Goal: Task Accomplishment & Management: Use online tool/utility

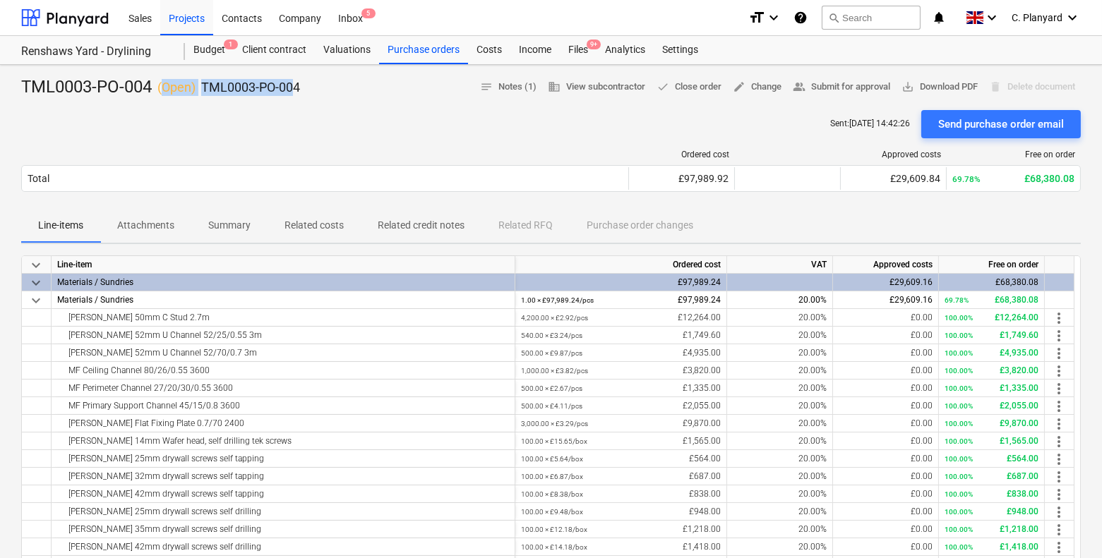
drag, startPoint x: 162, startPoint y: 85, endPoint x: 296, endPoint y: 83, distance: 134.1
click at [296, 83] on div "TML0003-PO-004 ( Open ) TML0003-PO-004" at bounding box center [160, 87] width 279 height 23
click at [296, 83] on p "TML0003-PO-004" at bounding box center [250, 87] width 99 height 17
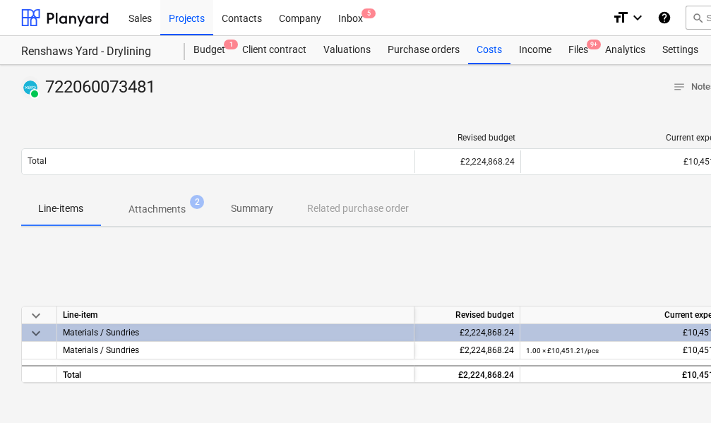
click at [162, 213] on p "Attachments" at bounding box center [156, 209] width 57 height 15
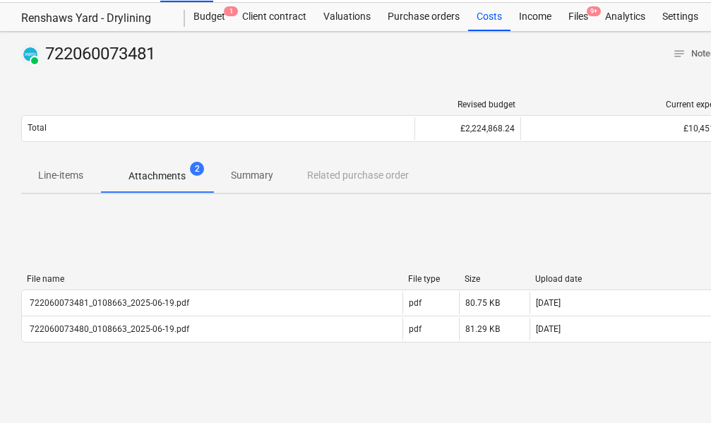
scroll to position [35, 0]
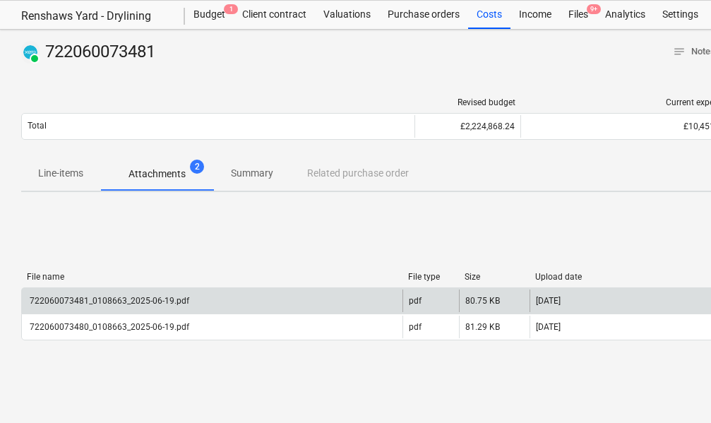
click at [175, 305] on div "722060073481_0108663_2025-06-19.pdf" at bounding box center [109, 301] width 162 height 10
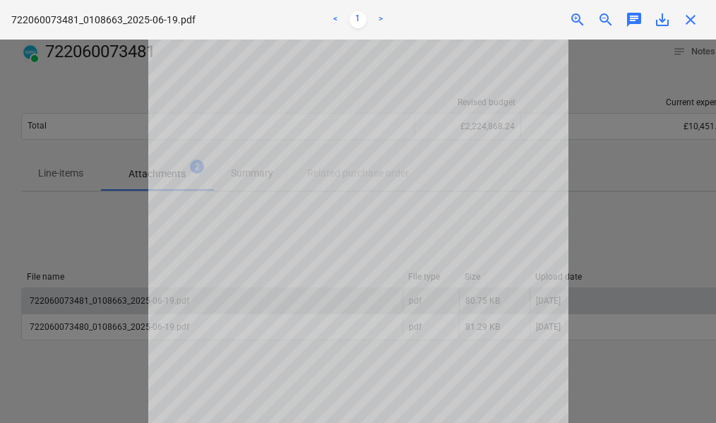
click at [637, 243] on div at bounding box center [358, 231] width 716 height 383
click at [689, 28] on span "close" at bounding box center [690, 19] width 17 height 17
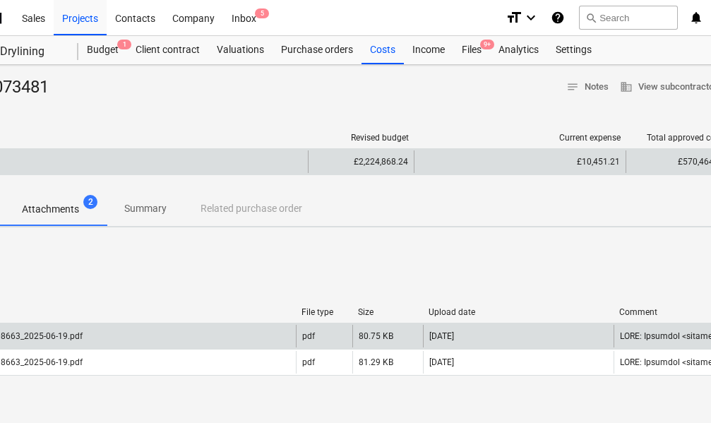
scroll to position [0, 255]
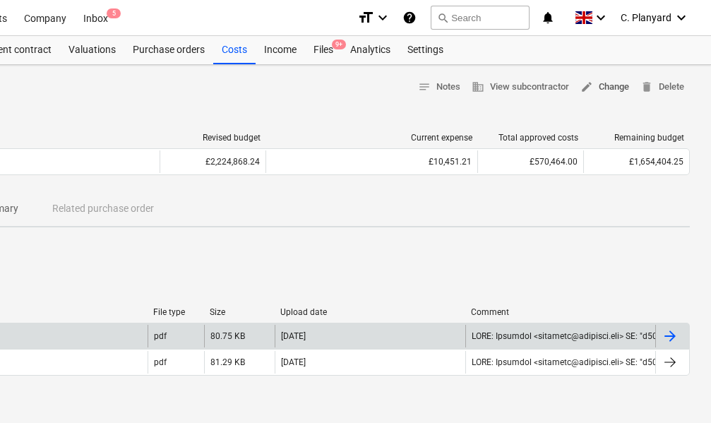
click at [602, 87] on span "edit Change" at bounding box center [604, 87] width 49 height 16
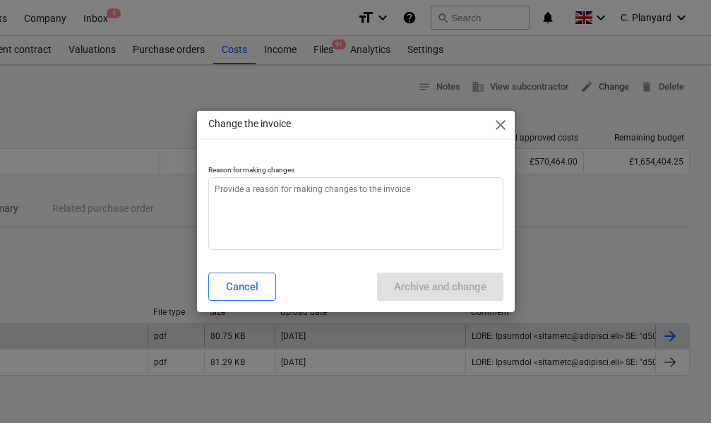
scroll to position [0, 250]
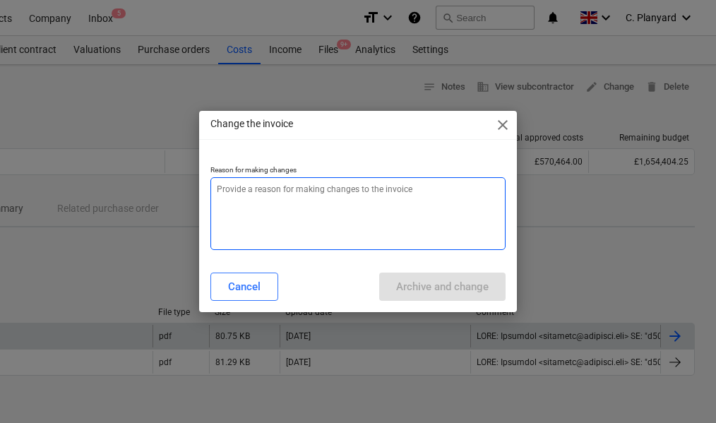
click at [424, 188] on textarea at bounding box center [357, 213] width 295 height 73
type textarea "x"
type textarea "C"
type textarea "x"
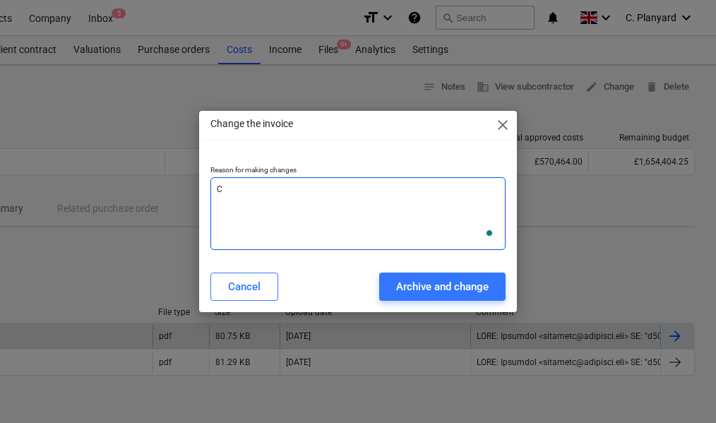
type textarea "Co"
type textarea "x"
type textarea "Con"
type textarea "x"
type textarea "Conn"
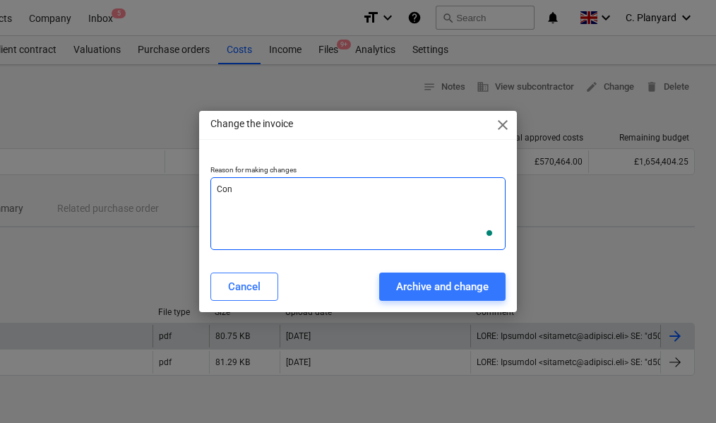
type textarea "x"
type textarea "Conne"
type textarea "x"
type textarea "Connec"
type textarea "x"
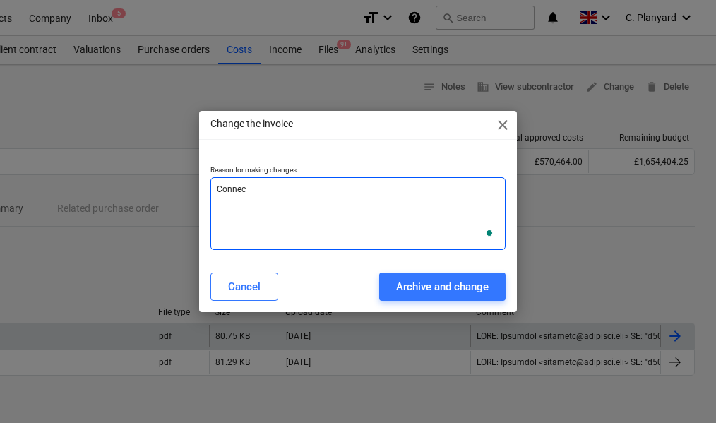
type textarea "Connect"
type textarea "x"
type textarea "Connecti"
type textarea "x"
type textarea "Connectin"
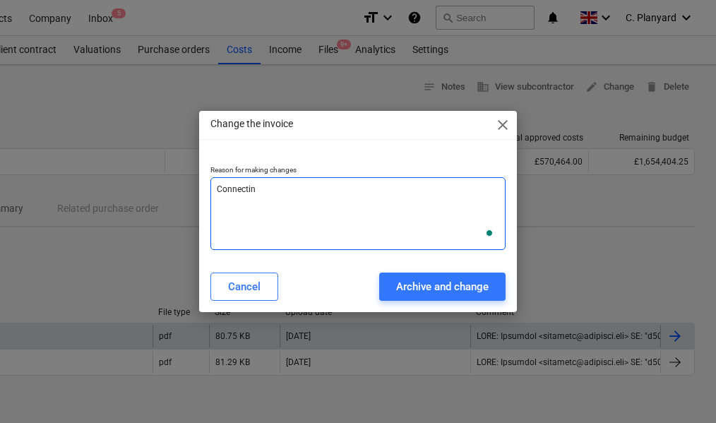
type textarea "x"
type textarea "Connecting"
type textarea "x"
type textarea "Connecting"
type textarea "x"
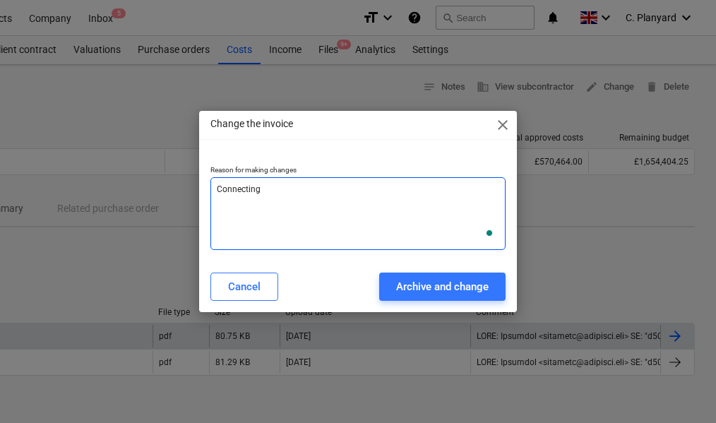
type textarea "Connecting w"
type textarea "x"
type textarea "Connecting wi"
type textarea "x"
type textarea "Connecting wiht"
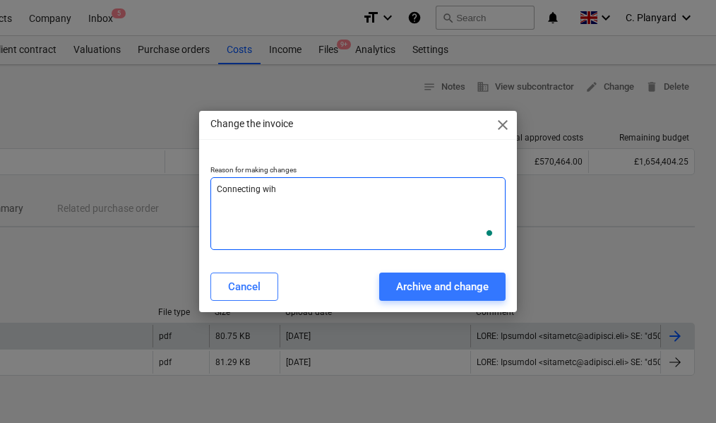
type textarea "x"
type textarea "Connecting wiht"
type textarea "x"
type textarea "Connecting wiht"
type textarea "x"
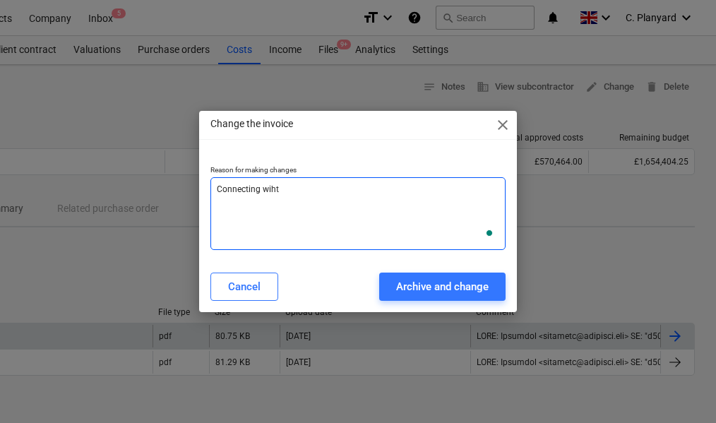
type textarea "Connecting wih"
type textarea "x"
type textarea "Connecting wi"
type textarea "x"
type textarea "Connecting wit"
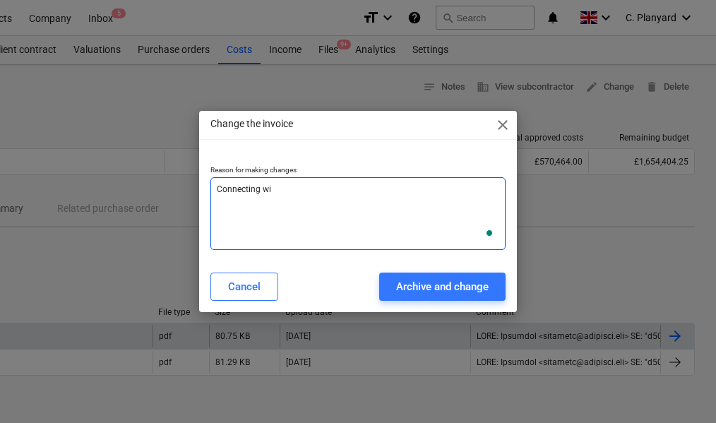
type textarea "x"
type textarea "Connecting with"
type textarea "x"
type textarea "Connecting with"
type textarea "x"
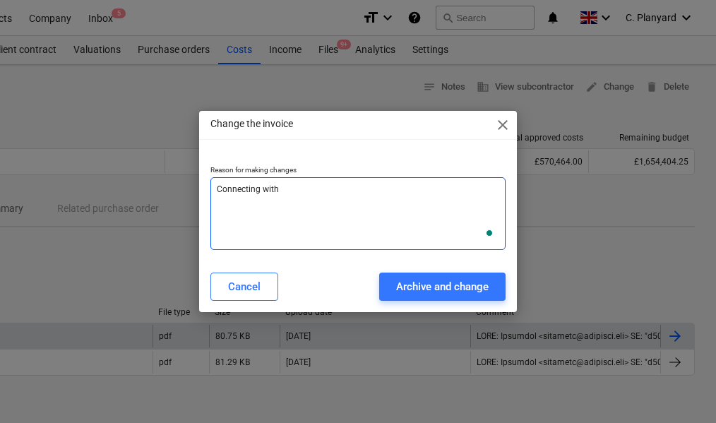
type textarea "Connecting with P"
type textarea "x"
type textarea "Connecting with Pu"
type textarea "x"
type textarea "Connecting with Pur"
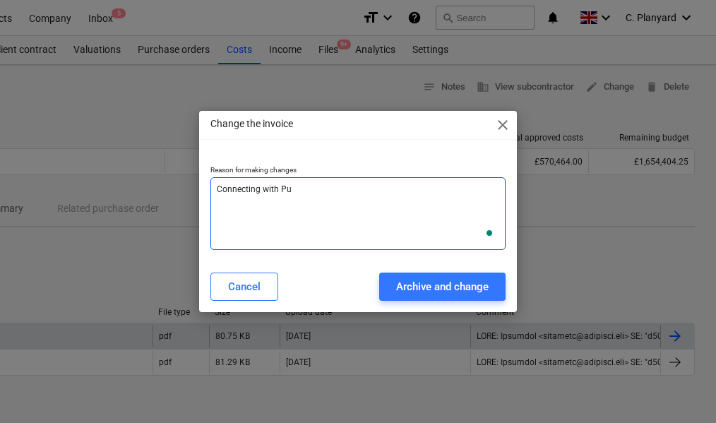
type textarea "x"
type textarea "Connecting with Purh"
type textarea "x"
type textarea "Connecting with Purhc"
type textarea "x"
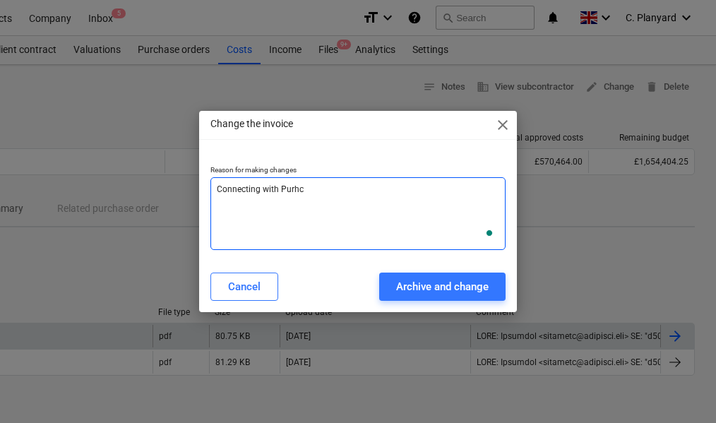
type textarea "Connecting with Purhca"
type textarea "x"
type textarea "Connecting with Purhcas"
type textarea "x"
type textarea "Connecting with Purhcase"
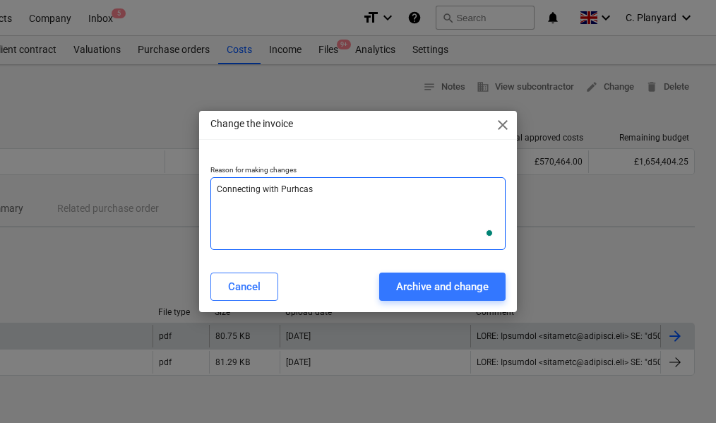
type textarea "x"
type textarea "Connecting with Purhcase"
type textarea "x"
type textarea "Connecting with Purhcase o"
type textarea "x"
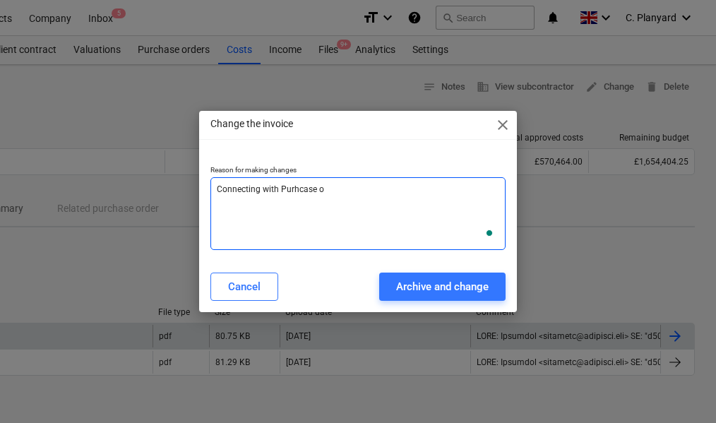
type textarea "Connecting with Purhcase or"
type textarea "x"
type textarea "Connecting with Purhcase ord"
type textarea "x"
type textarea "Connecting with Purhcase orde"
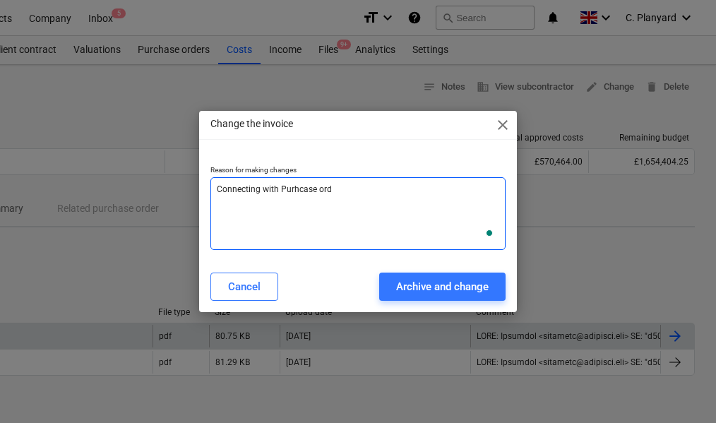
type textarea "x"
type textarea "Connecting with Purhcase order"
type textarea "x"
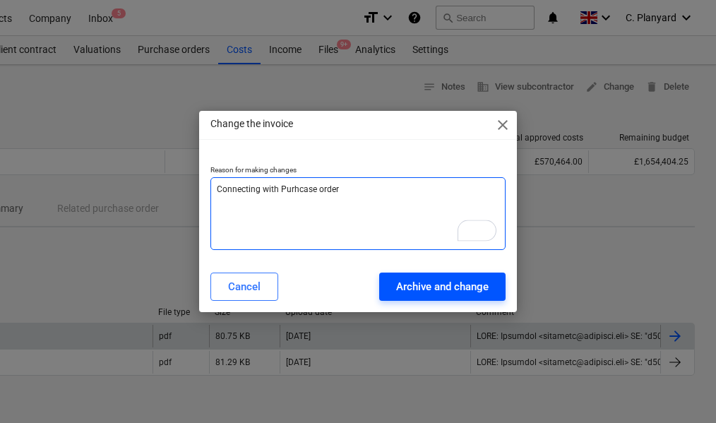
type textarea "Connecting with Purhcase order"
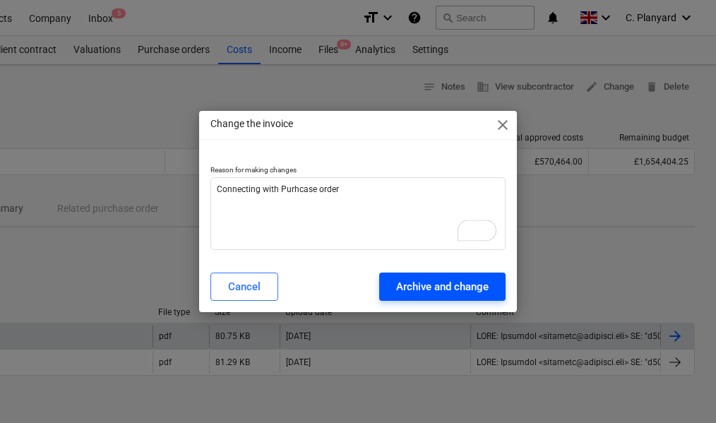
click at [435, 284] on div "Archive and change" at bounding box center [442, 286] width 92 height 18
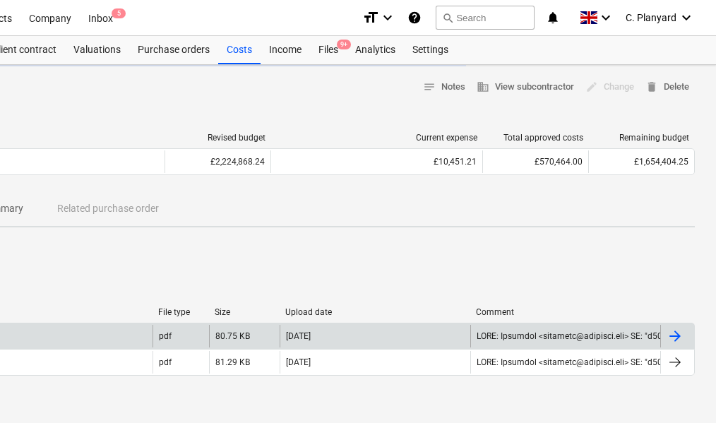
type textarea "x"
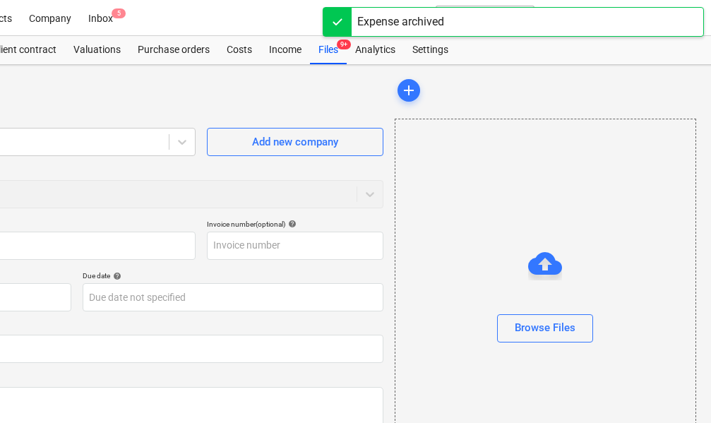
type input "722060073481"
type input "19 Jun 2025"
type input "15 Aug 2025"
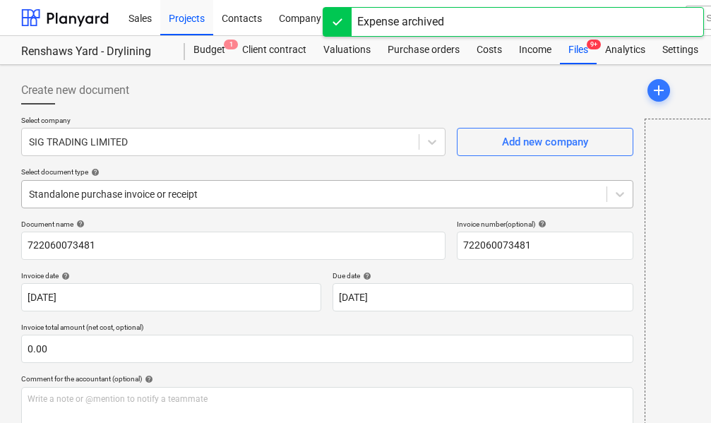
type input "722060073480"
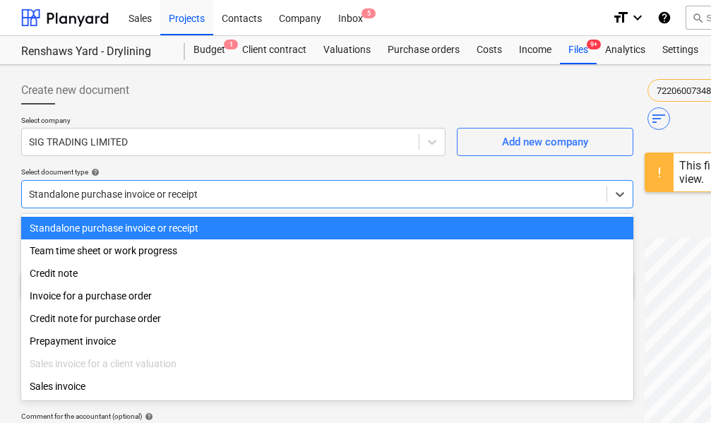
click at [160, 196] on div at bounding box center [314, 194] width 570 height 14
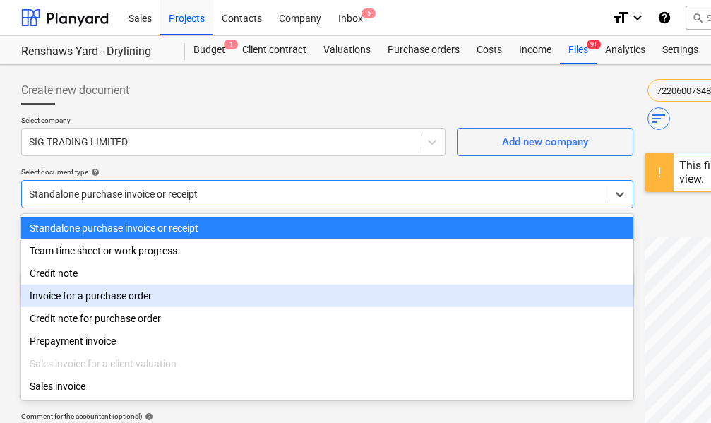
click at [140, 297] on div "Invoice for a purchase order" at bounding box center [327, 295] width 612 height 23
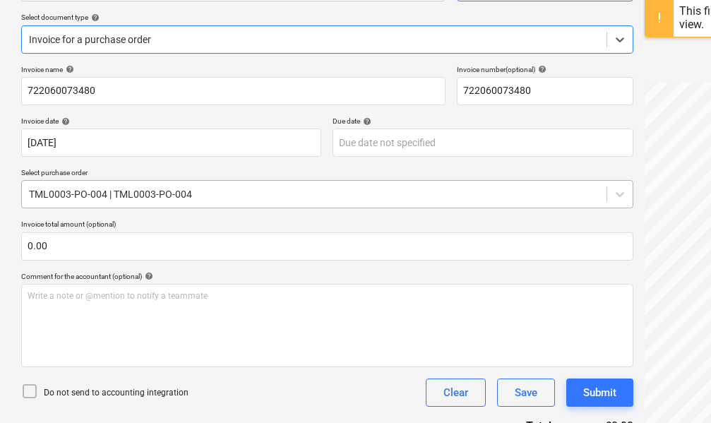
scroll to position [163, 0]
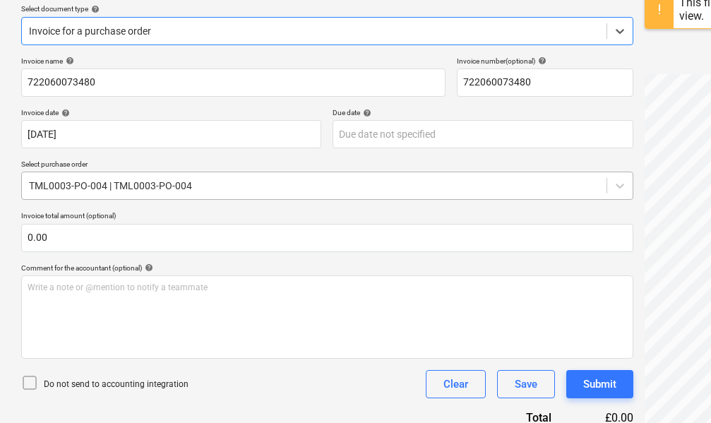
click at [186, 191] on div at bounding box center [314, 186] width 570 height 14
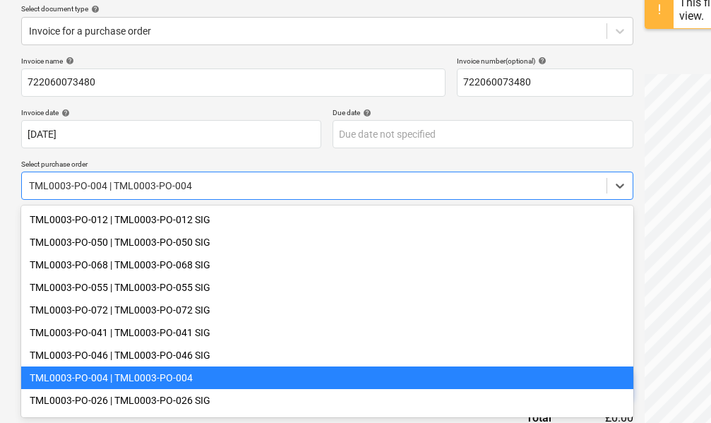
click at [153, 373] on div "TML0003-PO-004 | TML0003-PO-004" at bounding box center [327, 377] width 612 height 23
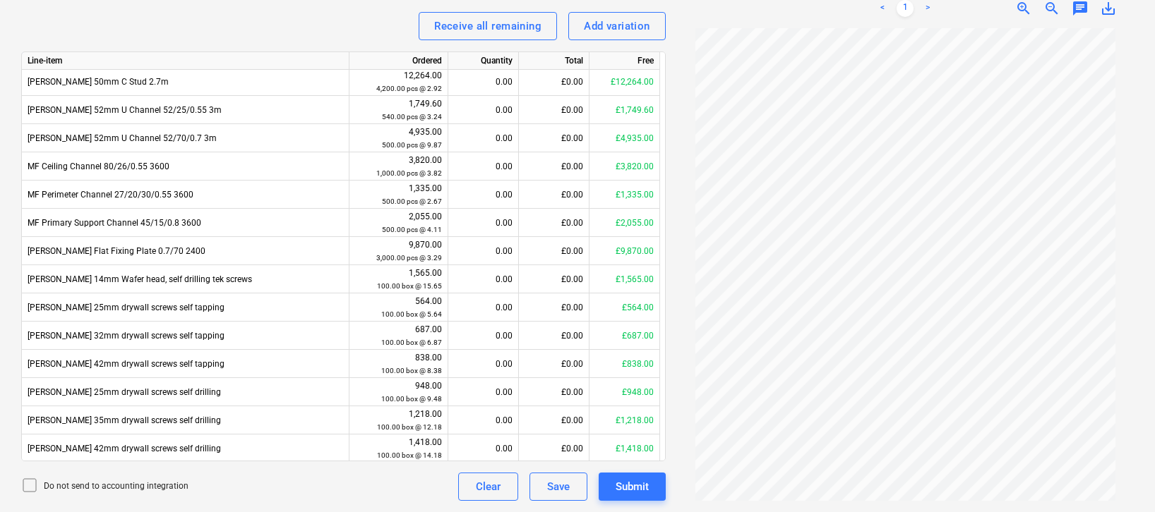
scroll to position [0, 0]
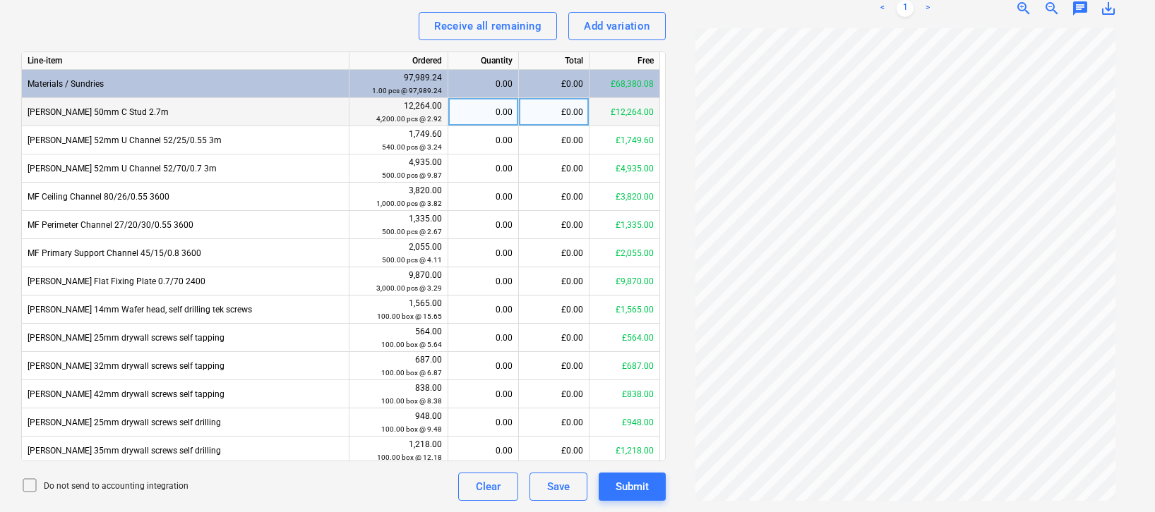
click at [486, 109] on div "0.00" at bounding box center [483, 112] width 59 height 28
type input "540"
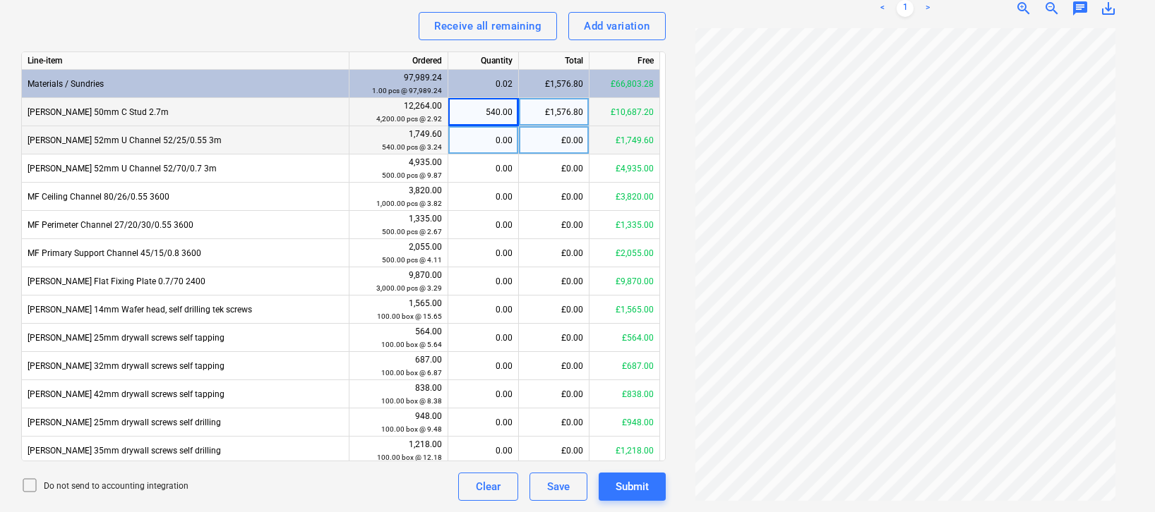
scroll to position [74, 0]
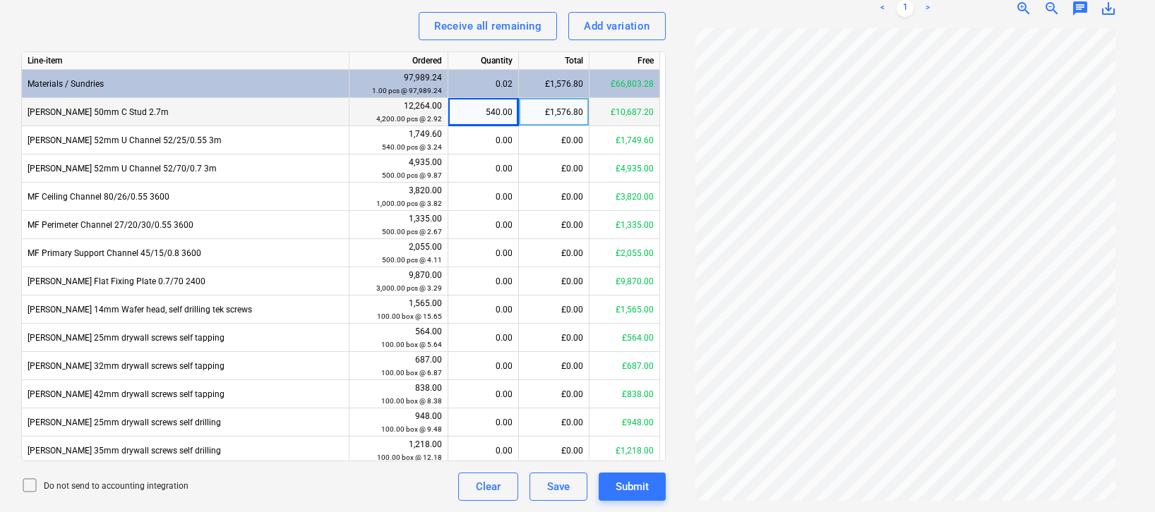
click at [490, 107] on div "540.00" at bounding box center [483, 112] width 59 height 28
click at [490, 107] on input "540" at bounding box center [483, 112] width 70 height 28
click at [537, 110] on div "£1,576.80" at bounding box center [554, 112] width 71 height 28
click at [537, 110] on input "1576.8" at bounding box center [554, 112] width 70 height 28
type input "583.19"
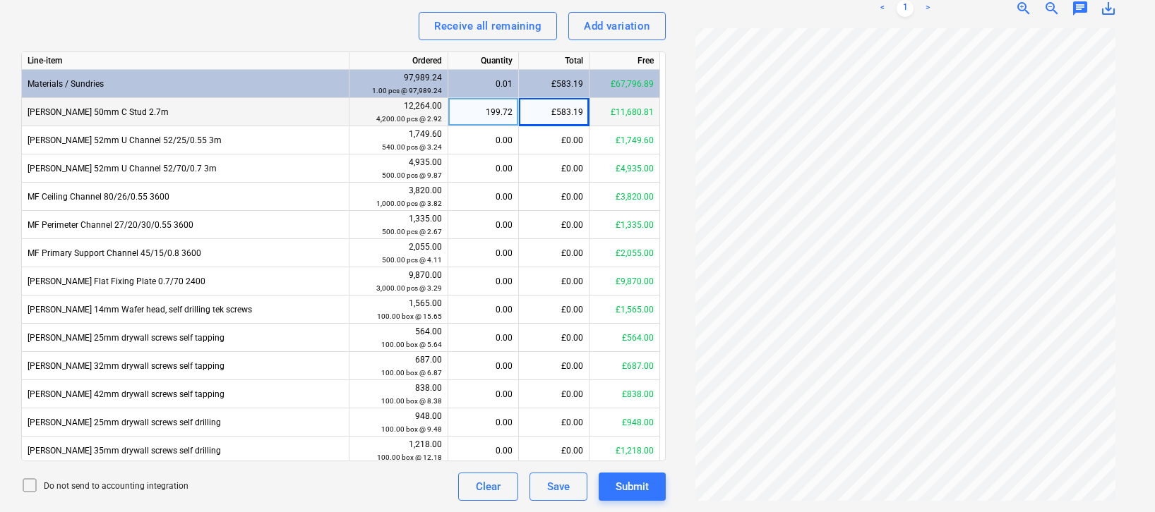
click at [485, 117] on div "199.72" at bounding box center [483, 112] width 59 height 28
click at [485, 117] on input "199.7226" at bounding box center [483, 112] width 70 height 28
type input "200"
click at [358, 28] on div "Receive all remaining Add variation" at bounding box center [343, 26] width 644 height 28
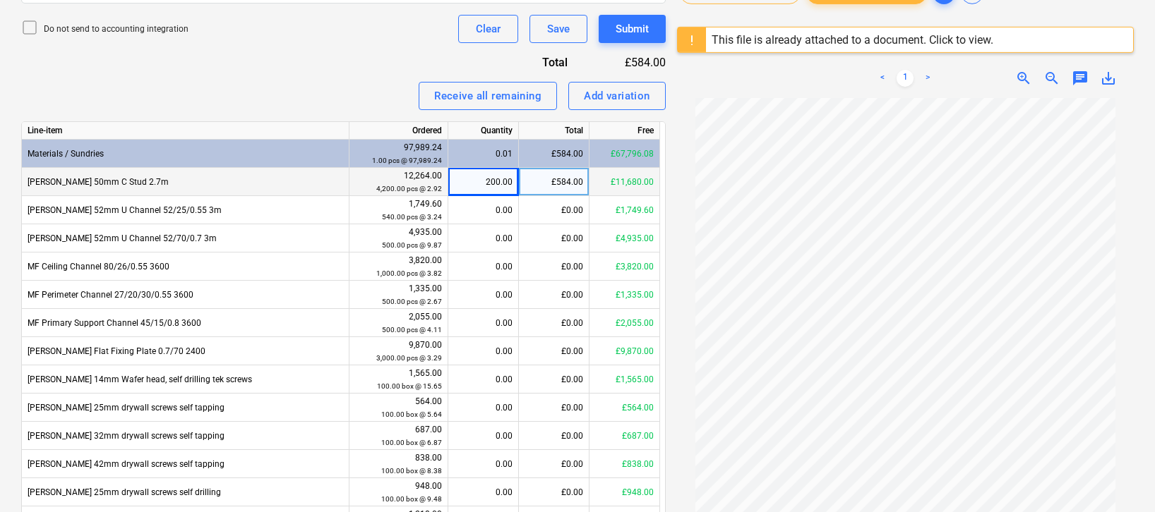
scroll to position [507, 0]
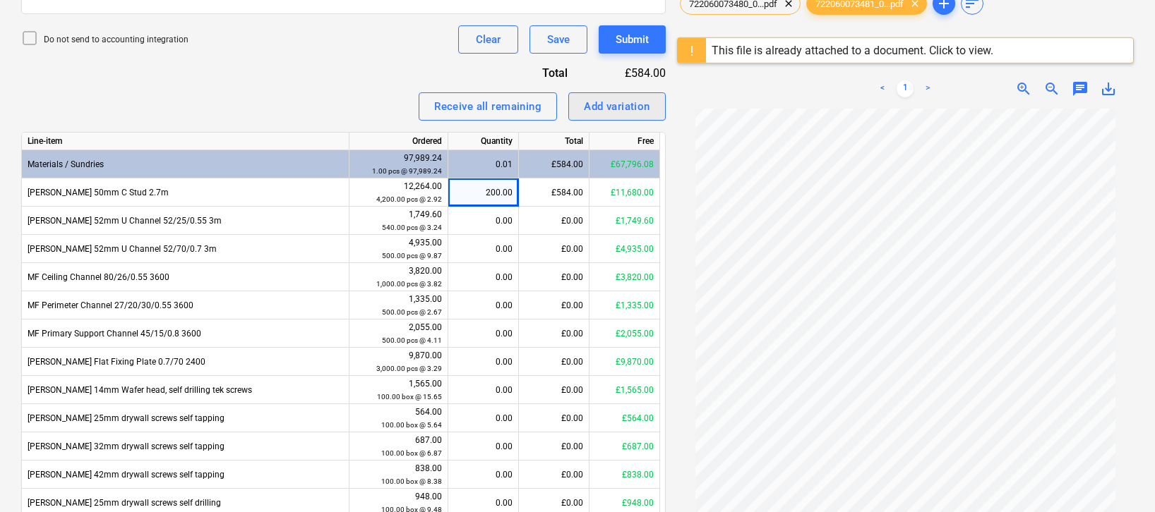
click at [600, 112] on div "Add variation" at bounding box center [617, 106] width 66 height 18
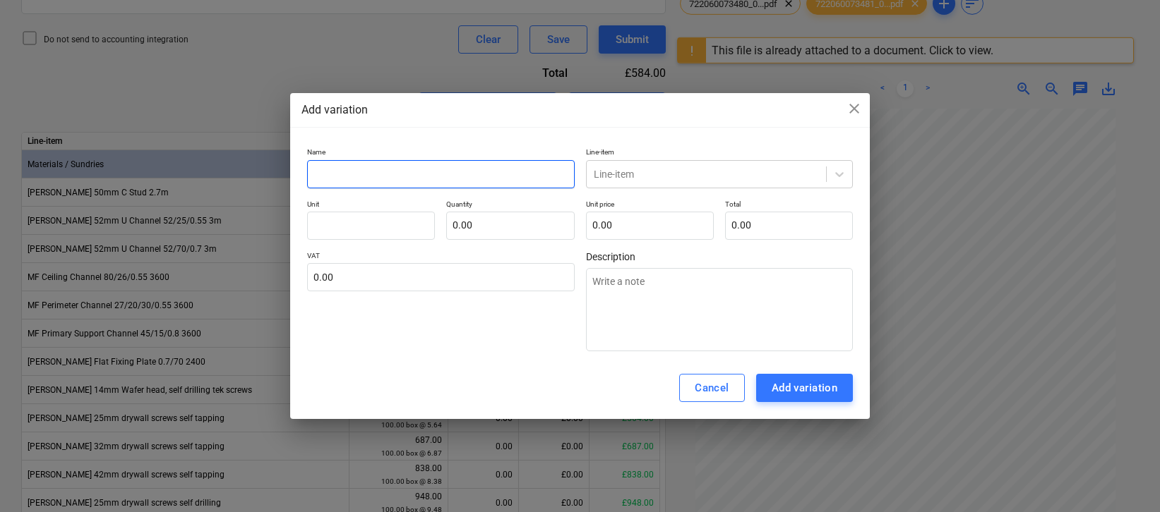
click at [483, 176] on input "text" at bounding box center [440, 174] width 267 height 28
type textarea "x"
type input "V"
type textarea "x"
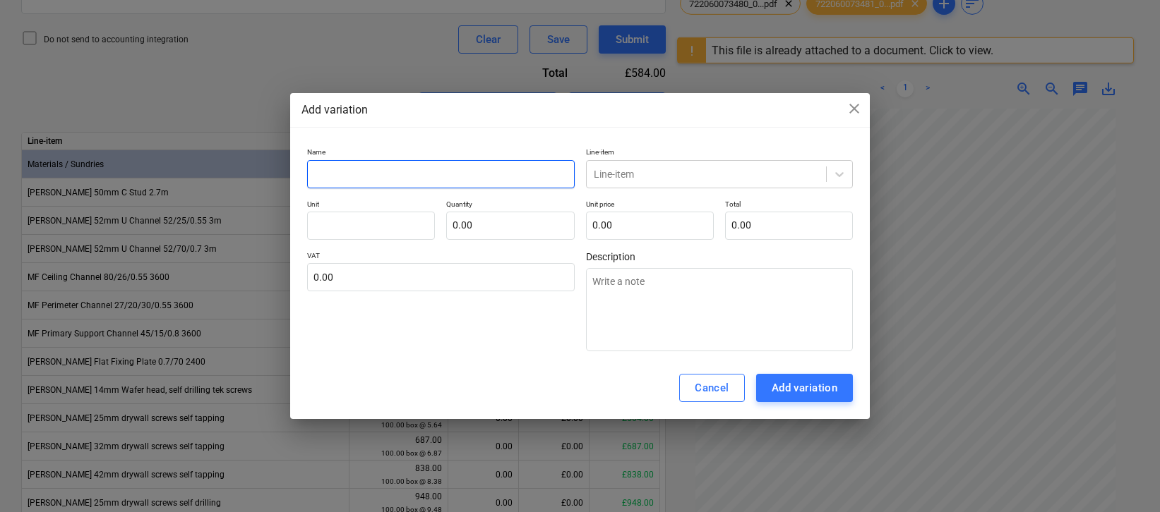
type input "R"
type textarea "x"
type input "Ro"
type textarea "x"
type input "Rou"
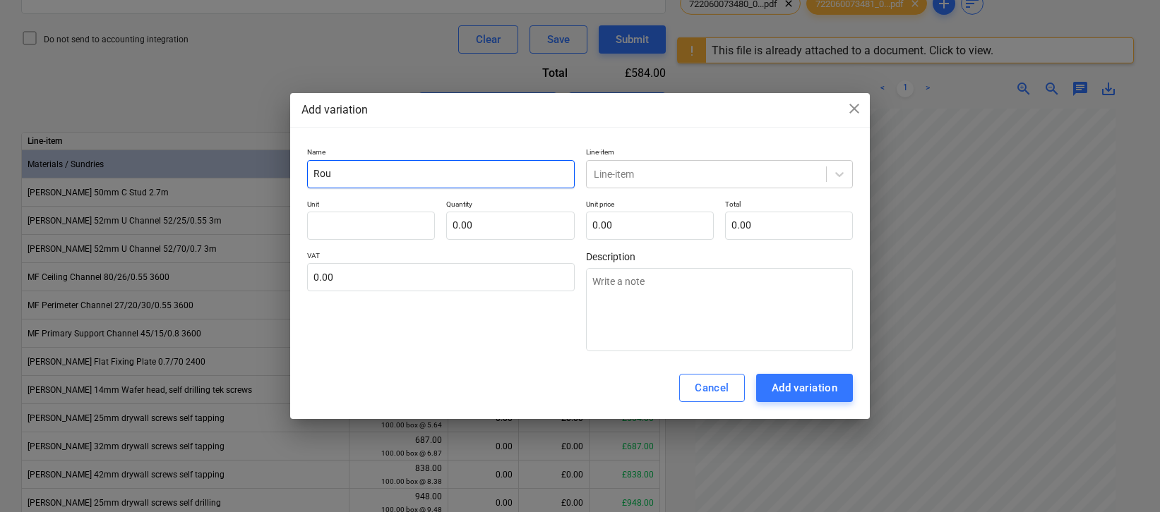
type textarea "x"
type input "Roun"
type textarea "x"
type input "Round"
type textarea "x"
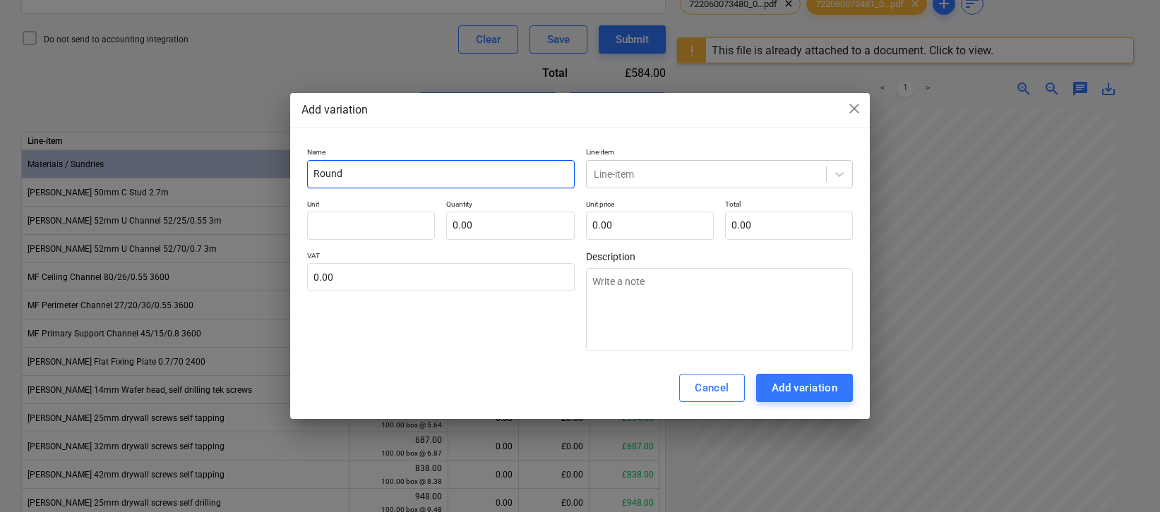
type input "Roundi"
type textarea "x"
type input "Roundin"
type textarea "x"
type input "Rounding"
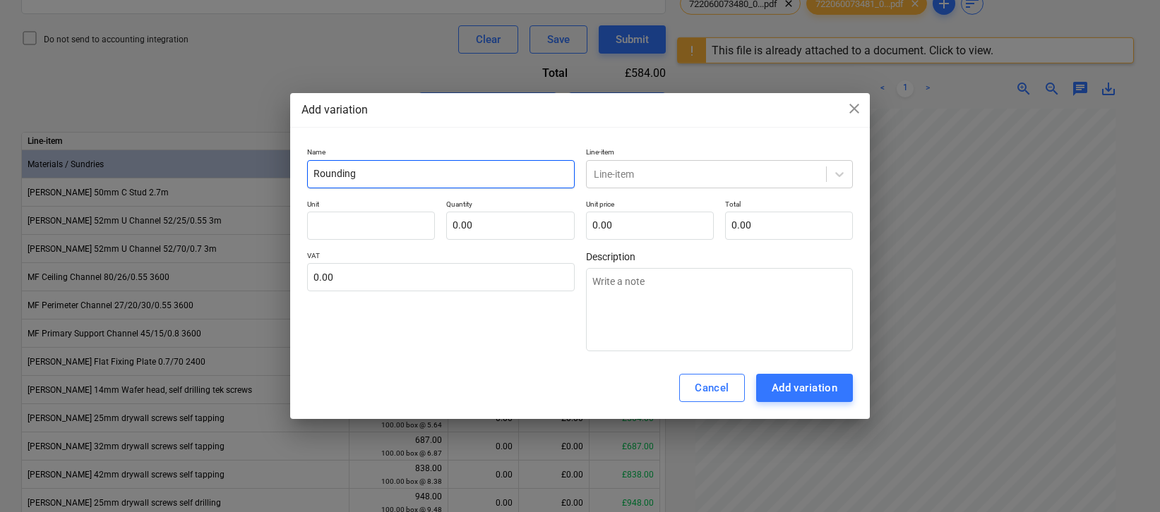
type textarea "x"
type input "Rounding"
click at [696, 380] on div "Cancel" at bounding box center [711, 388] width 35 height 18
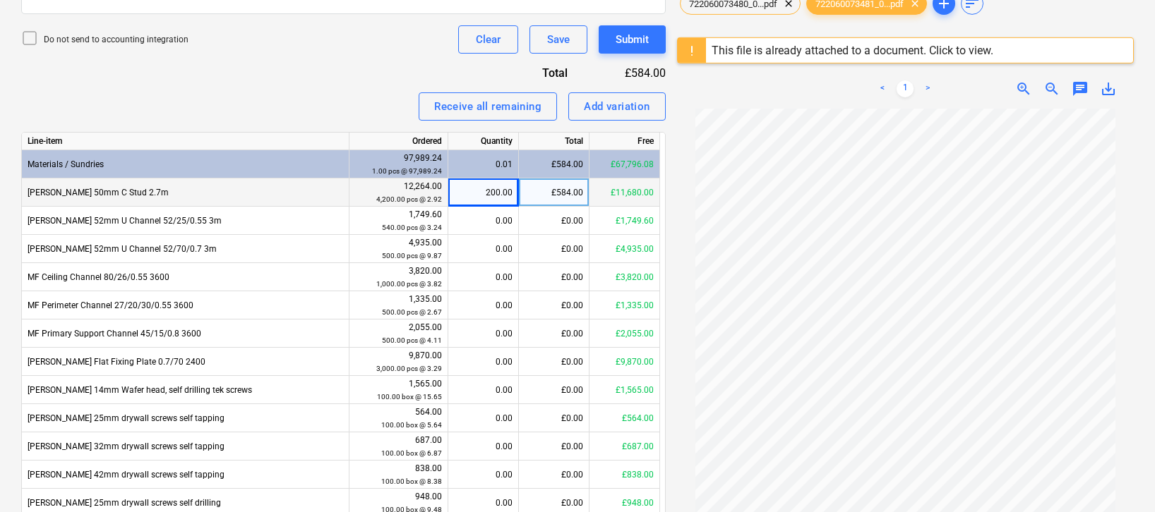
click at [565, 191] on div "£584.00" at bounding box center [554, 193] width 71 height 28
type input "583.19"
click at [348, 92] on div "Receive all remaining Add variation" at bounding box center [343, 106] width 644 height 28
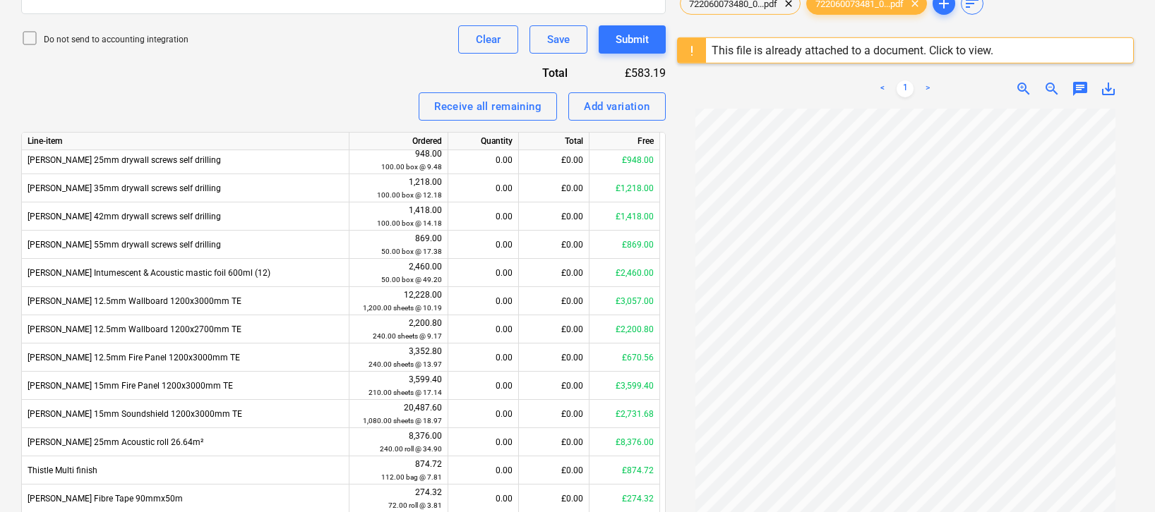
scroll to position [0, 0]
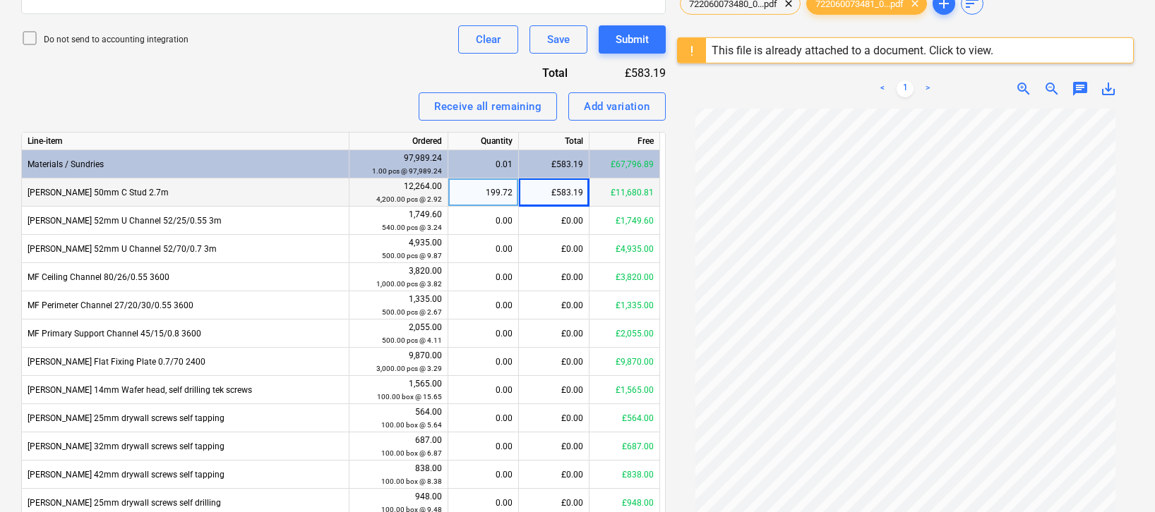
click at [26, 32] on icon at bounding box center [29, 38] width 13 height 13
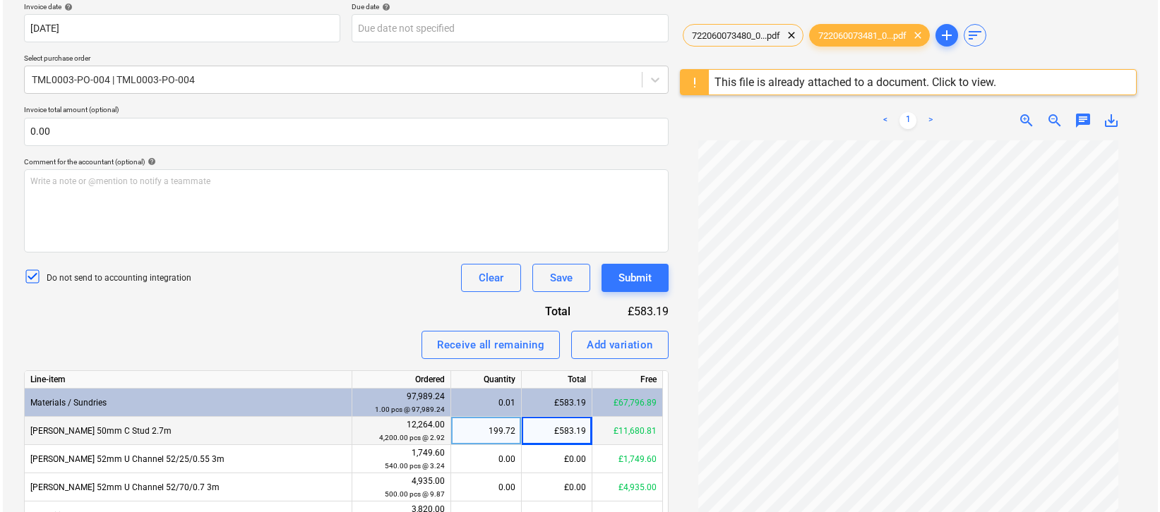
scroll to position [253, 0]
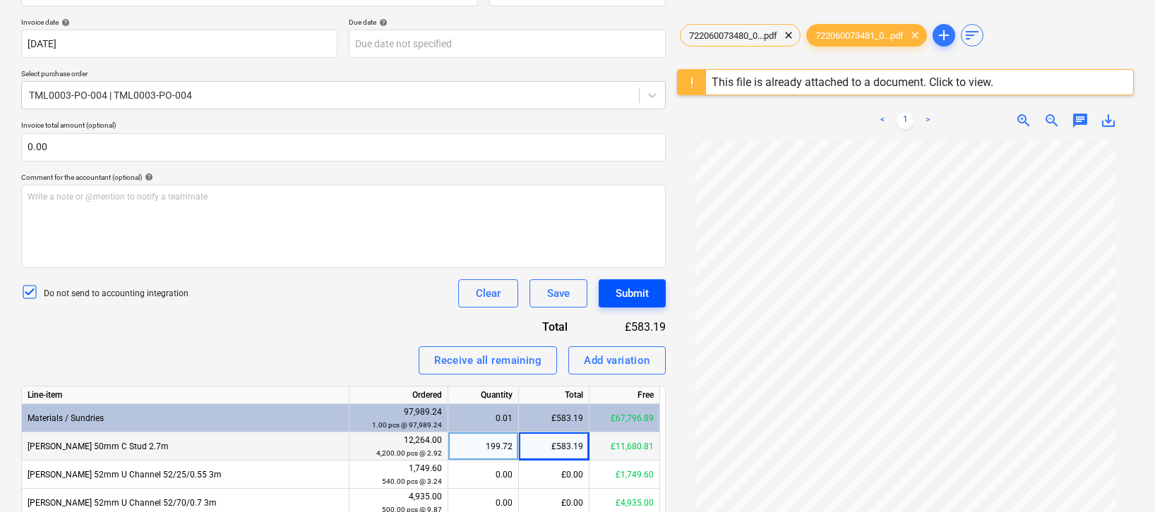
click at [632, 294] on div "Submit" at bounding box center [631, 293] width 33 height 18
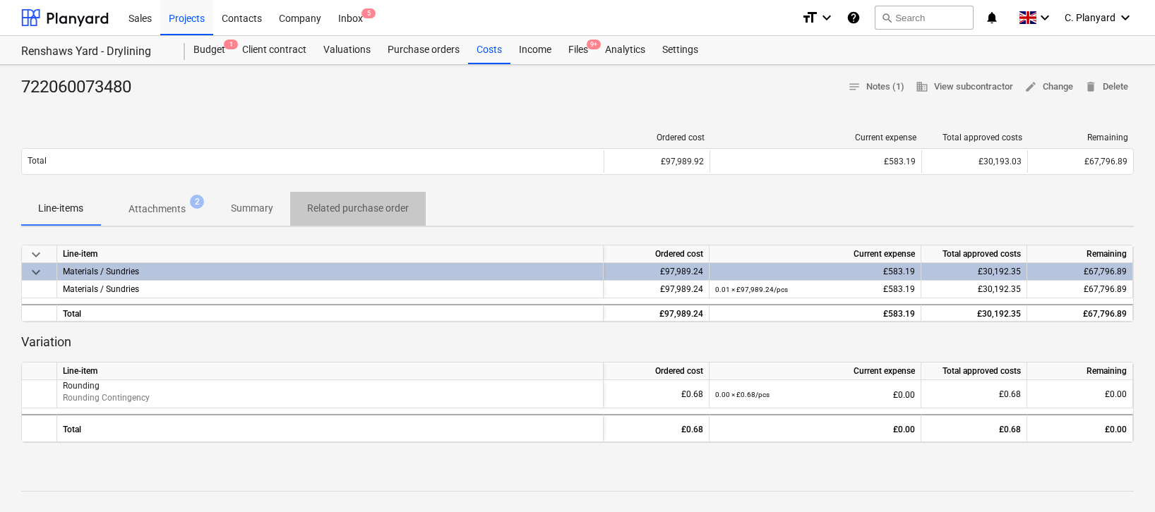
click at [349, 203] on p "Related purchase order" at bounding box center [358, 208] width 102 height 15
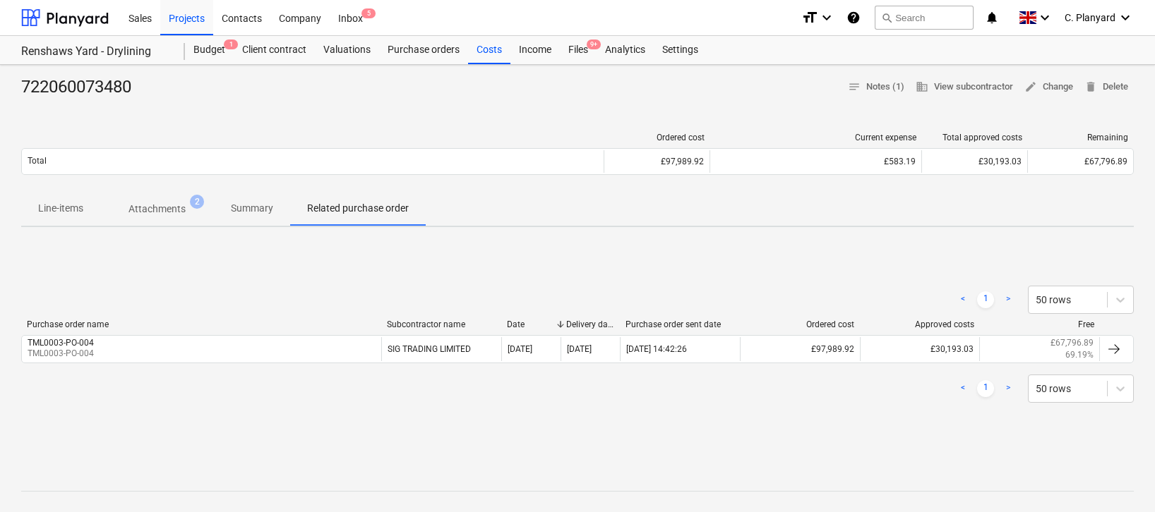
click at [79, 210] on p "Line-items" at bounding box center [60, 208] width 45 height 15
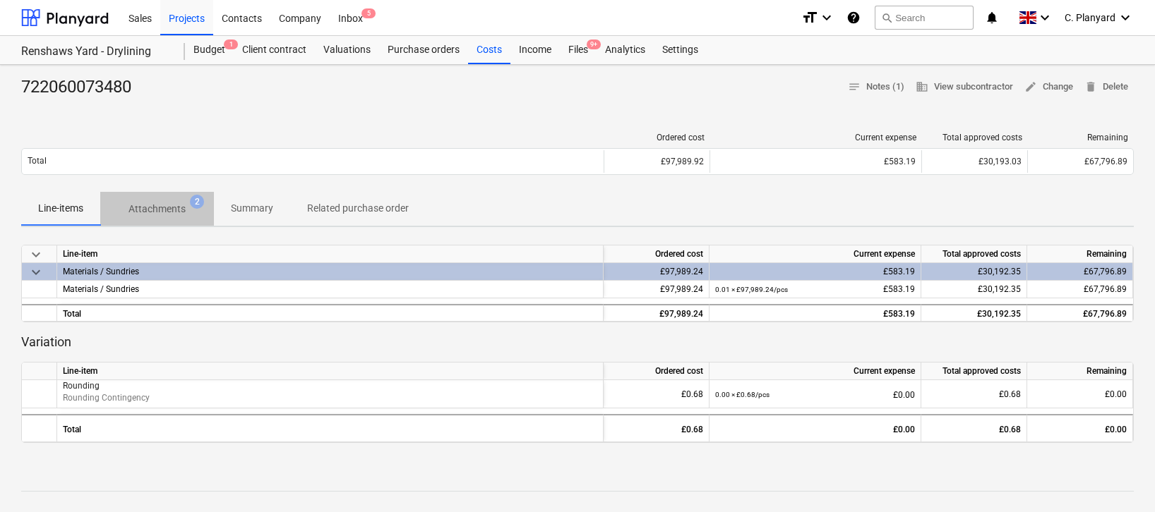
click at [182, 206] on p "Attachments" at bounding box center [156, 209] width 57 height 15
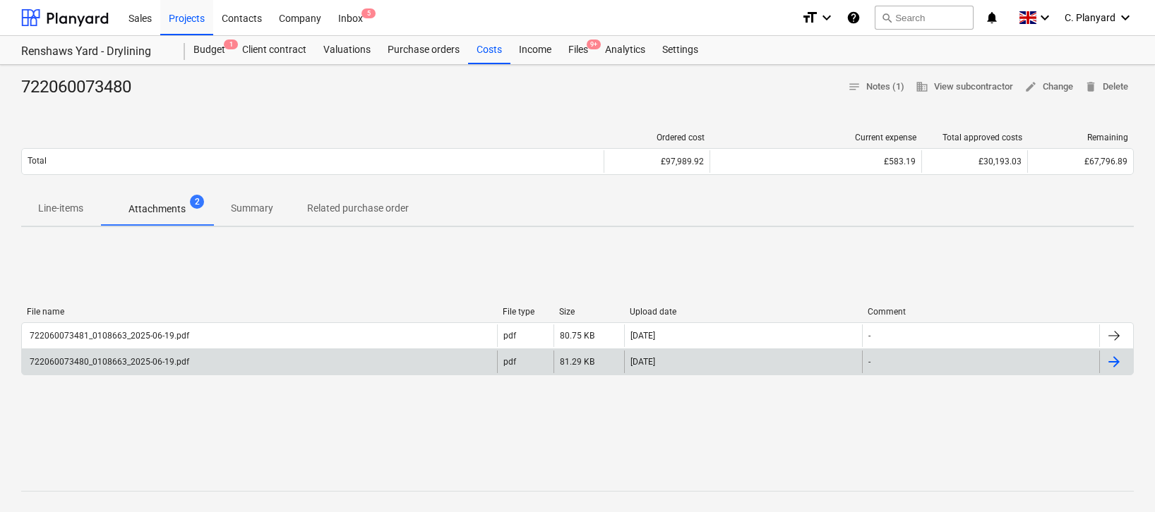
click at [178, 349] on div "722060073480_0108663_2025-06-19.pdf pdf 81.29 KB 20.06.2025 -" at bounding box center [577, 362] width 1112 height 27
click at [174, 361] on div "722060073480_0108663_2025-06-19.pdf" at bounding box center [109, 362] width 162 height 10
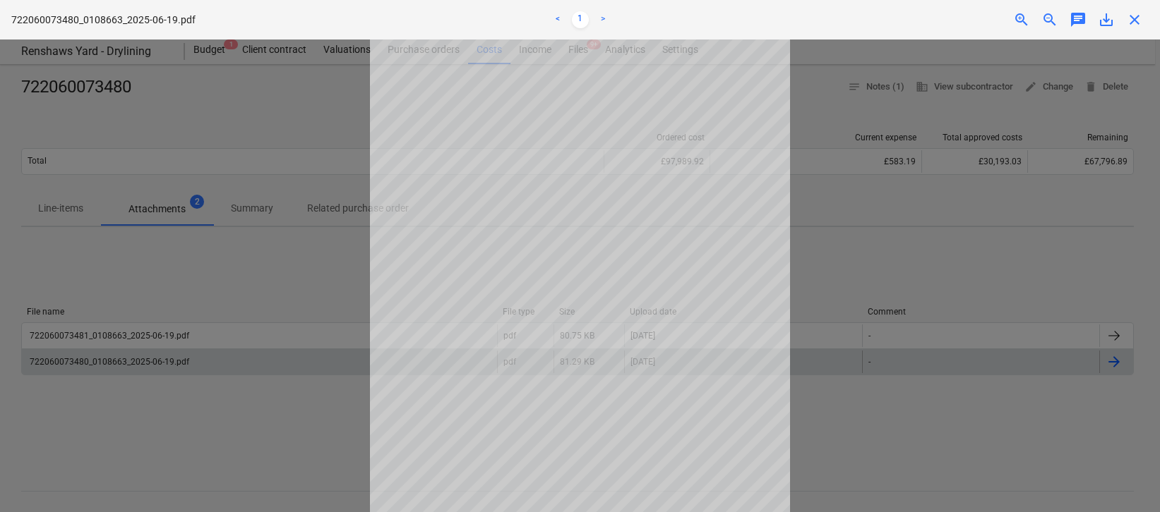
click at [601, 15] on link ">" at bounding box center [602, 19] width 17 height 17
click at [561, 20] on link "<" at bounding box center [557, 19] width 17 height 17
click at [601, 16] on link ">" at bounding box center [602, 19] width 17 height 17
click at [794, 19] on span "close" at bounding box center [1134, 19] width 17 height 17
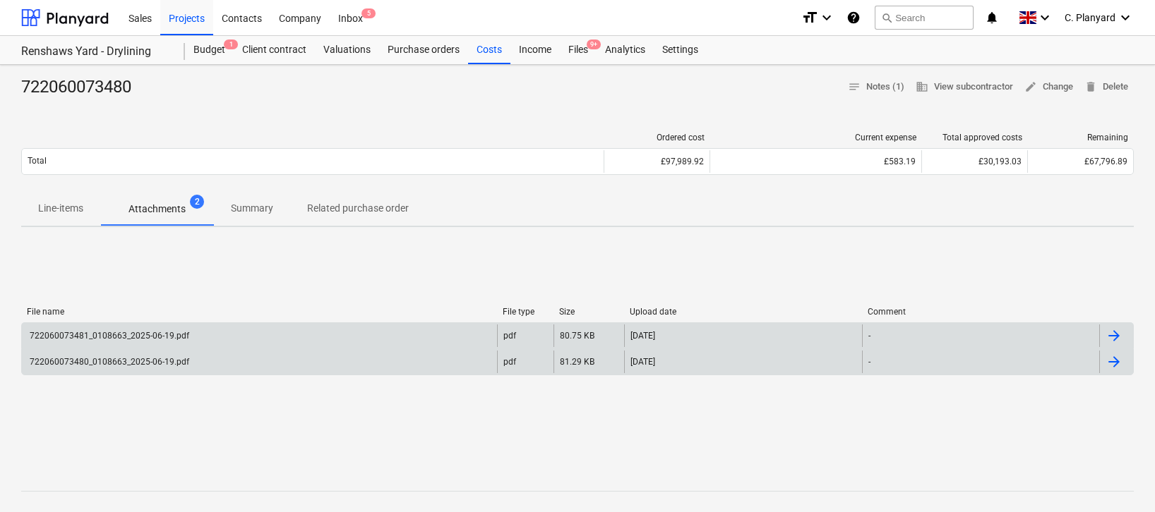
click at [174, 332] on div "722060073481_0108663_2025-06-19.pdf" at bounding box center [109, 336] width 162 height 10
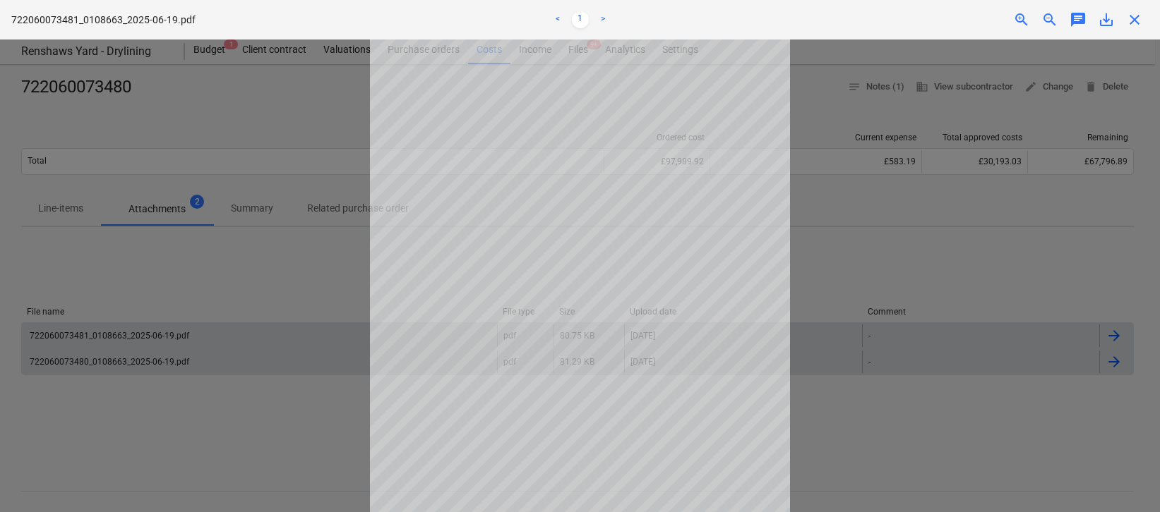
scroll to position [124, 0]
click at [794, 20] on span "close" at bounding box center [1134, 19] width 17 height 17
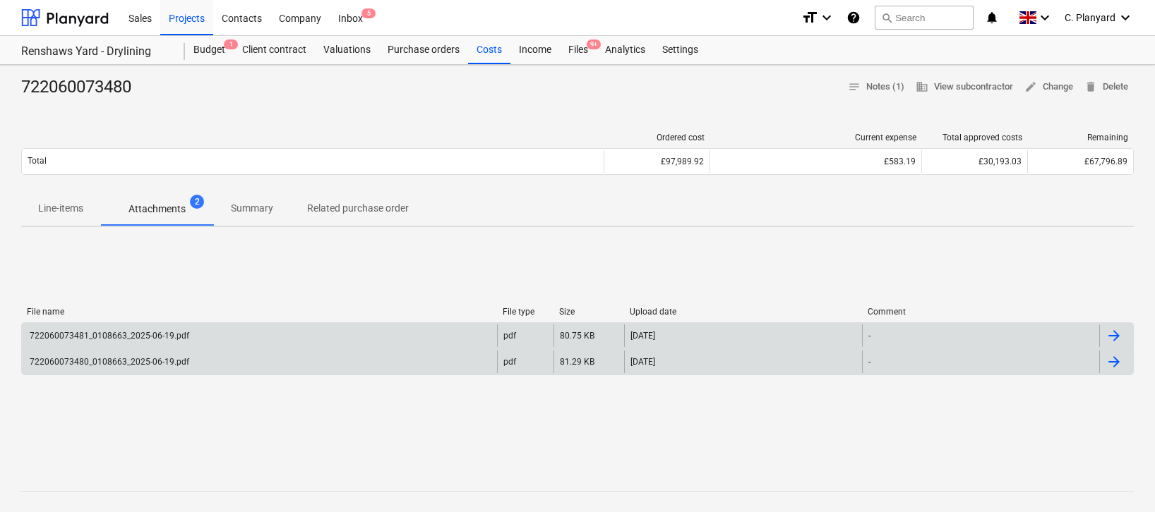
click at [226, 356] on div "722060073480_0108663_2025-06-19.pdf" at bounding box center [259, 362] width 475 height 23
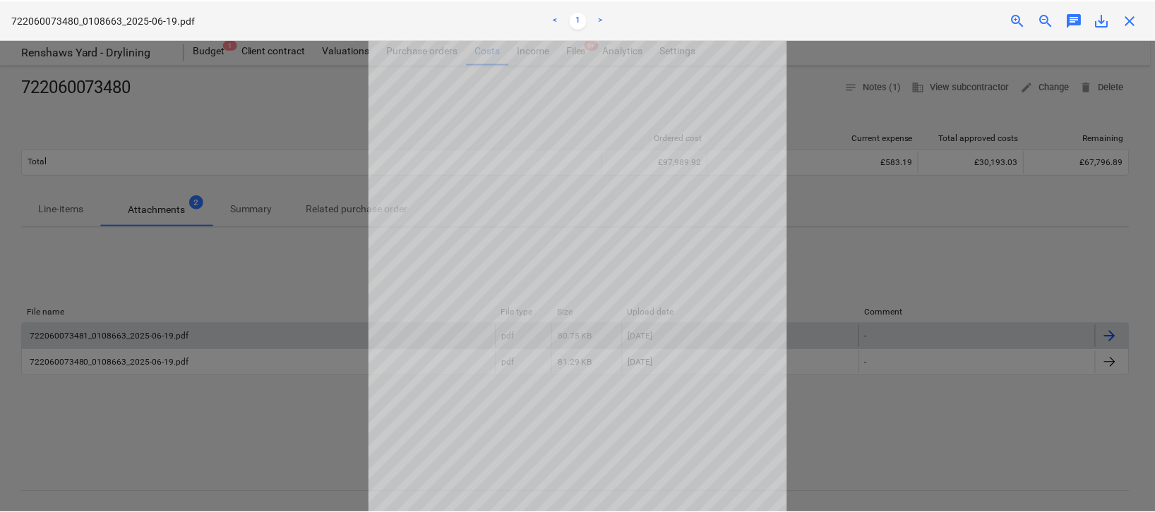
scroll to position [29, 0]
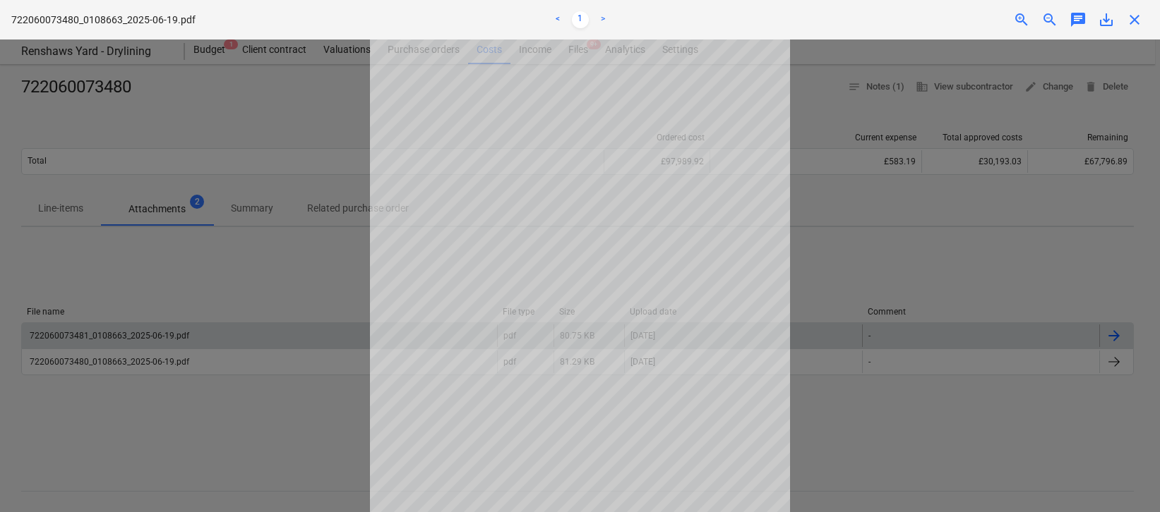
click at [794, 22] on span "close" at bounding box center [1134, 19] width 17 height 17
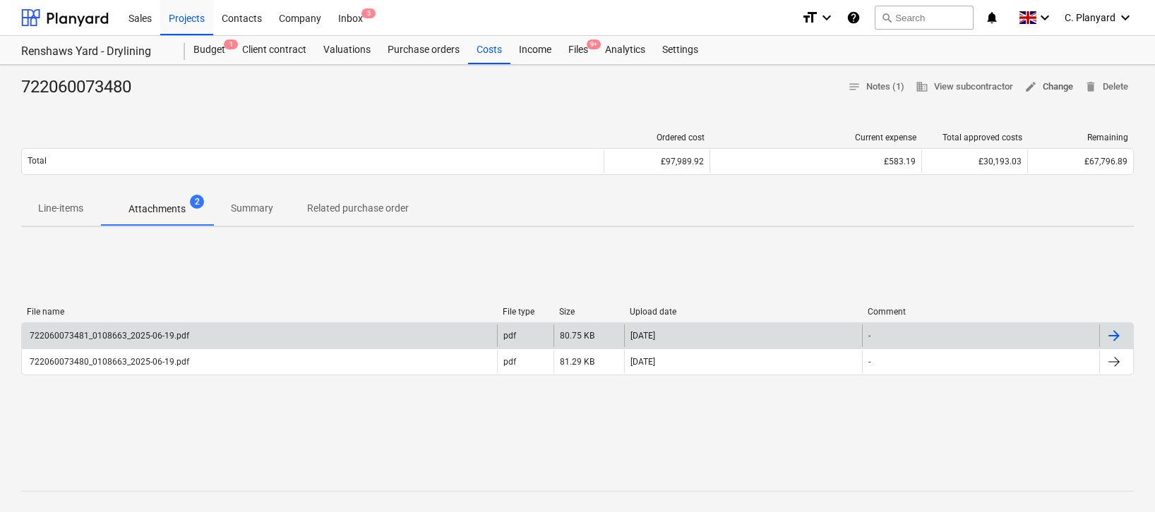
click at [794, 83] on span "edit Change" at bounding box center [1048, 87] width 49 height 16
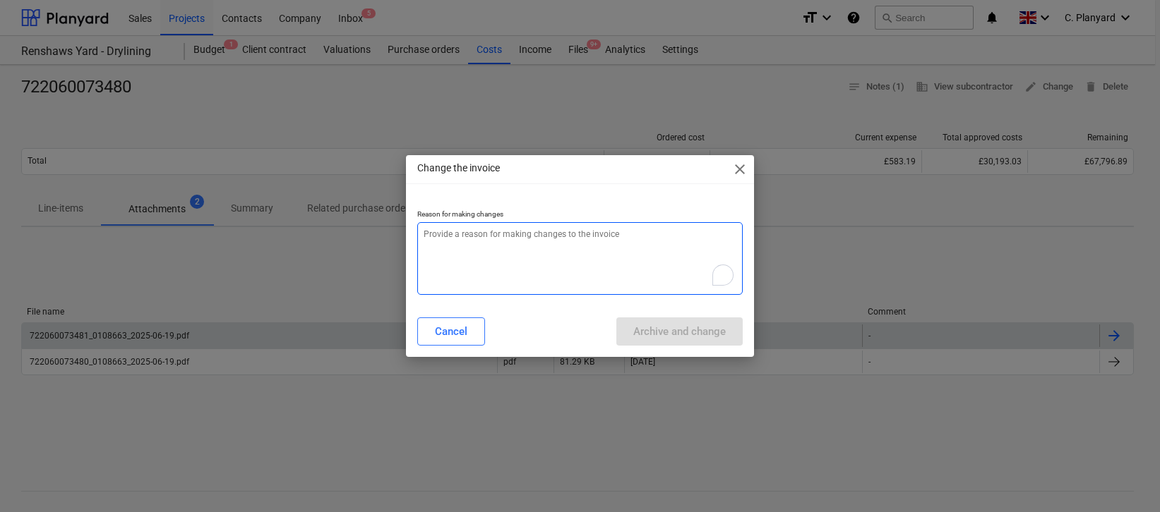
click at [644, 248] on textarea "To enrich screen reader interactions, please activate Accessibility in Grammarl…" at bounding box center [579, 258] width 325 height 73
type textarea "x"
type textarea "C"
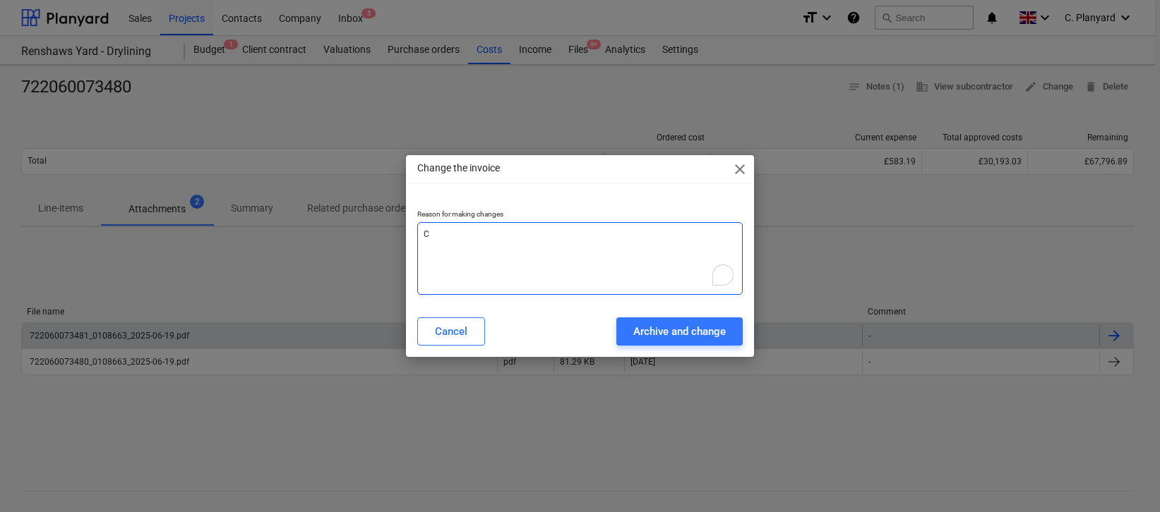
type textarea "x"
type textarea "Co"
type textarea "x"
type textarea "Con"
type textarea "x"
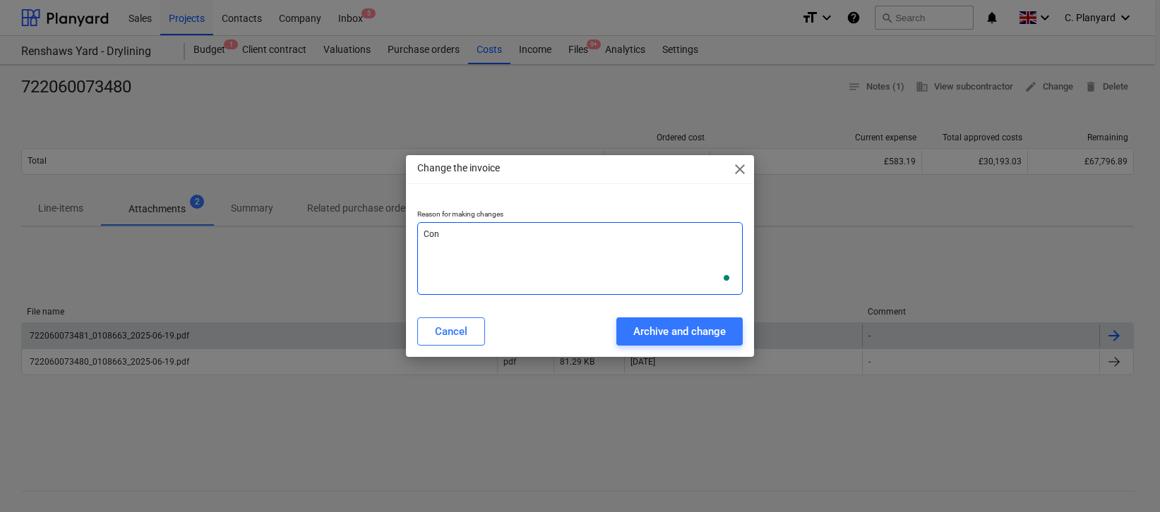
type textarea "Conn"
type textarea "x"
type textarea "Conne"
type textarea "x"
type textarea "Connec"
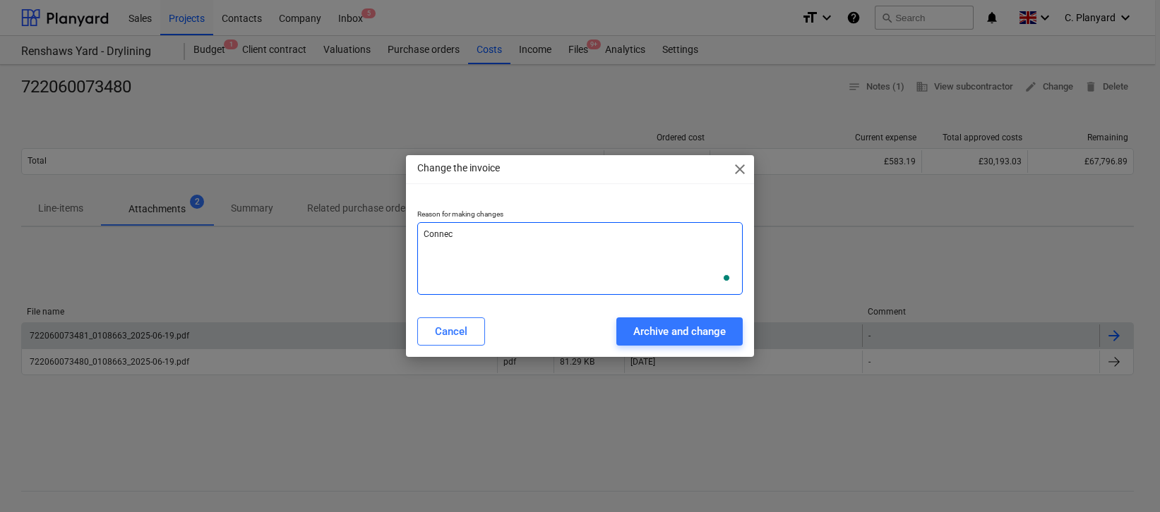
type textarea "x"
type textarea "Connect"
type textarea "x"
type textarea "Connect"
type textarea "x"
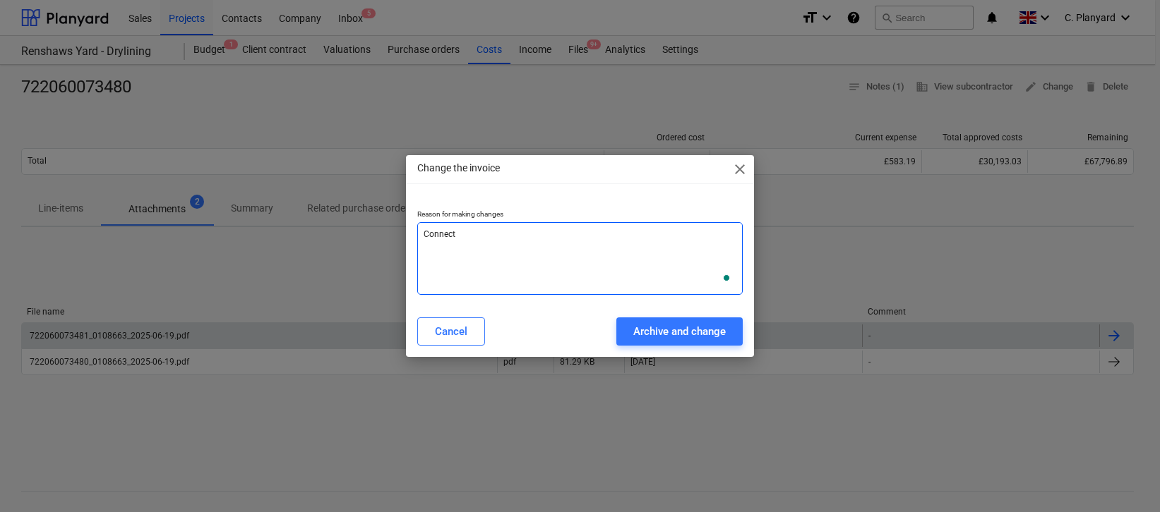
type textarea "Connect t"
type textarea "x"
type textarea "Connect to"
type textarea "x"
type textarea "Connect to"
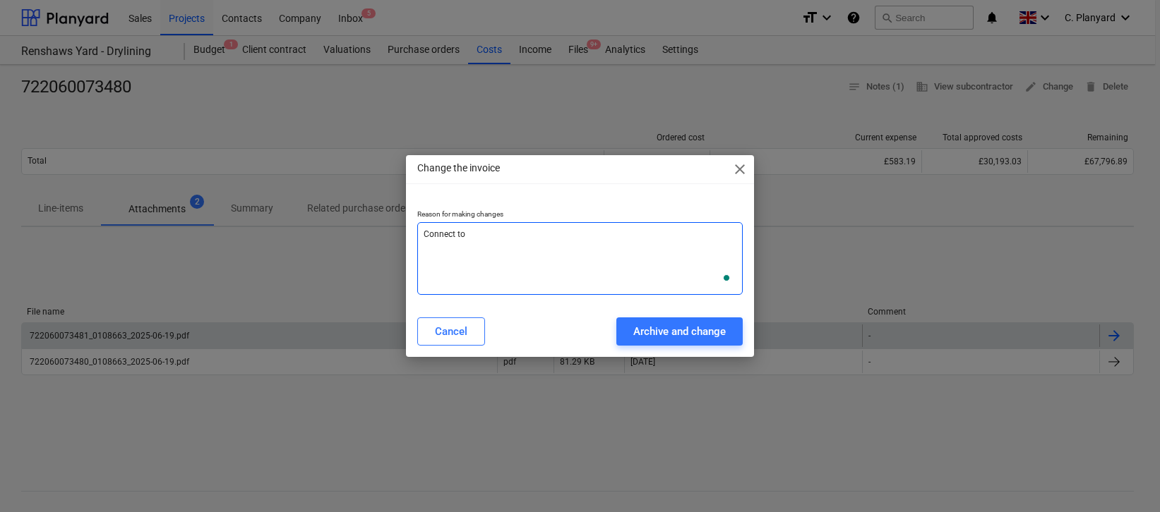
type textarea "x"
type textarea "Connect to P"
type textarea "x"
type textarea "Connect to PO"
type textarea "x"
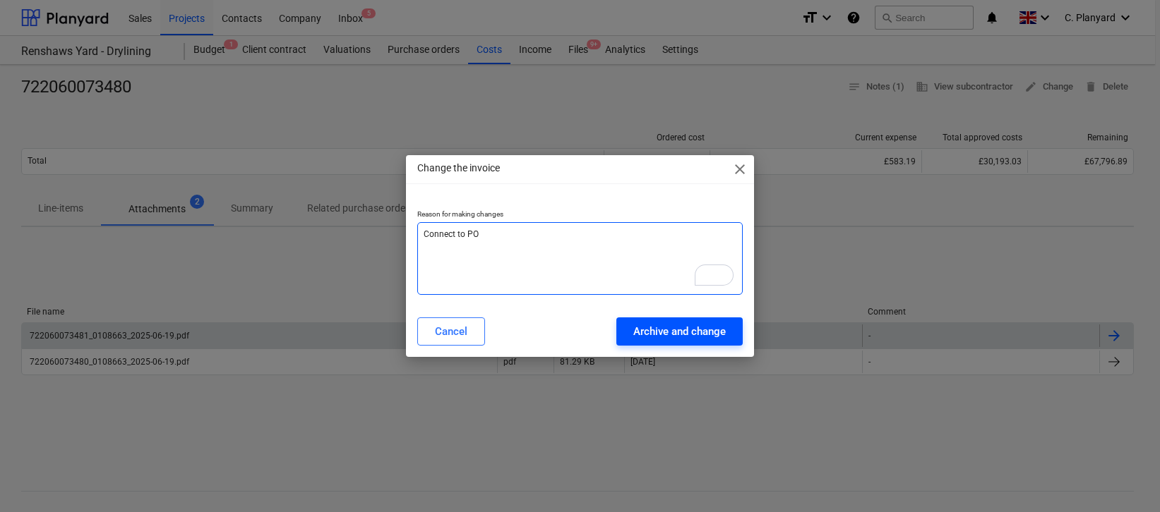
type textarea "Connect to PO"
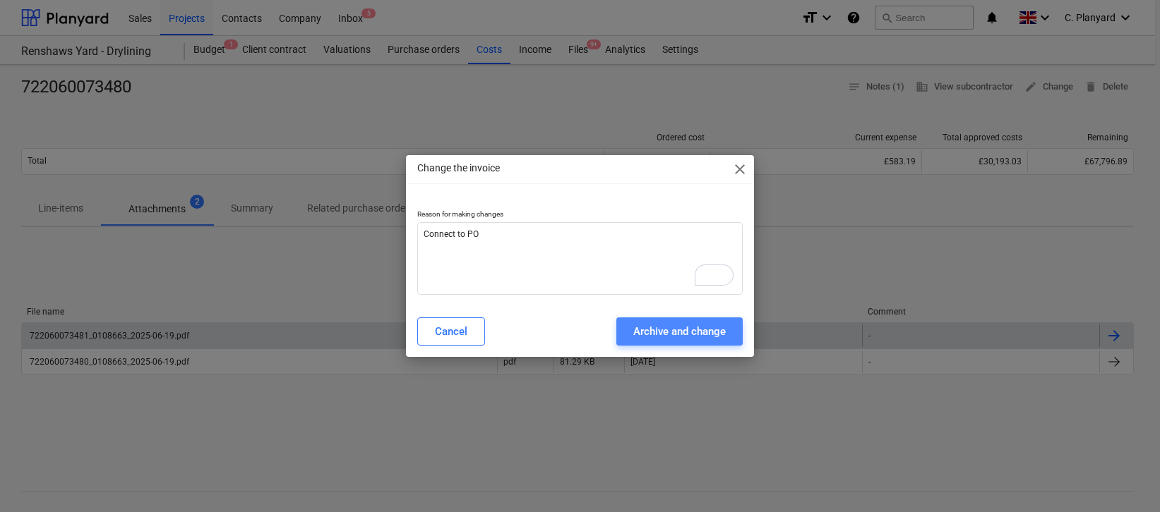
click at [637, 323] on div "Archive and change" at bounding box center [679, 332] width 92 height 18
type textarea "x"
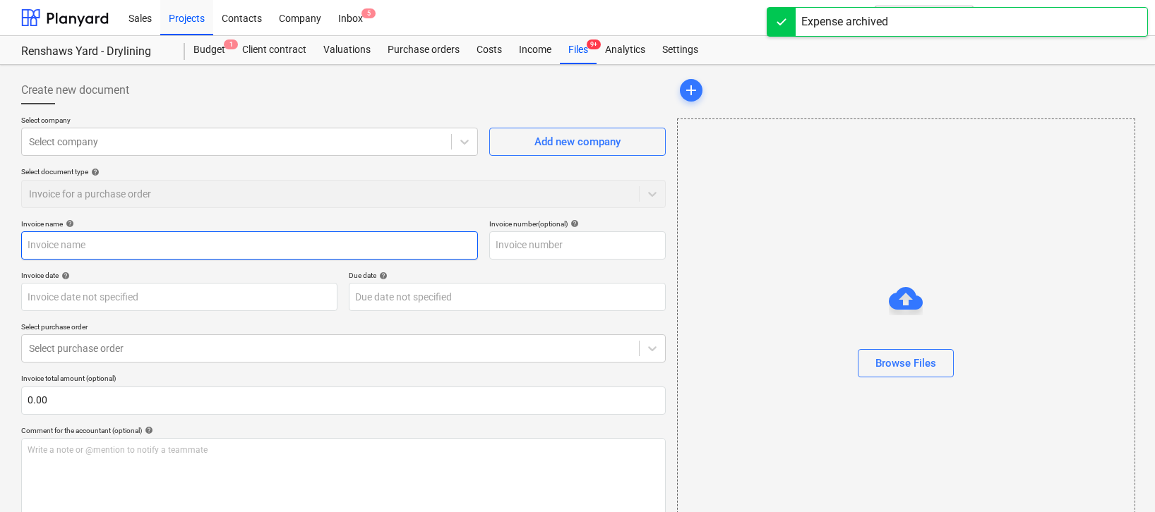
type input "722060073480"
type input "19 Jun 2025"
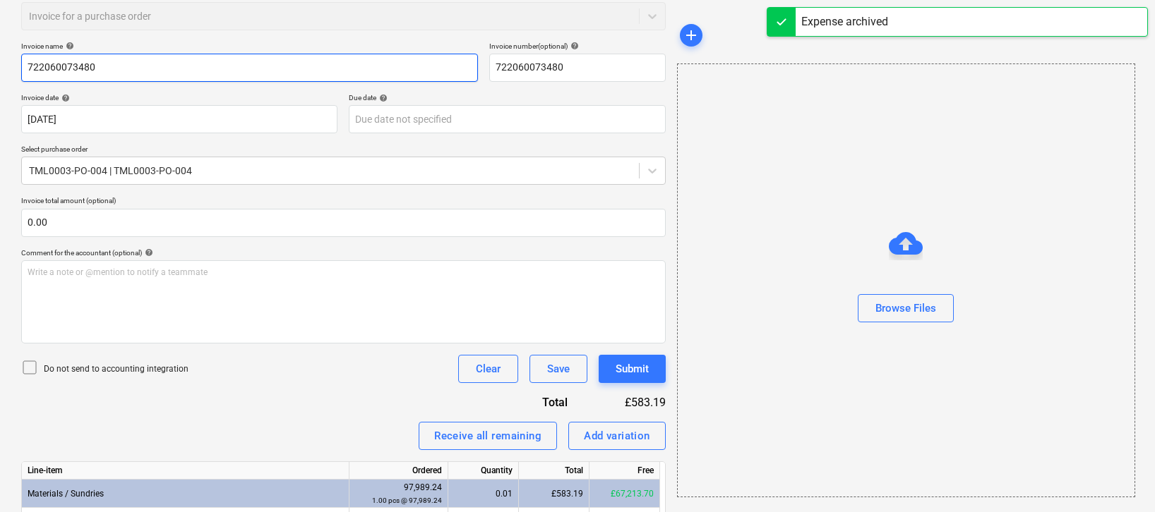
type input "15 Aug 2025"
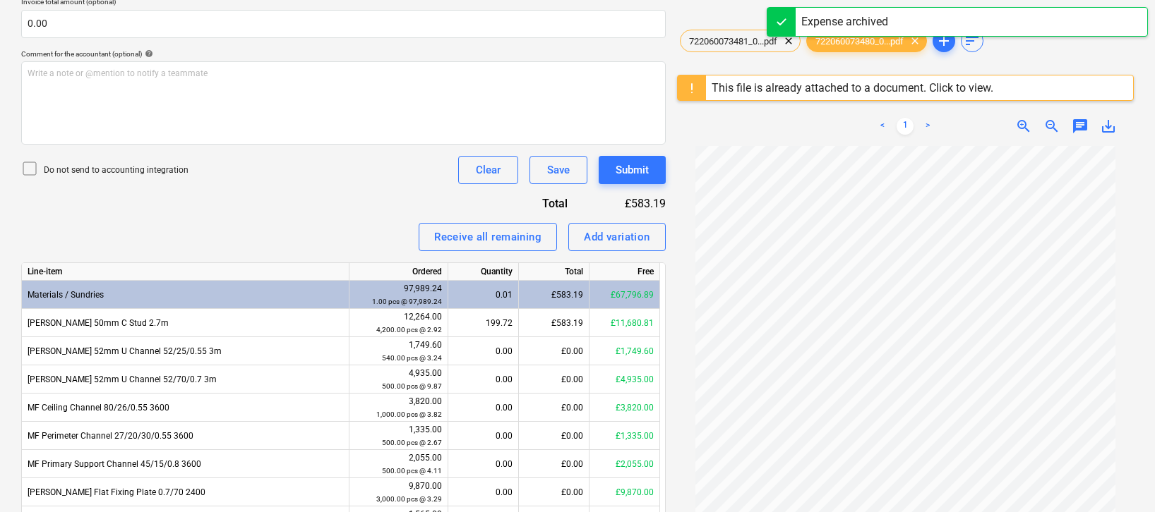
scroll to position [356, 0]
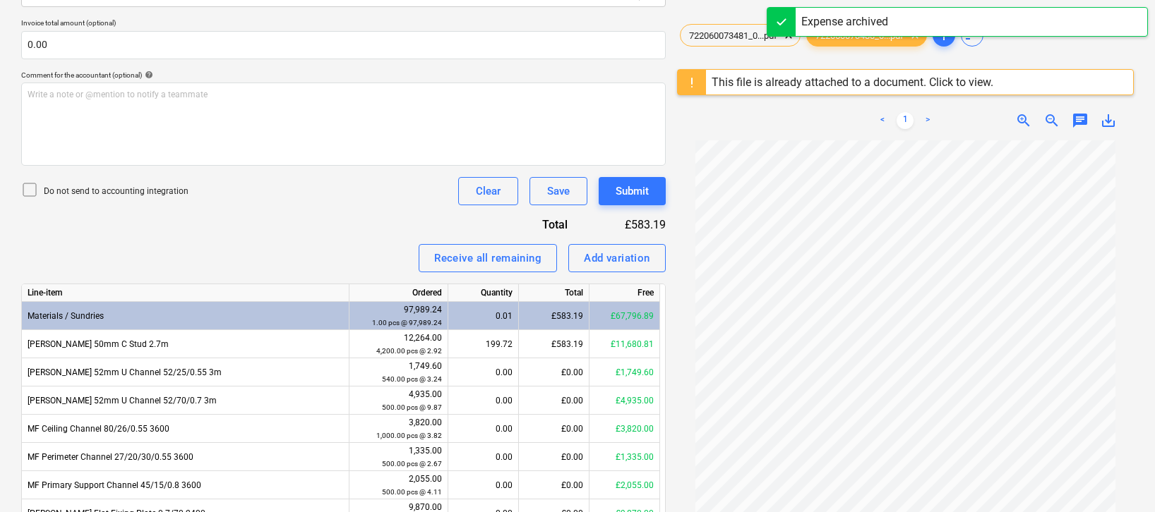
click at [794, 115] on link ">" at bounding box center [927, 120] width 17 height 17
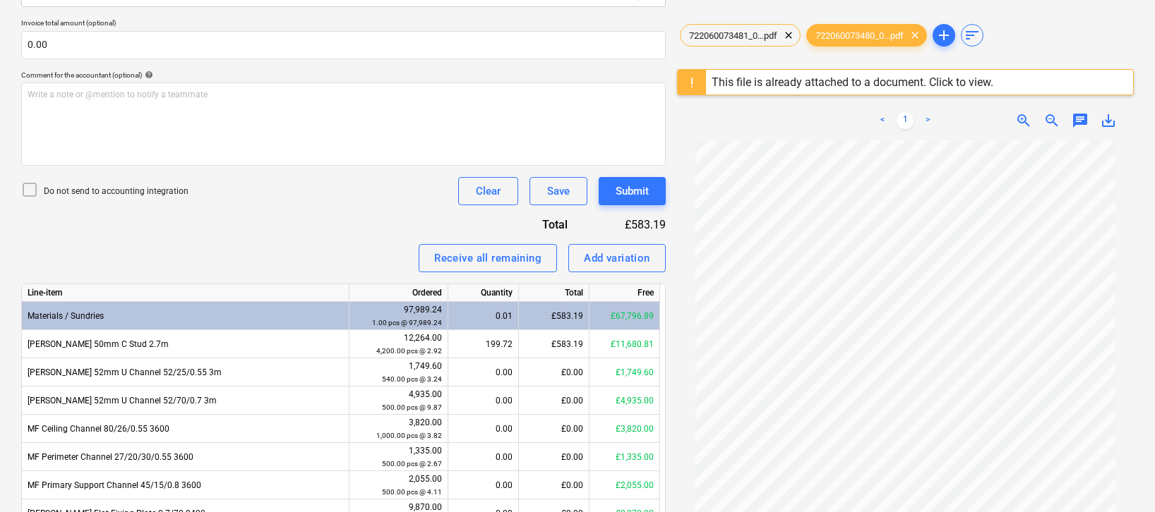
click at [794, 119] on link "<" at bounding box center [882, 120] width 17 height 17
click at [731, 32] on span "722060073481_0...pdf" at bounding box center [732, 35] width 105 height 11
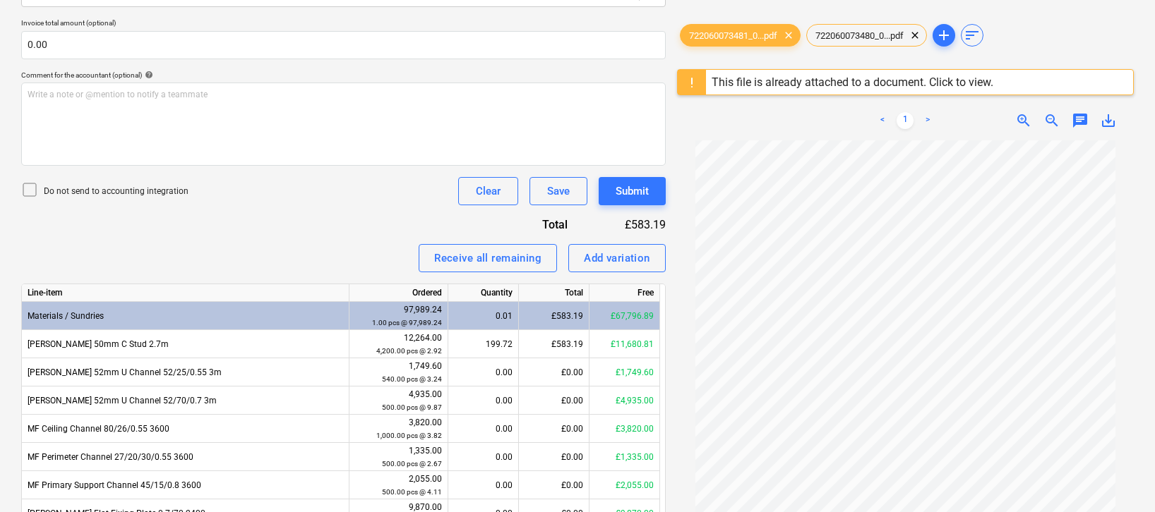
click at [794, 23] on div "722060073481_0...pdf clear 722060073480_0...pdf clear add sort" at bounding box center [905, 35] width 457 height 28
click at [794, 36] on span "722060073480_0...pdf" at bounding box center [859, 35] width 105 height 11
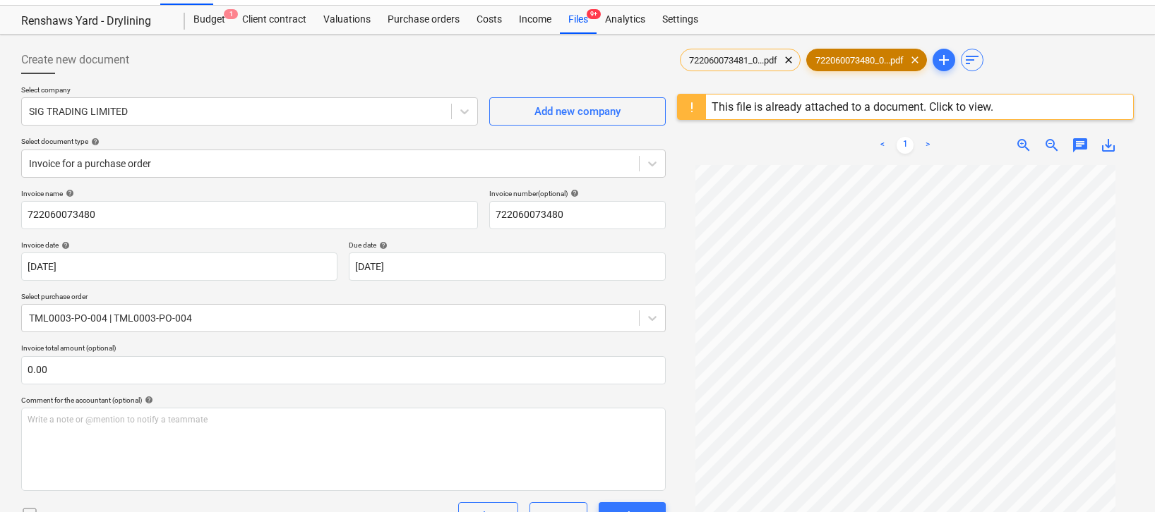
scroll to position [0, 0]
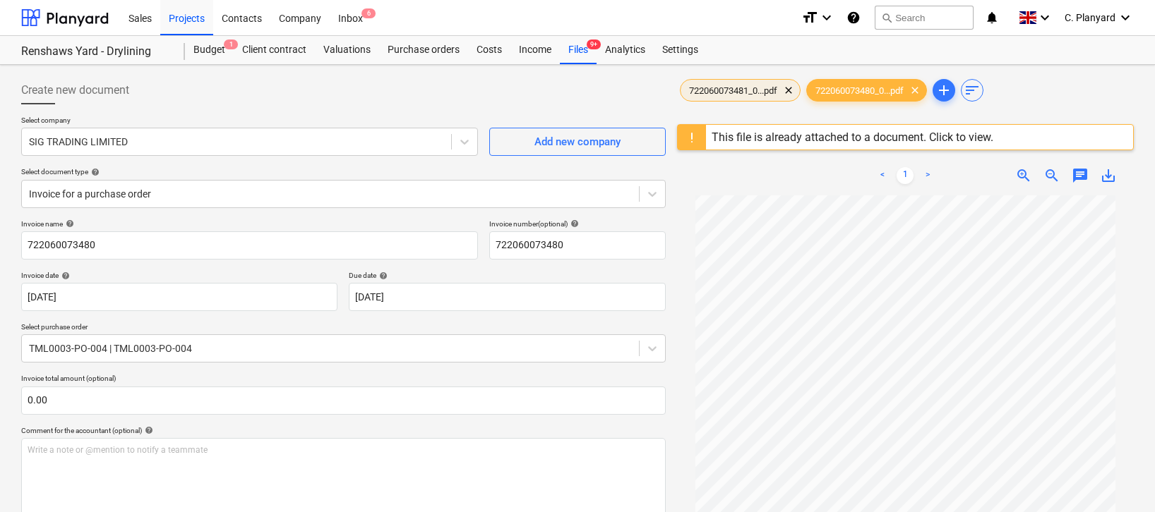
click at [705, 90] on span "722060073481_0...pdf" at bounding box center [732, 90] width 105 height 11
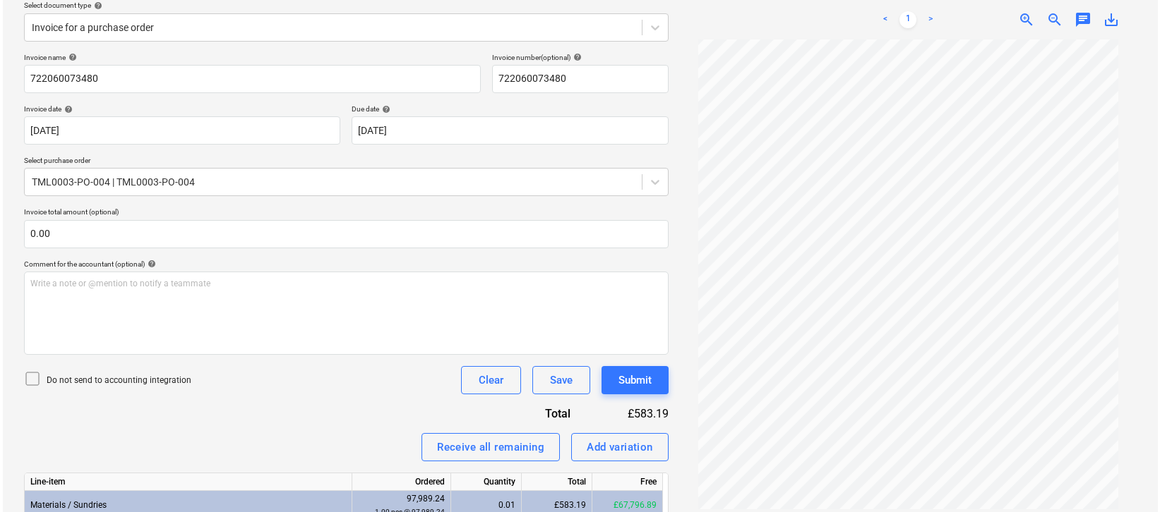
scroll to position [364, 0]
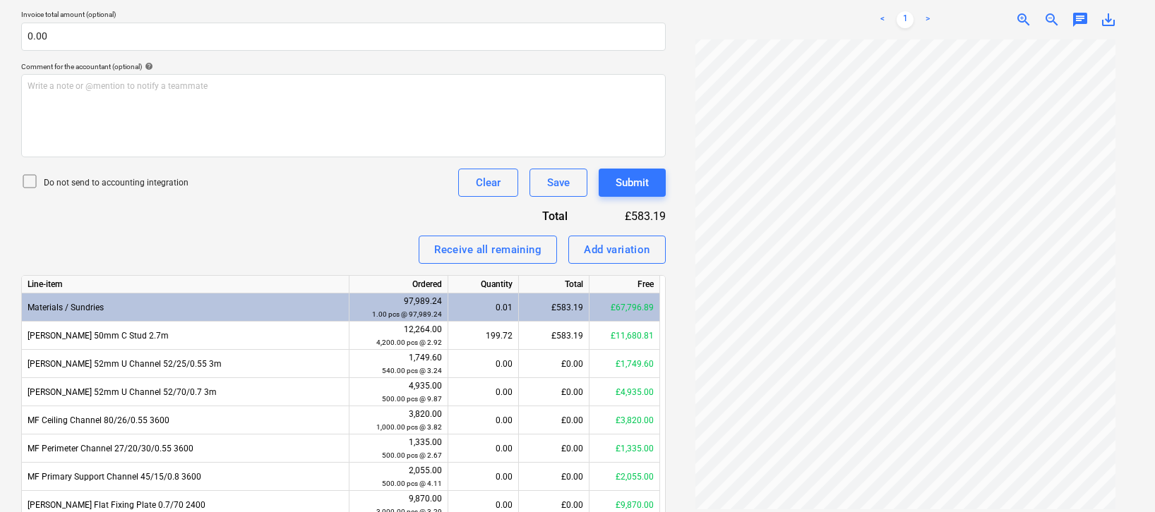
click at [36, 184] on icon at bounding box center [29, 181] width 13 height 13
click at [638, 174] on div "Submit" at bounding box center [631, 183] width 33 height 18
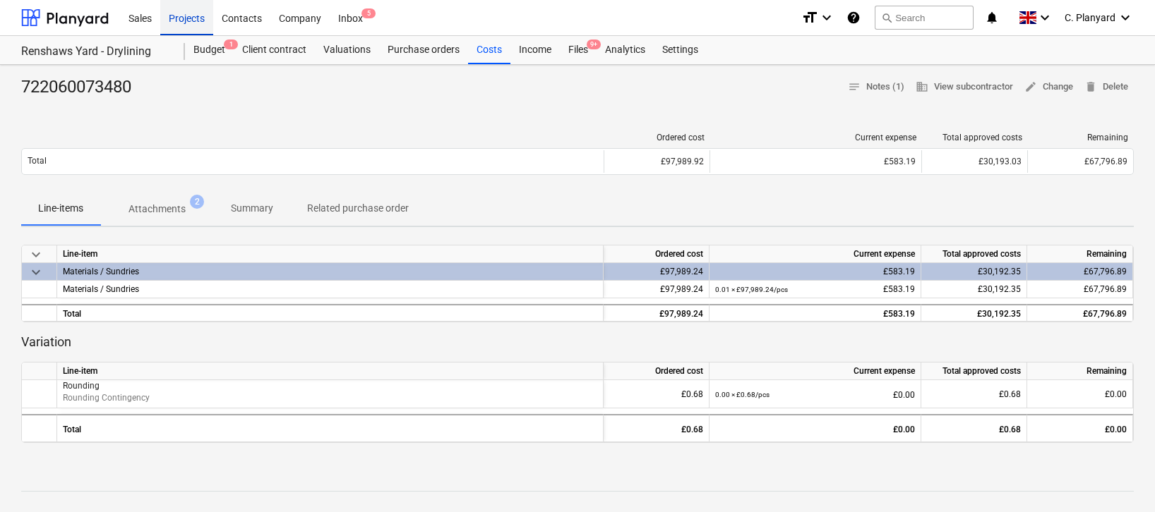
click at [195, 23] on div "Projects" at bounding box center [186, 17] width 53 height 36
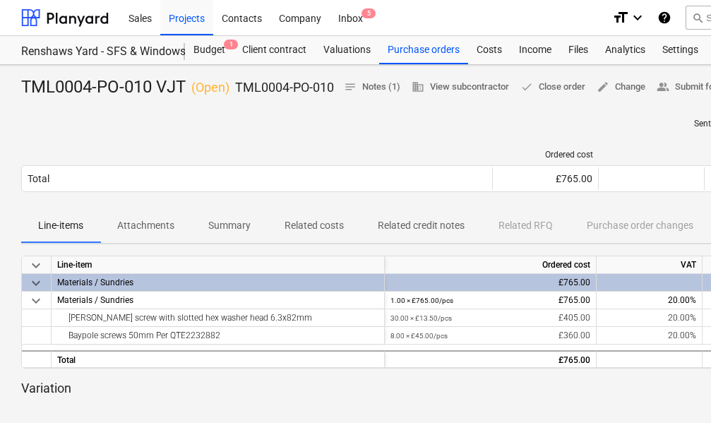
scroll to position [0, 10]
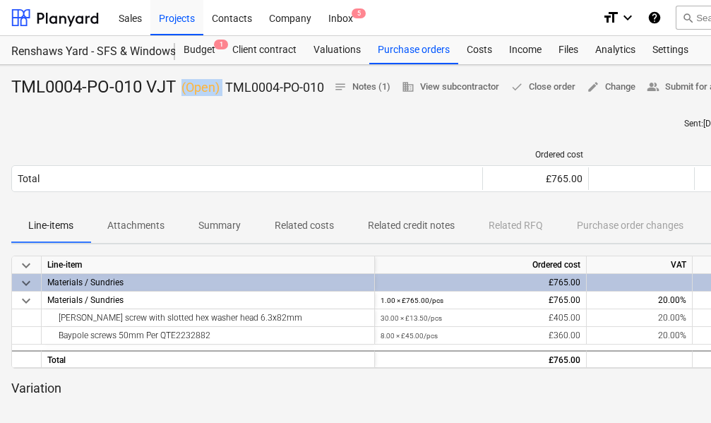
drag, startPoint x: 222, startPoint y: 100, endPoint x: 177, endPoint y: 101, distance: 45.2
click at [177, 99] on div "TML0004-PO-010 VJT ( Open ) TML0004-PO-010" at bounding box center [167, 87] width 313 height 23
drag, startPoint x: 181, startPoint y: 100, endPoint x: 219, endPoint y: 95, distance: 38.4
click at [219, 95] on p "( Open )" at bounding box center [200, 87] width 38 height 17
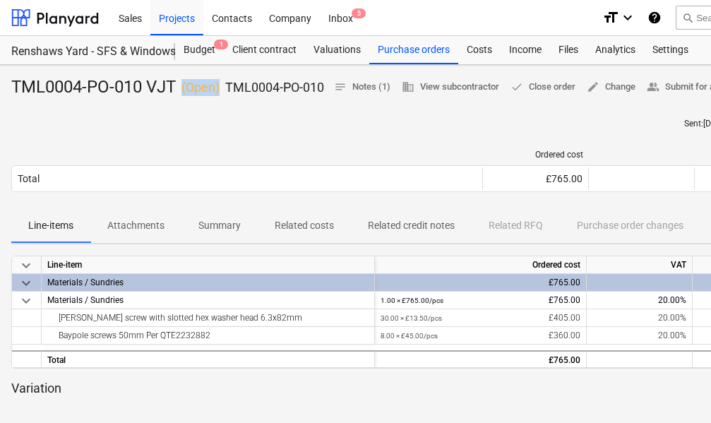
click at [219, 95] on p "( Open )" at bounding box center [200, 87] width 38 height 17
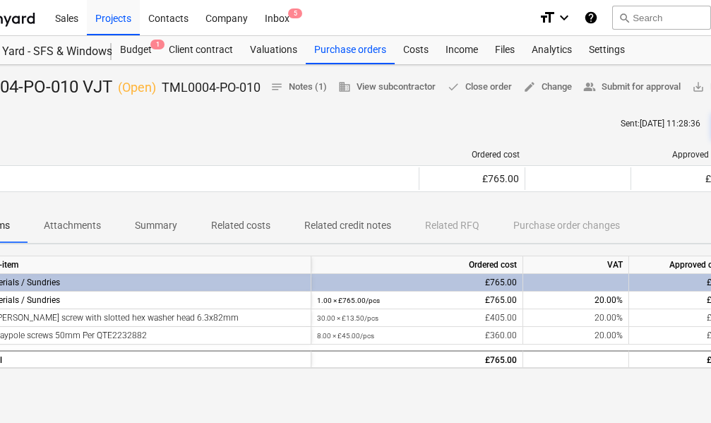
scroll to position [0, 73]
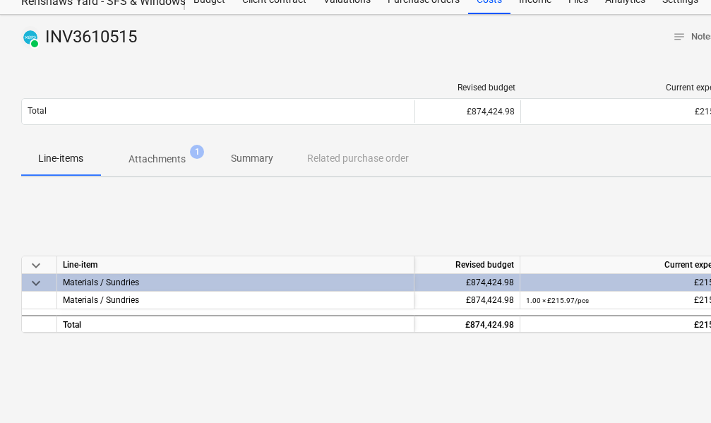
scroll to position [61, 0]
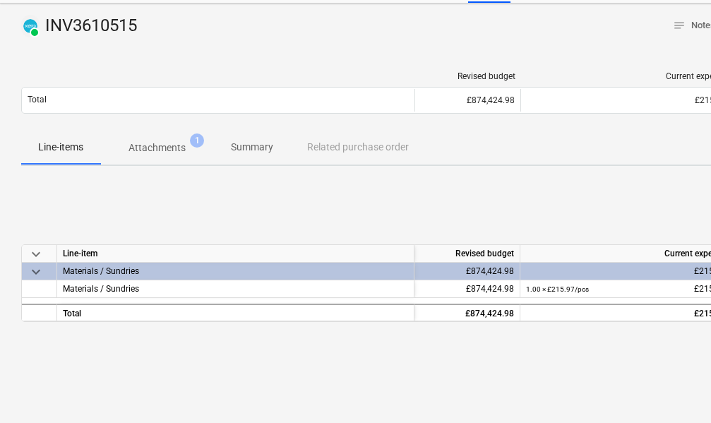
click at [181, 147] on p "Attachments" at bounding box center [156, 147] width 57 height 15
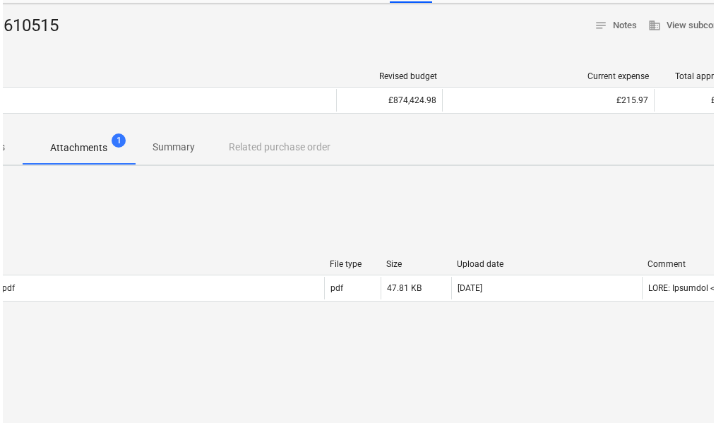
scroll to position [61, 174]
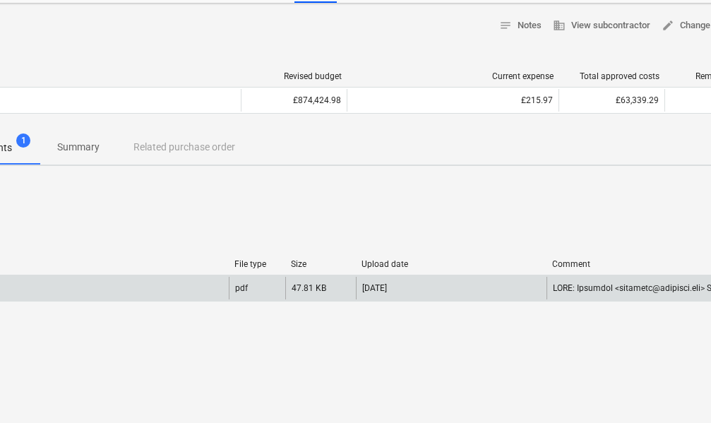
click at [200, 286] on div "INV3610515.pdf" at bounding box center [38, 288] width 380 height 23
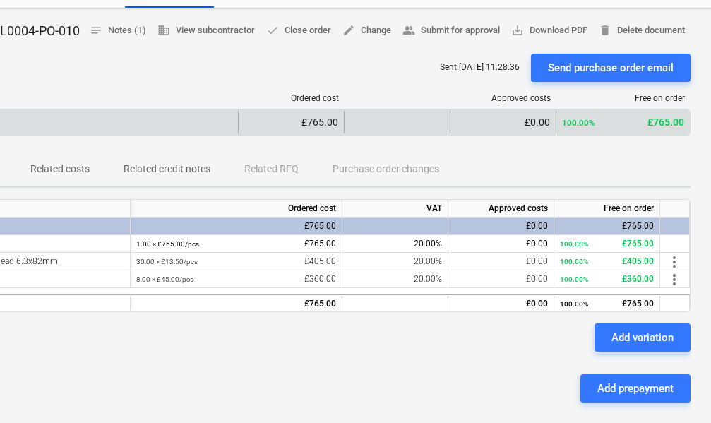
scroll to position [56, 255]
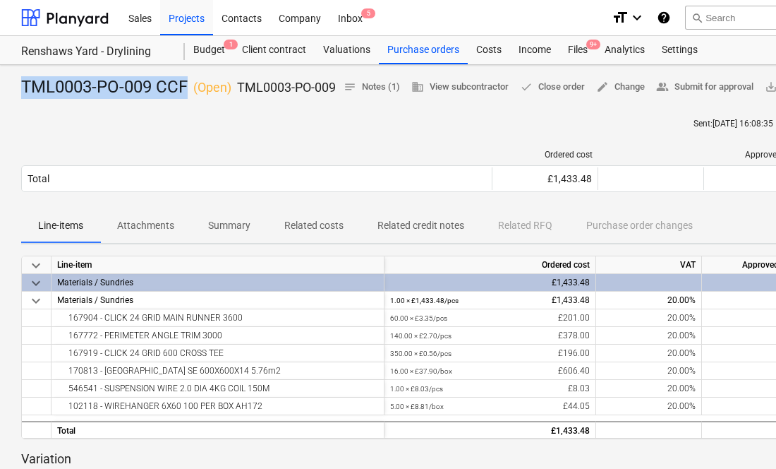
drag, startPoint x: 110, startPoint y: 119, endPoint x: 23, endPoint y: 81, distance: 95.5
click at [23, 81] on div "TML0003-PO-009 CCF ( Open ) TML0003-PO-009" at bounding box center [178, 87] width 315 height 23
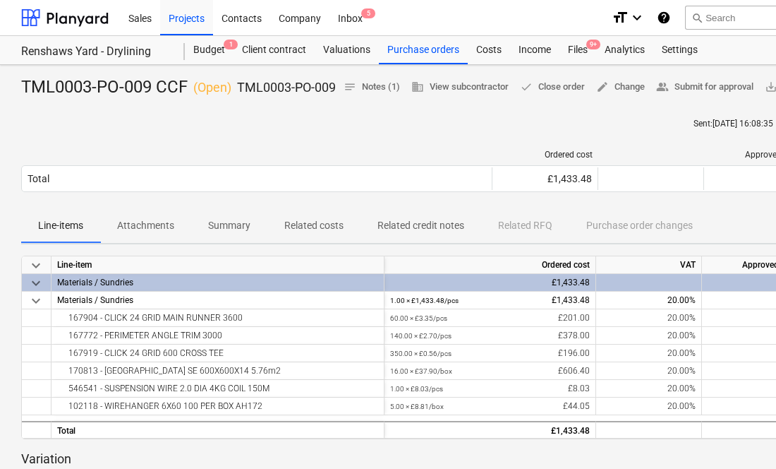
drag, startPoint x: 194, startPoint y: 96, endPoint x: 202, endPoint y: 96, distance: 7.8
click at [202, 96] on p "( Open )" at bounding box center [212, 87] width 38 height 17
click at [227, 99] on div "TML0003-PO-009 CCF ( Open ) TML0003-PO-009" at bounding box center [178, 87] width 315 height 23
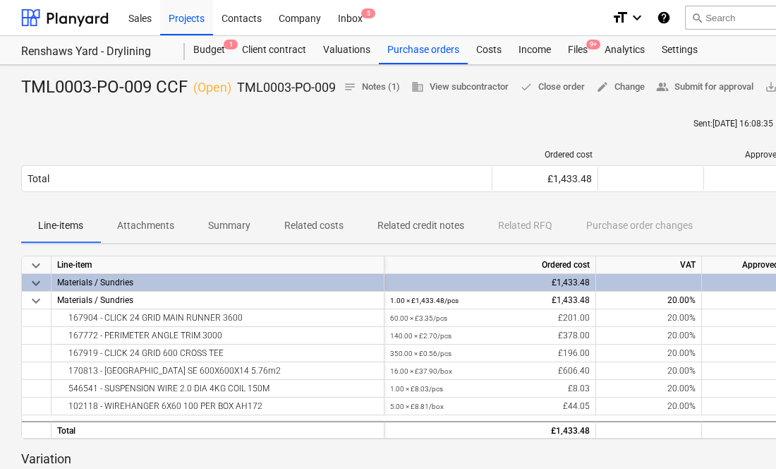
click at [208, 96] on p "( Open )" at bounding box center [212, 87] width 38 height 17
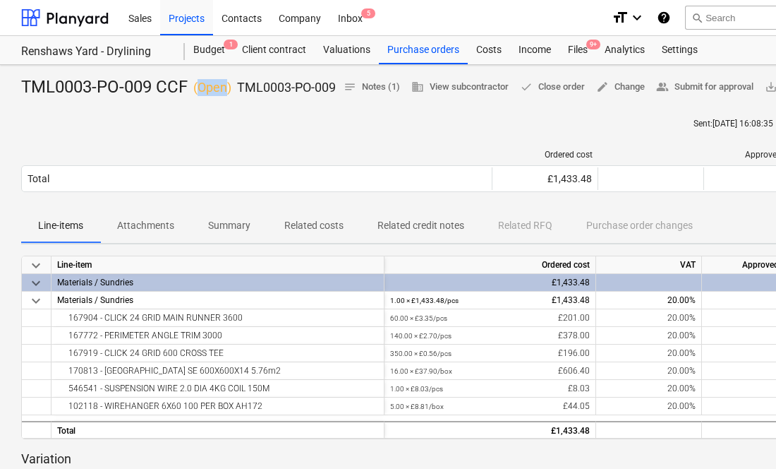
drag, startPoint x: 200, startPoint y: 100, endPoint x: 223, endPoint y: 99, distance: 23.3
click at [223, 96] on p "( Open )" at bounding box center [212, 87] width 38 height 17
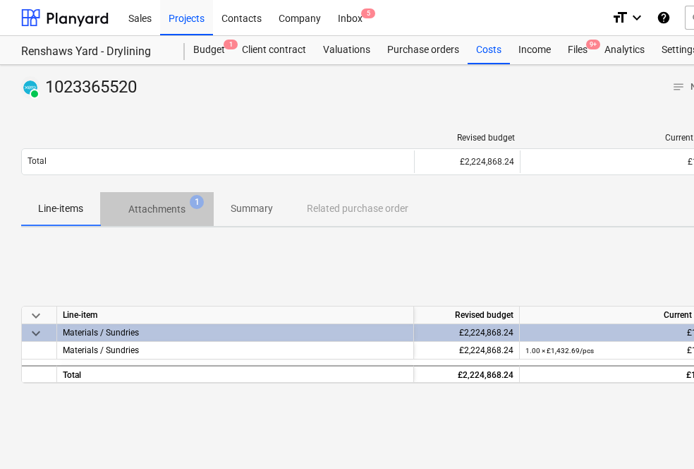
click at [164, 217] on span "Attachments 1" at bounding box center [157, 208] width 114 height 25
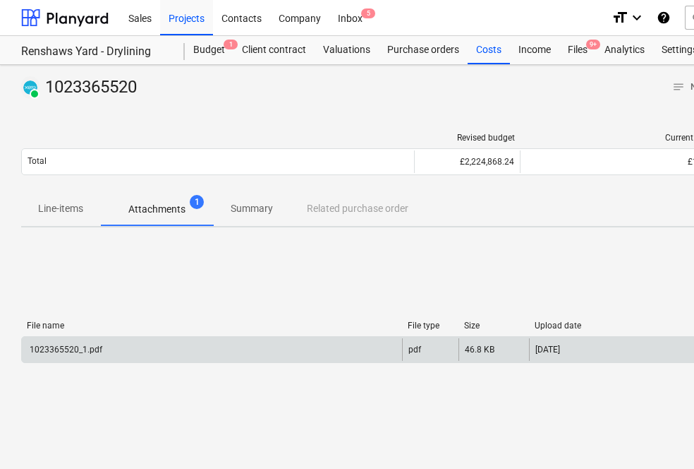
click at [165, 342] on div "1023365520_1.pdf" at bounding box center [212, 349] width 380 height 23
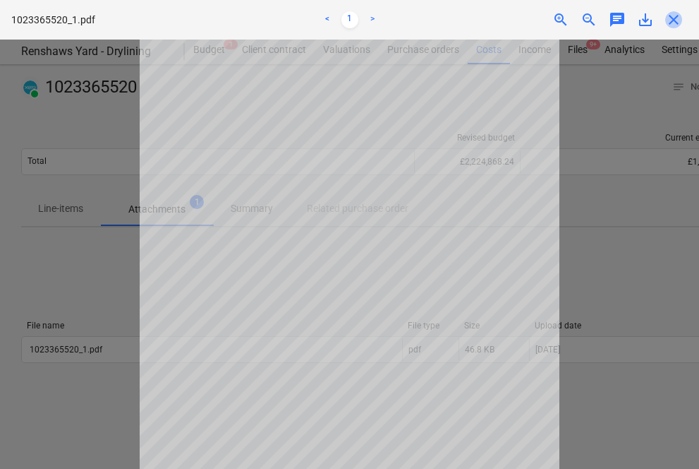
click at [673, 18] on span "close" at bounding box center [674, 19] width 17 height 17
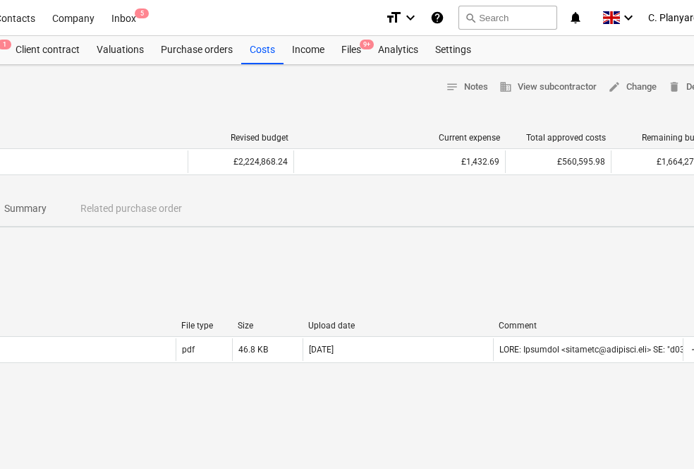
scroll to position [0, 271]
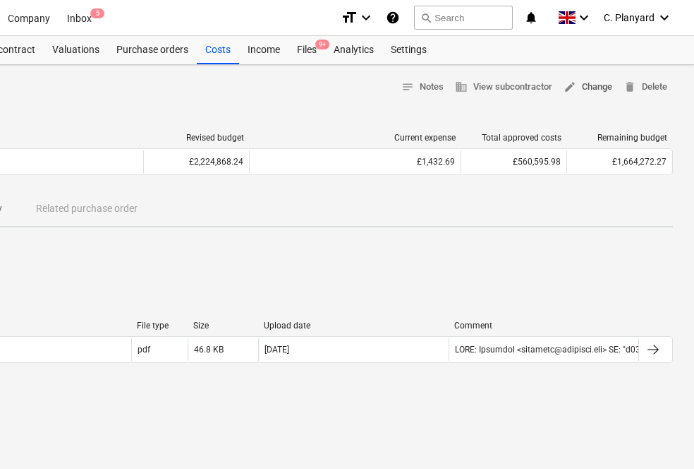
click at [587, 80] on span "edit Change" at bounding box center [588, 87] width 49 height 16
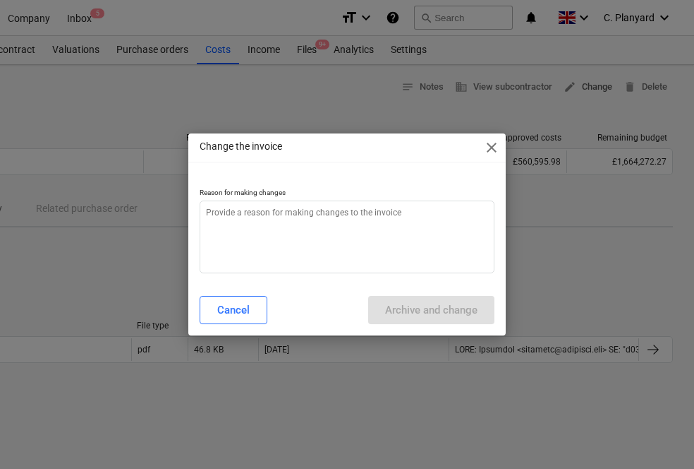
scroll to position [0, 266]
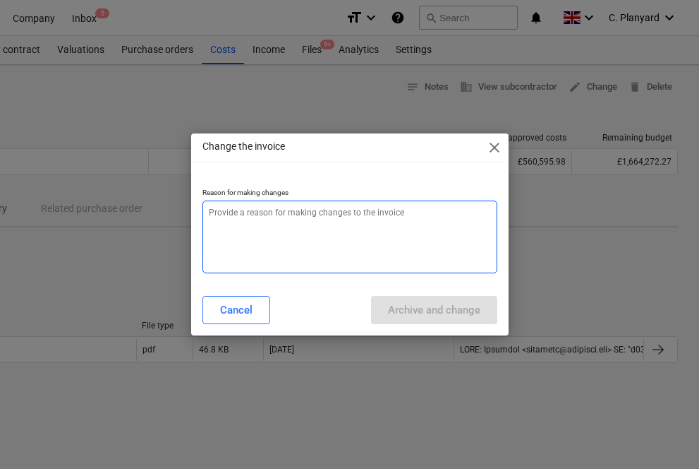
click at [321, 215] on textarea at bounding box center [350, 236] width 295 height 73
type textarea "x"
type textarea "C"
type textarea "x"
type textarea "Co"
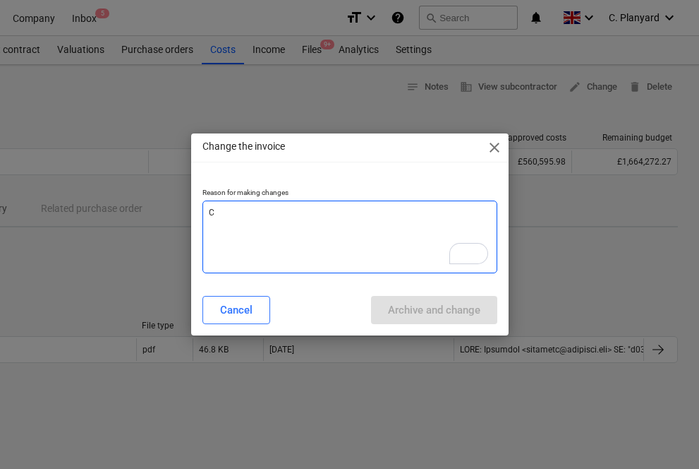
type textarea "x"
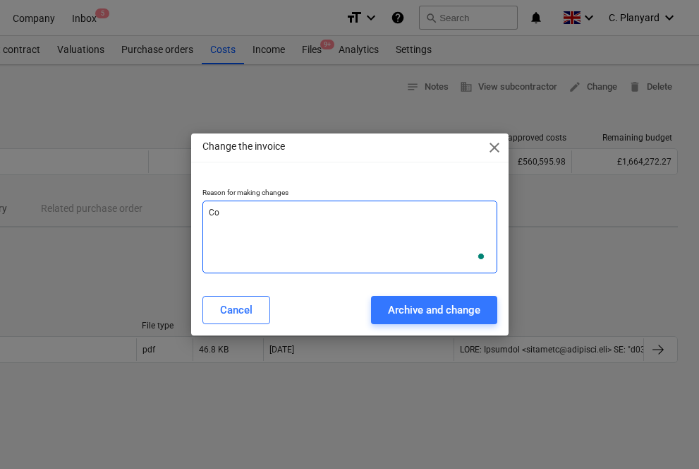
type textarea "Con"
type textarea "x"
type textarea "Conn"
type textarea "x"
type textarea "Conne"
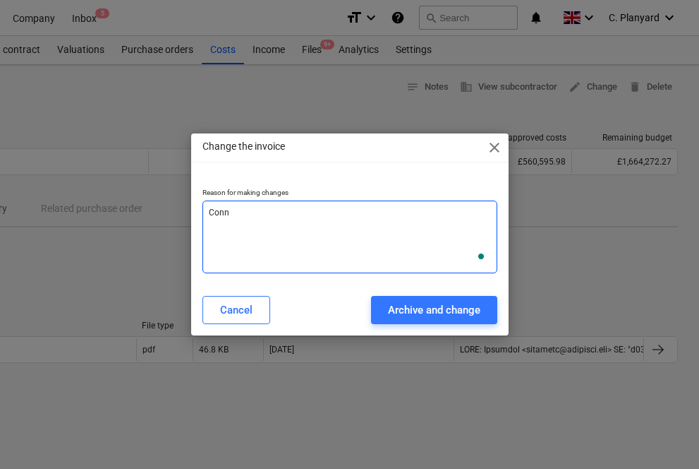
type textarea "x"
type textarea "Connec"
type textarea "x"
type textarea "Connect"
type textarea "x"
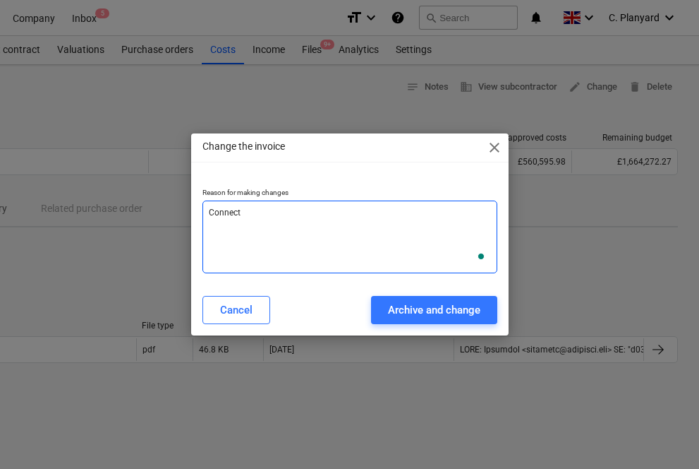
type textarea "Connect"
type textarea "x"
type textarea "Connect t"
type textarea "x"
type textarea "Connect to"
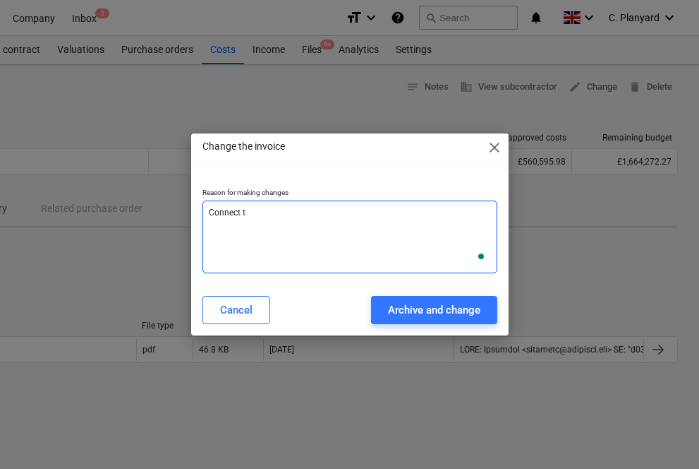
type textarea "x"
type textarea "Connect to"
type textarea "x"
type textarea "Connect to p"
type textarea "x"
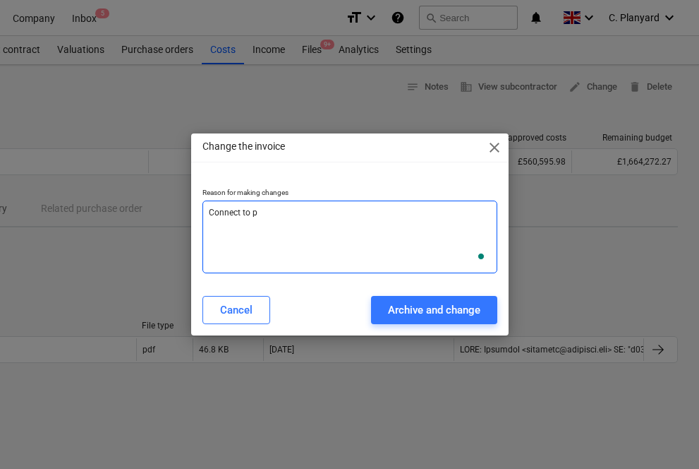
type textarea "Connect to pu"
type textarea "x"
type textarea "Connect to pur"
type textarea "x"
type textarea "Connect to purc"
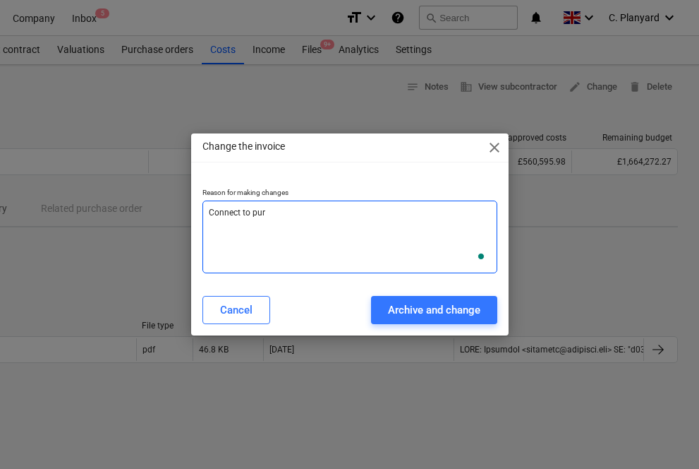
type textarea "x"
type textarea "Connect to purcha"
type textarea "x"
type textarea "Connect to purchas"
type textarea "x"
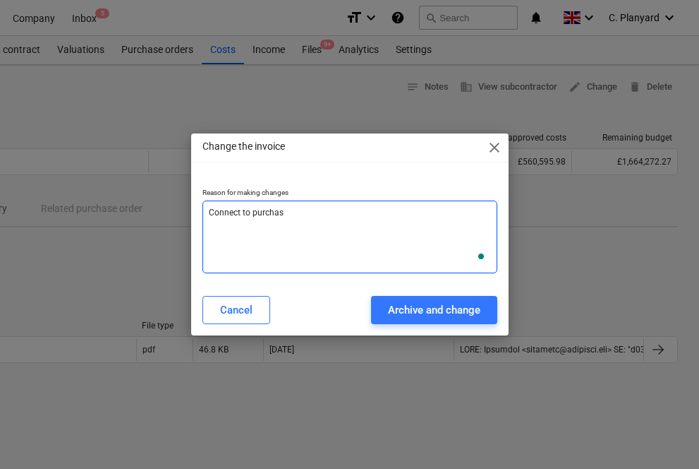
type textarea "Connect to purchase"
type textarea "x"
type textarea "Connect to purchase"
type textarea "x"
type textarea "Connect to purchase o"
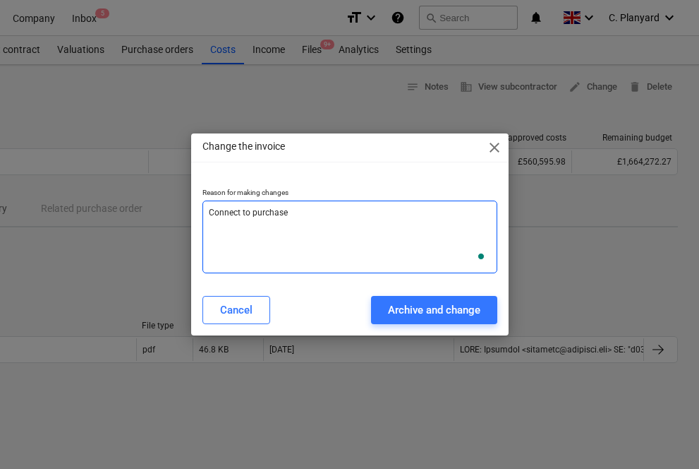
type textarea "x"
type textarea "Connect to purchase or"
type textarea "x"
type textarea "Connect to purchase ord"
type textarea "x"
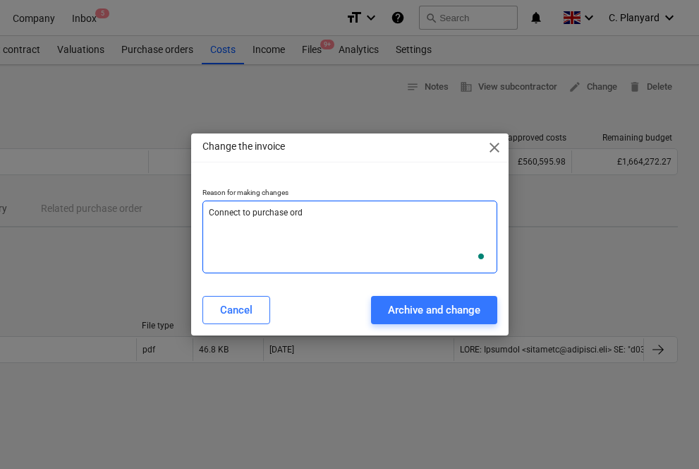
type textarea "Connect to purchase orde"
type textarea "x"
type textarea "Connect to purchase order"
type textarea "x"
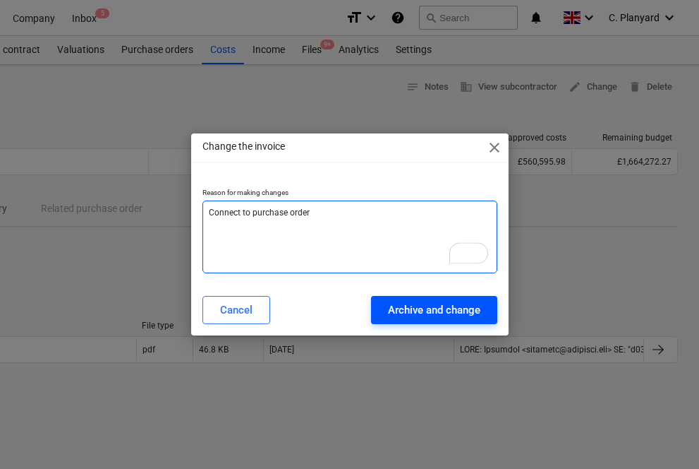
type textarea "Connect to purchase order"
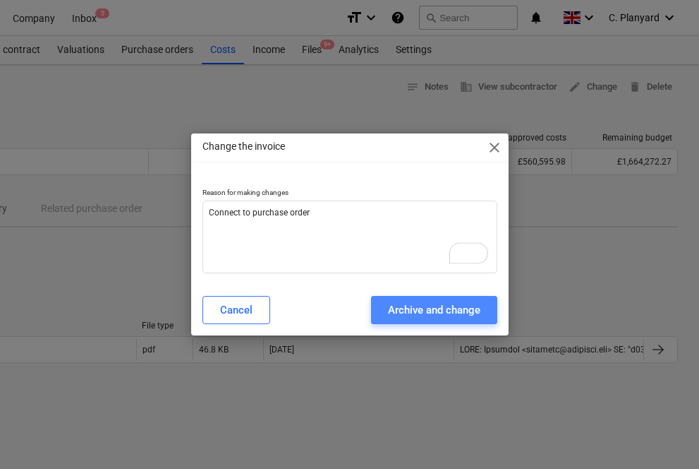
click at [435, 303] on div "Archive and change" at bounding box center [434, 310] width 92 height 18
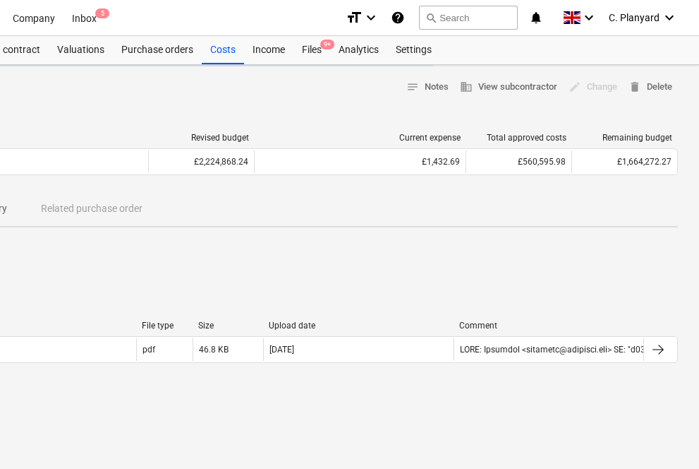
type textarea "x"
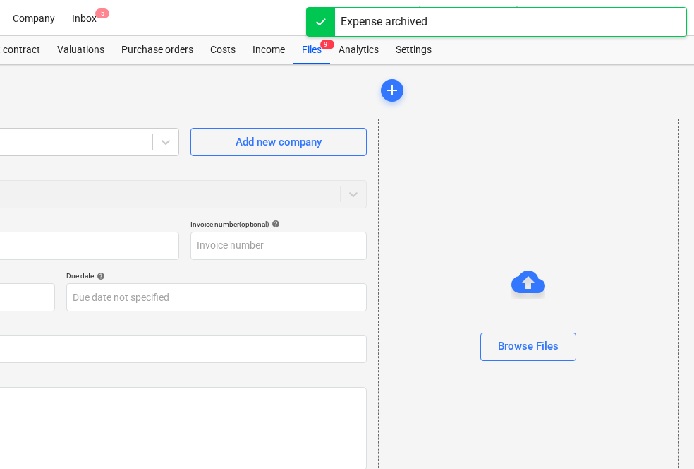
type input "1023365520"
type input "16 Jun 2025"
type input "15 Aug 2025"
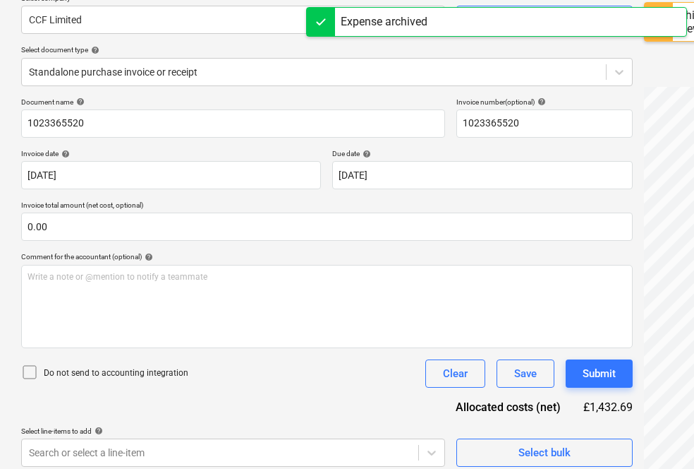
scroll to position [124, 0]
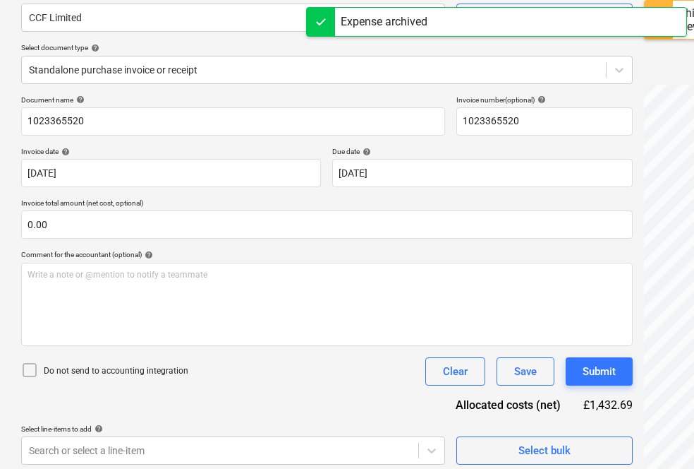
click at [30, 370] on icon at bounding box center [29, 369] width 17 height 17
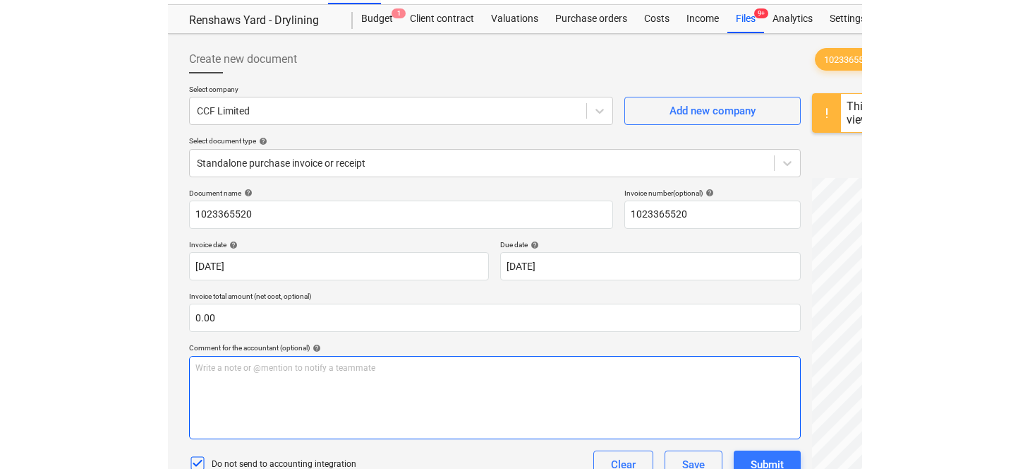
scroll to position [30, 0]
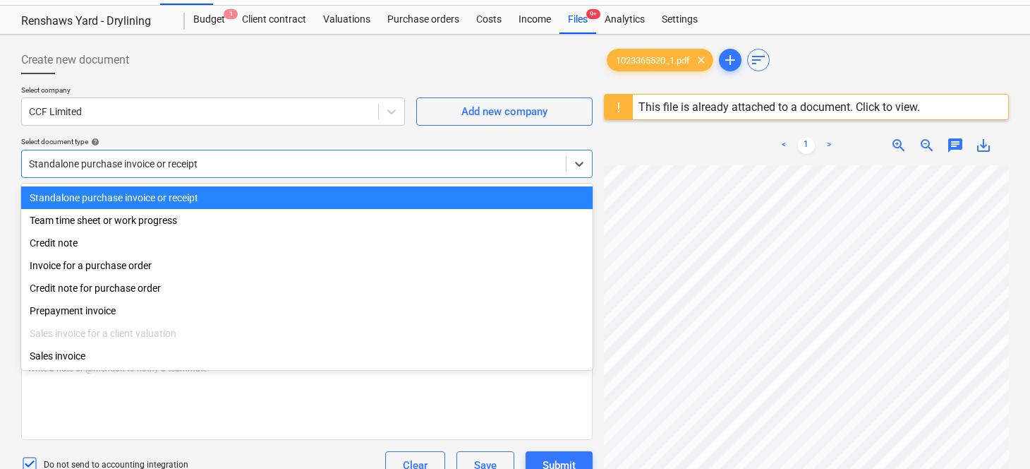
click at [185, 161] on div at bounding box center [294, 164] width 530 height 14
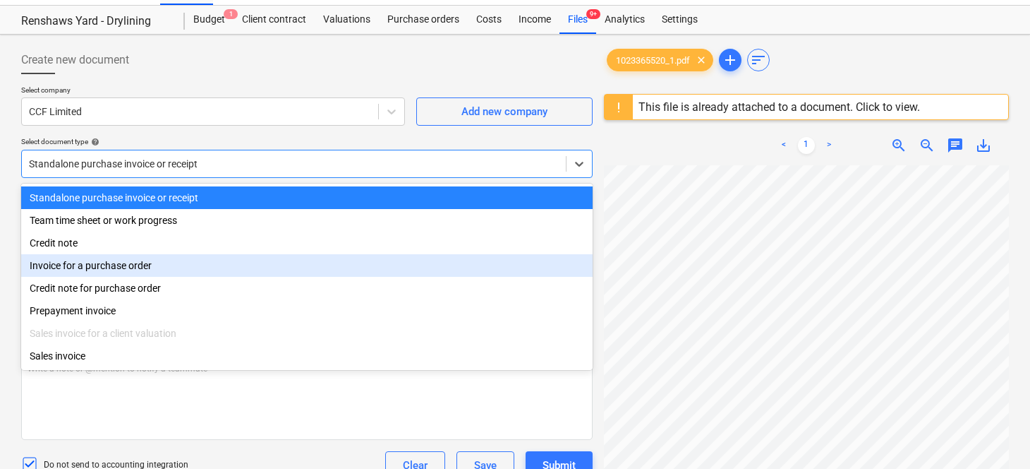
click at [140, 270] on div "Invoice for a purchase order" at bounding box center [307, 265] width 572 height 23
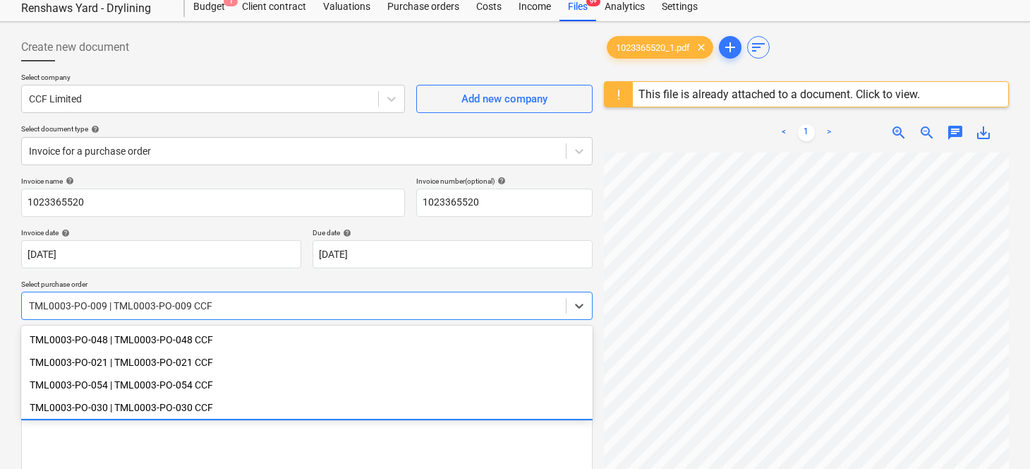
click at [226, 318] on div "TML0003-PO-009 | TML0003-PO-009 CCF" at bounding box center [307, 305] width 572 height 28
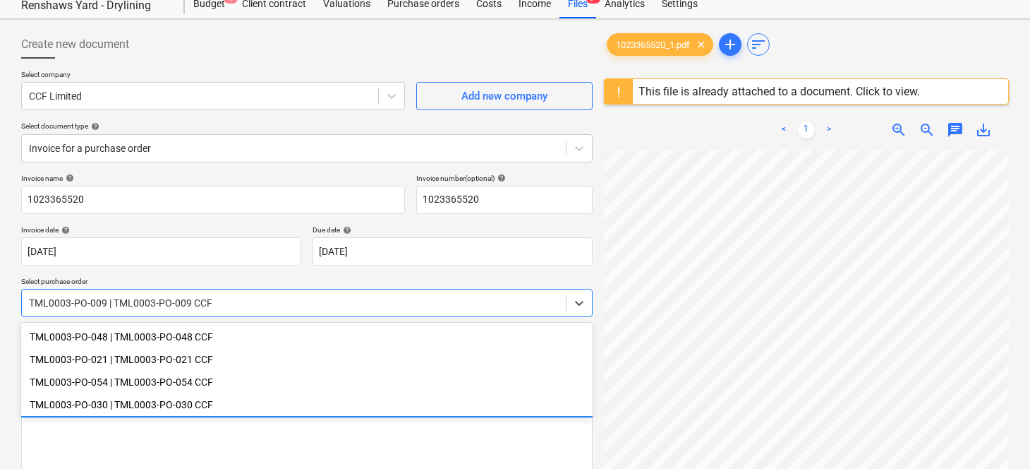
scroll to position [47, 0]
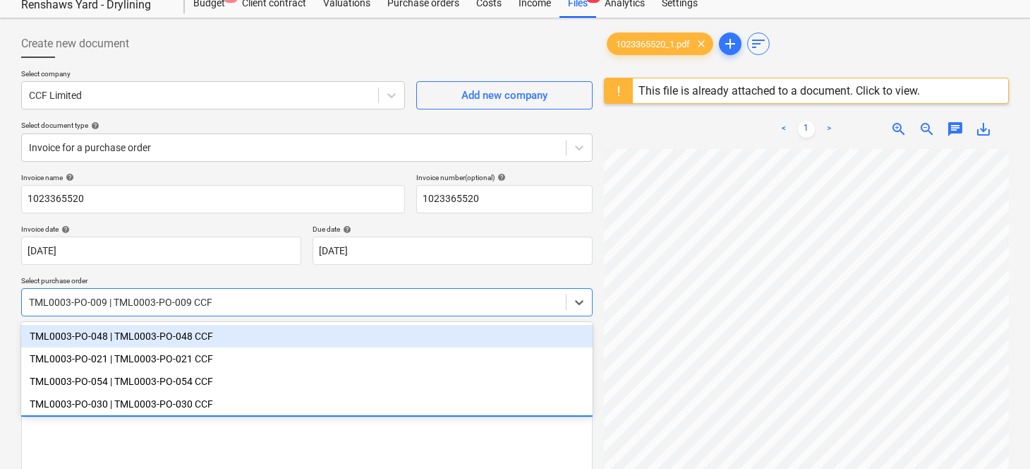
click at [217, 298] on div at bounding box center [294, 302] width 530 height 14
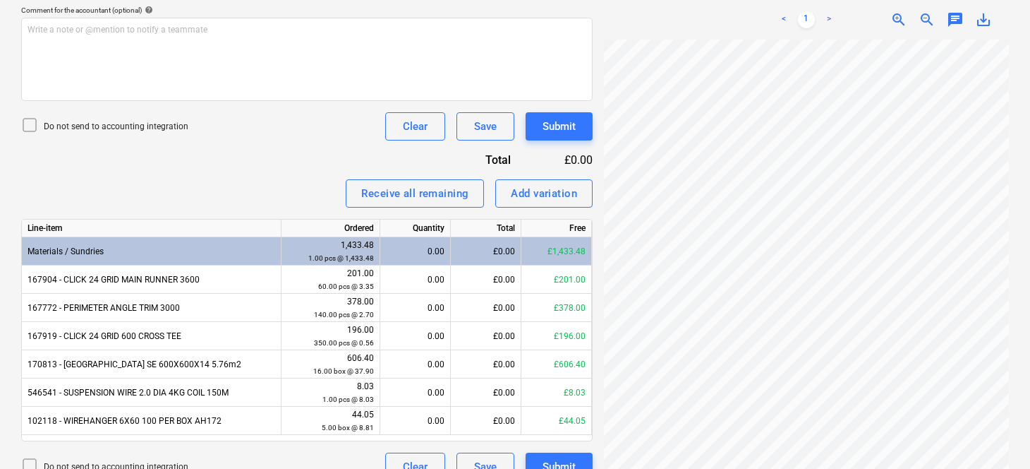
scroll to position [444, 0]
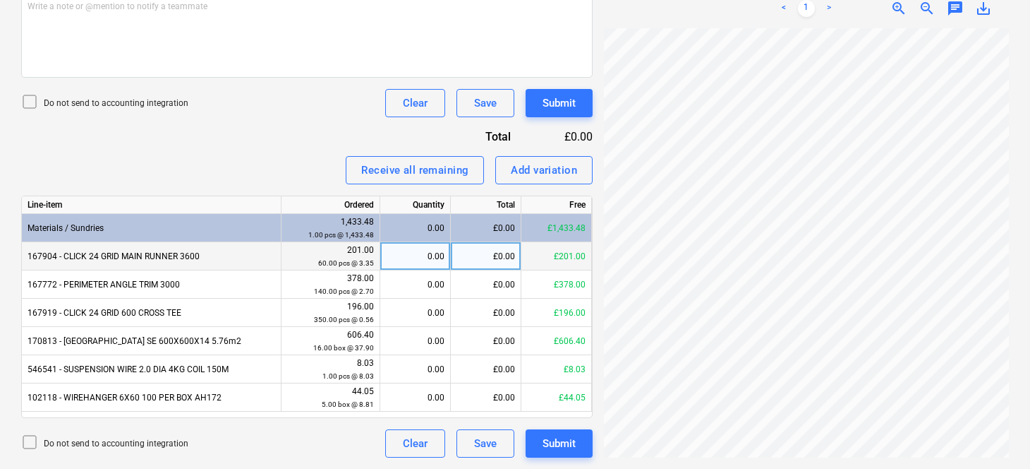
click at [425, 246] on div "0.00" at bounding box center [415, 256] width 59 height 28
type input "60"
type input "350"
type input "16"
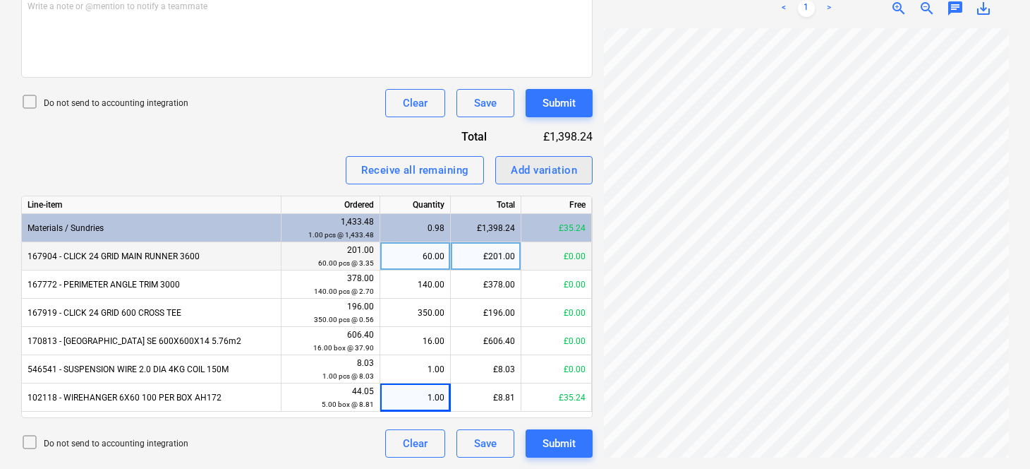
scroll to position [159, 0]
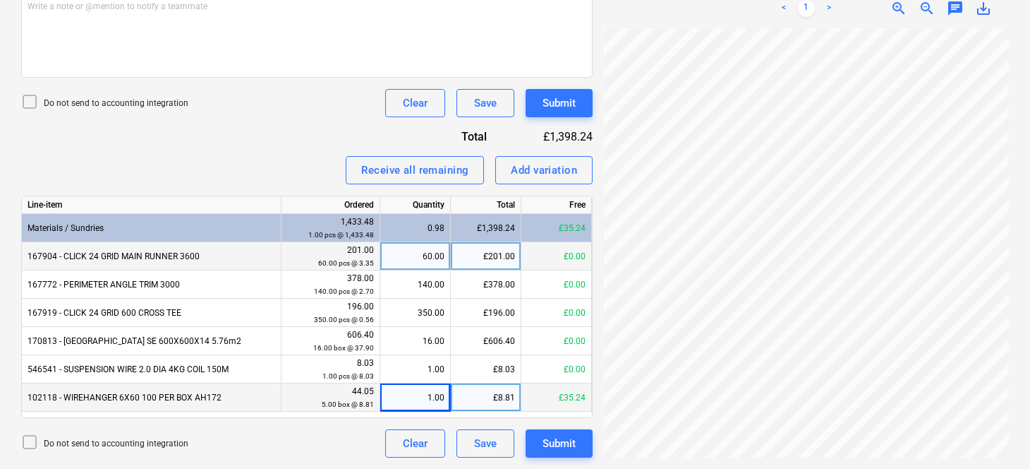
click at [440, 395] on div "1.00" at bounding box center [415, 397] width 59 height 28
type input "5"
click at [247, 128] on div "Invoice name help 1023365520 Invoice number (optional) help 1023365520 Invoice …" at bounding box center [307, 117] width 572 height 682
drag, startPoint x: 551, startPoint y: 138, endPoint x: 591, endPoint y: 140, distance: 40.3
click at [591, 140] on div "£1,433.48" at bounding box center [551, 136] width 83 height 16
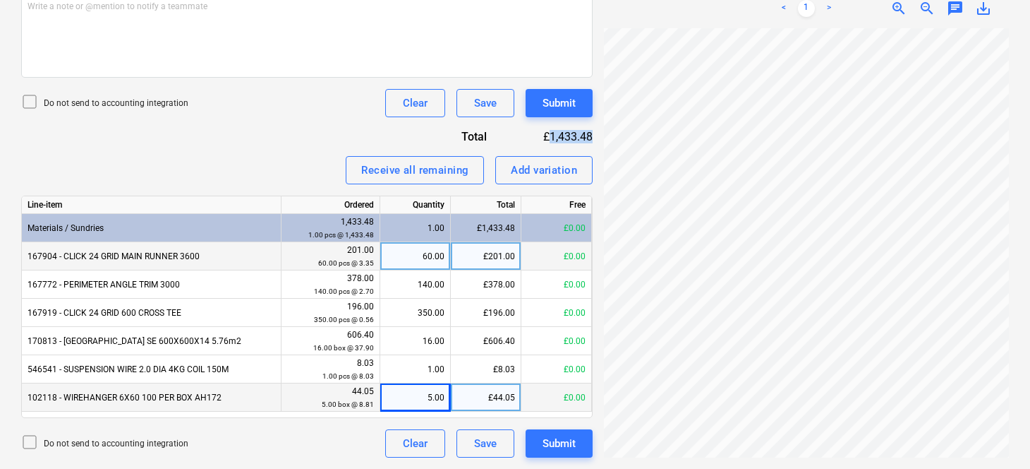
click at [569, 138] on div "£1,433.48" at bounding box center [551, 136] width 83 height 16
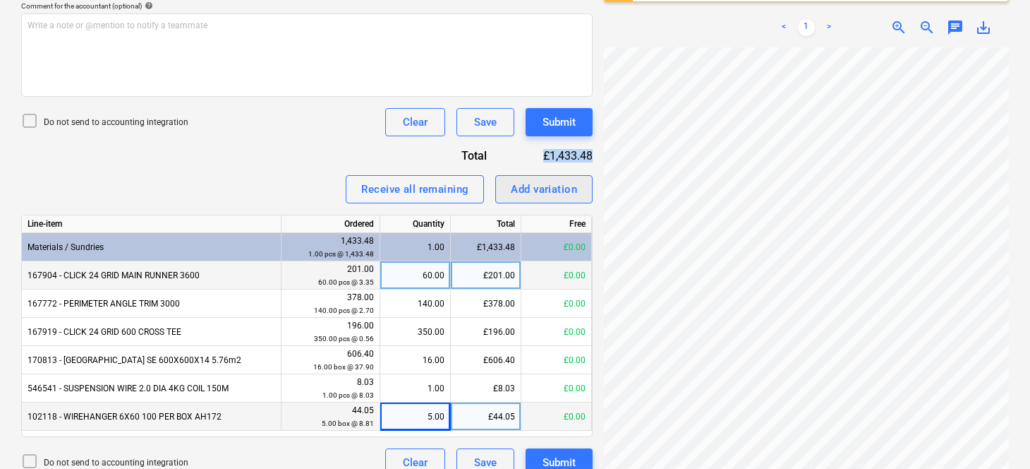
scroll to position [444, 0]
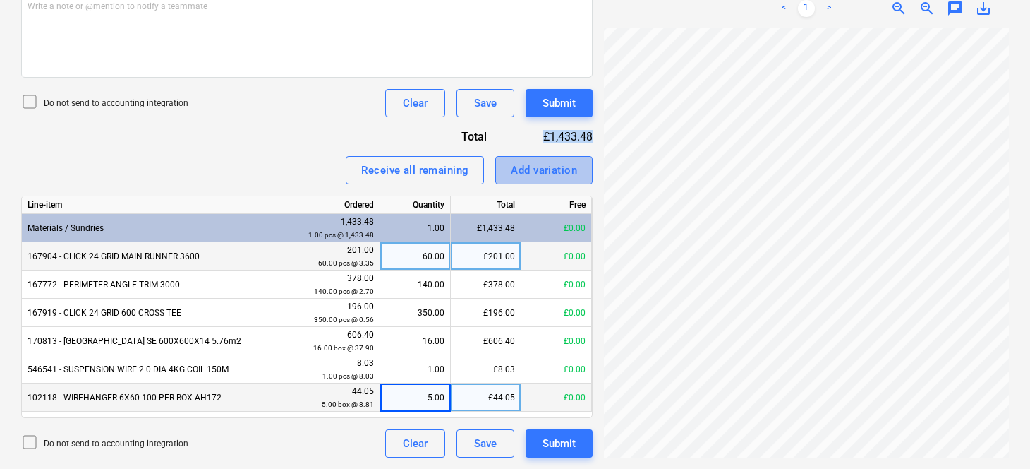
click at [541, 177] on div "Add variation" at bounding box center [544, 170] width 66 height 18
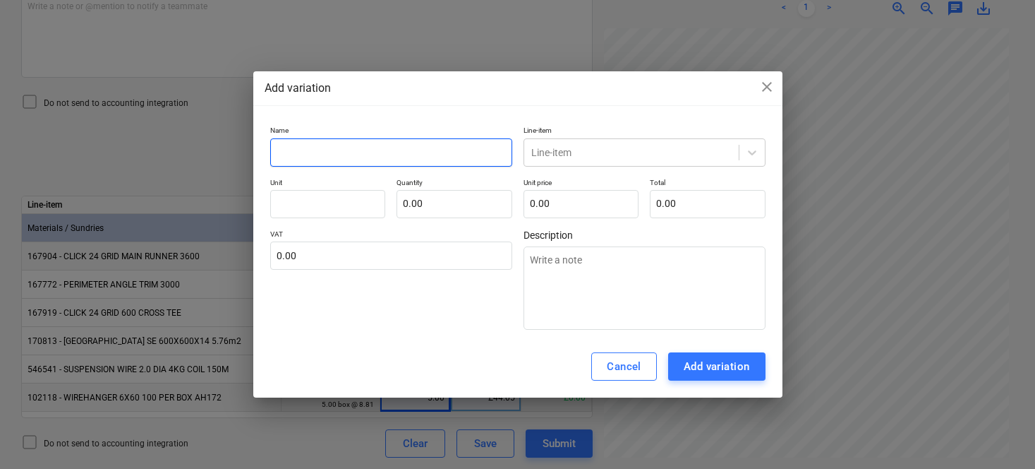
click at [363, 165] on input "text" at bounding box center [391, 152] width 242 height 28
type textarea "x"
type input "V"
type textarea "x"
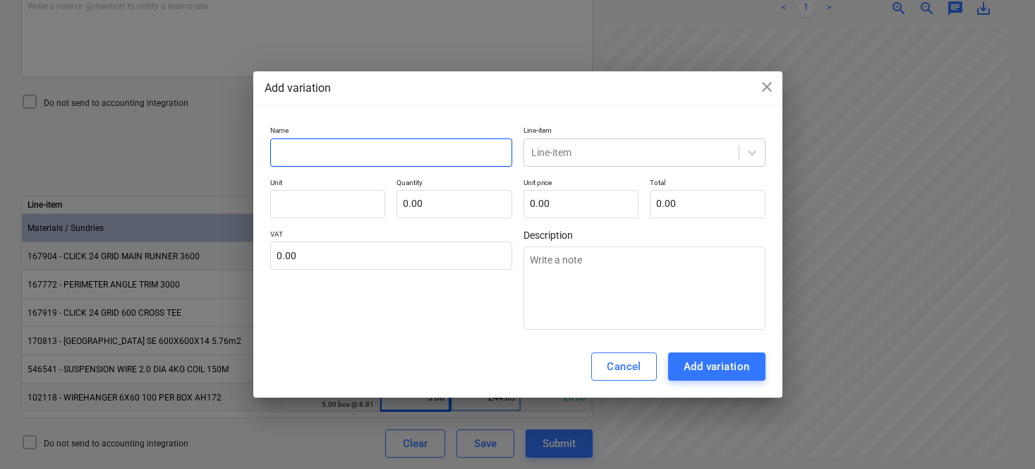
type input "C"
type textarea "x"
type input "Co"
type textarea "x"
type input "C"
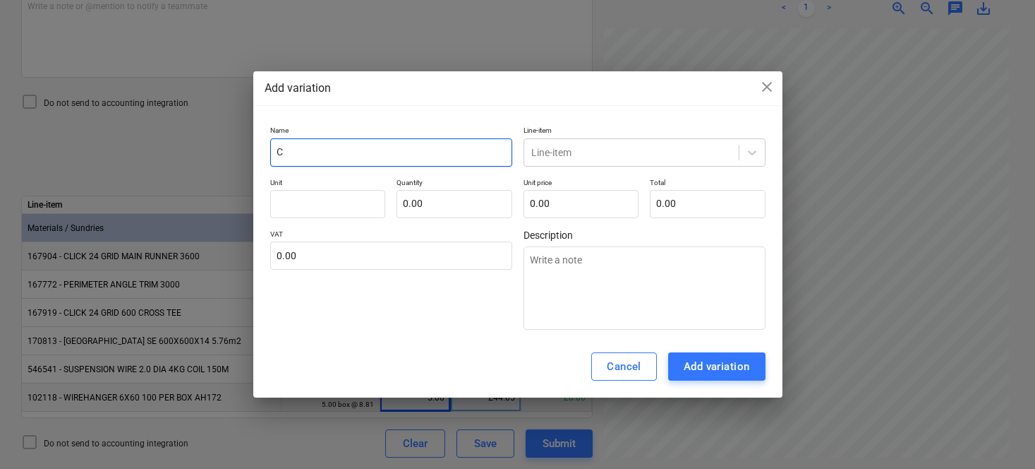
type textarea "x"
type input "R"
type textarea "x"
type input "Rou"
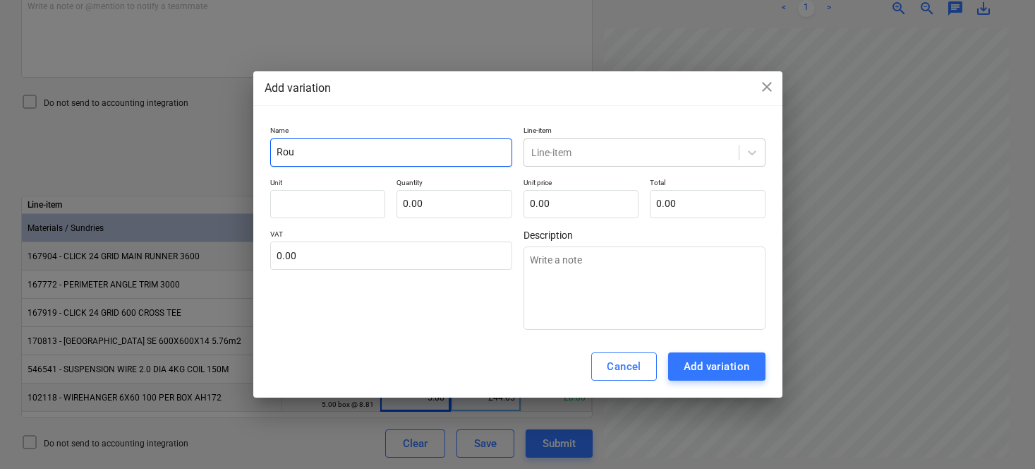
type textarea "x"
type input "Roun"
type textarea "x"
type input "Rount"
type textarea "x"
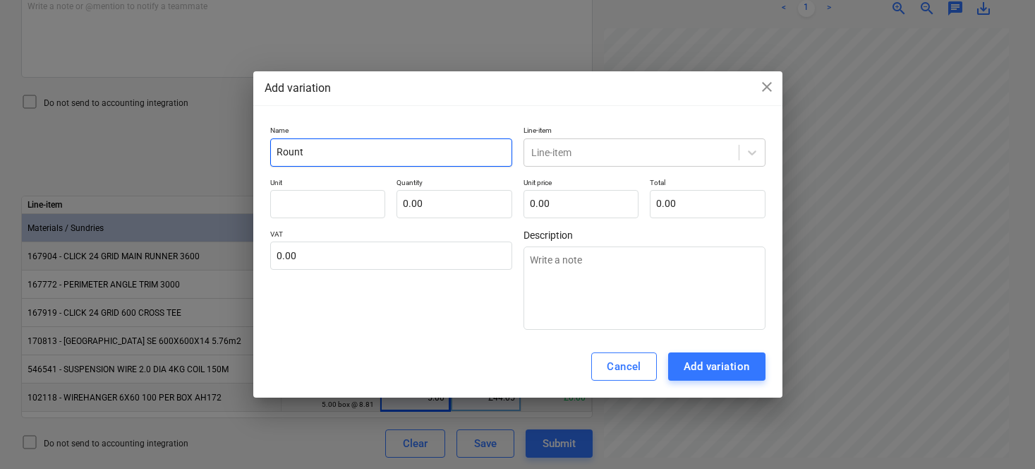
type input "Rounti"
type textarea "x"
type input "Rountin"
type textarea "x"
type input "Rounti"
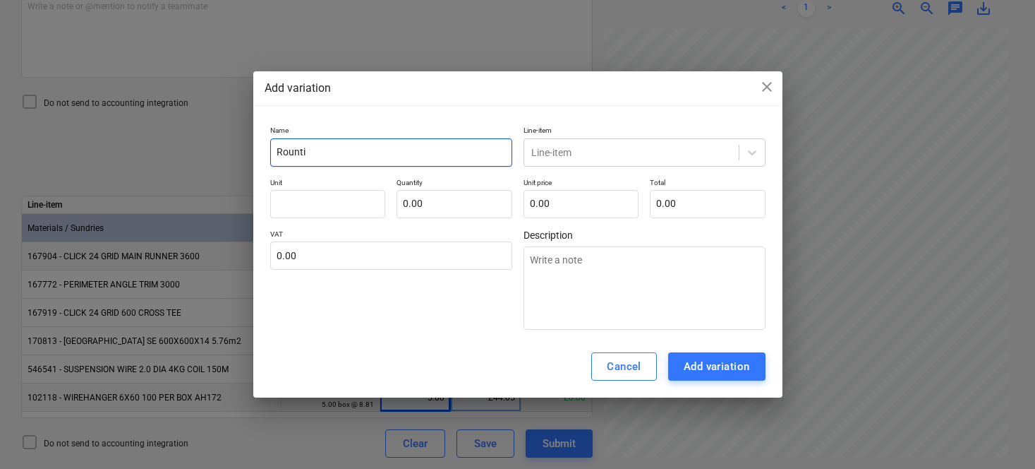
type textarea "x"
type input "Rount"
type textarea "x"
type input "Roun"
type textarea "x"
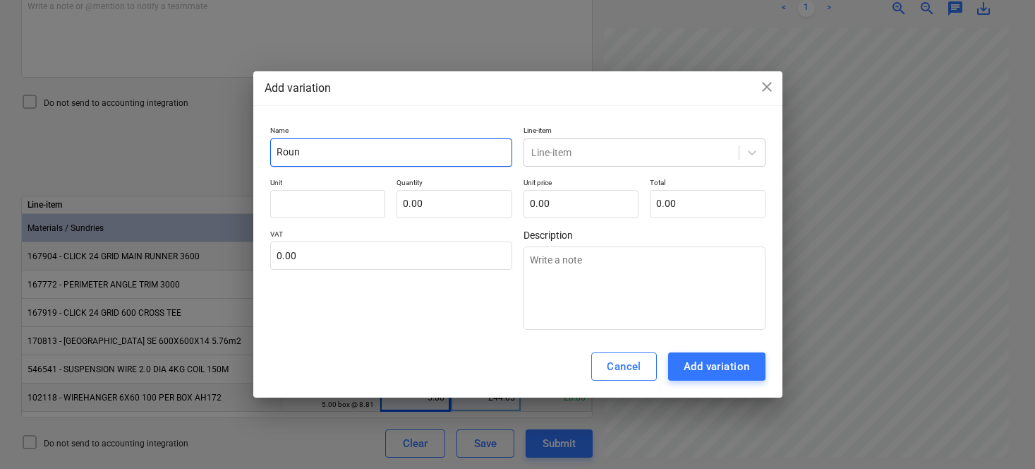
type input "Round"
type textarea "x"
type input "Roundi"
type textarea "x"
type input "Roundin"
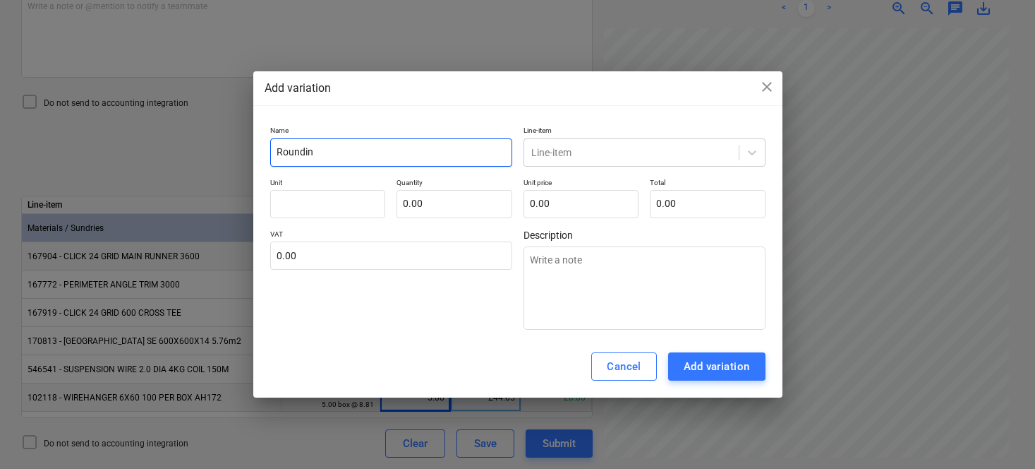
type textarea "x"
type input "Rounding"
type textarea "x"
type input "Rounding"
type textarea "x"
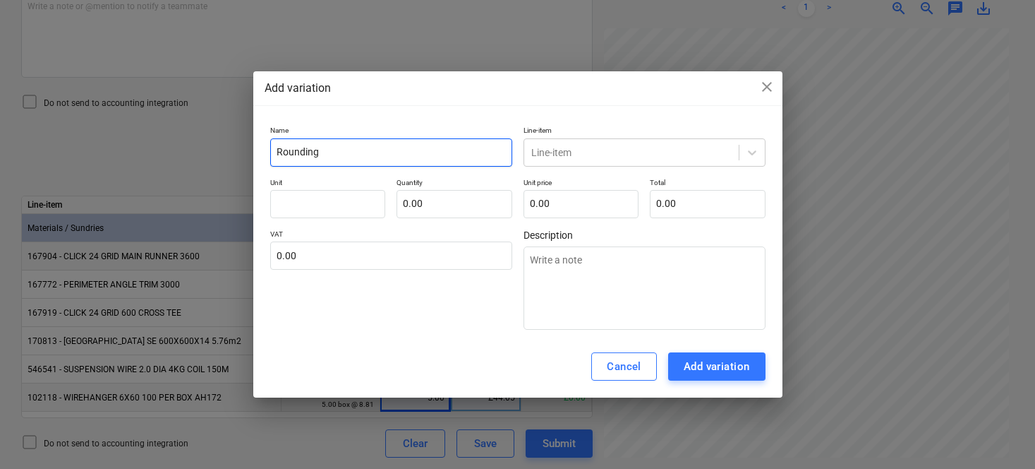
type input "Rounding v"
type textarea "x"
type input "Rounding va"
type textarea "x"
type input "Rounding var"
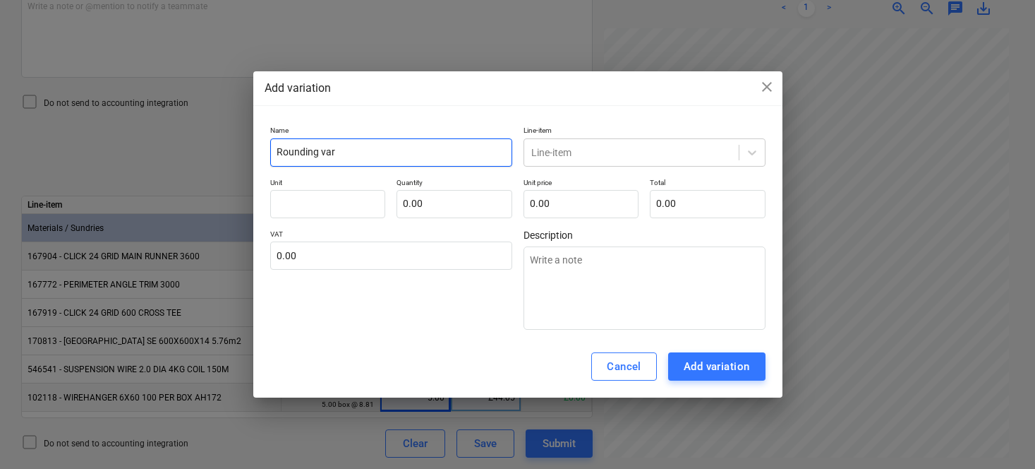
type textarea "x"
type input "Rounding vari"
type textarea "x"
type input "Rounding varia"
type textarea "x"
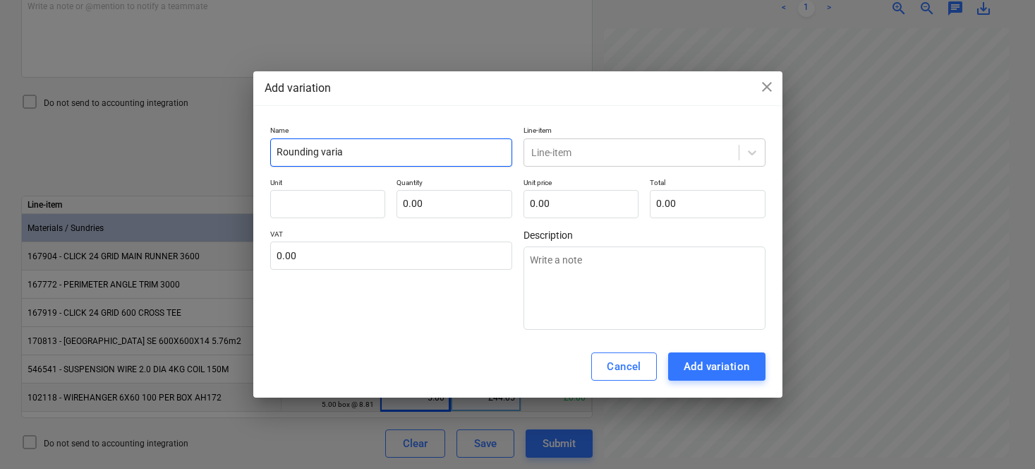
type input "Rounding variac"
type textarea "x"
type input "Rounding variacn"
type textarea "x"
type input "Rounding variac"
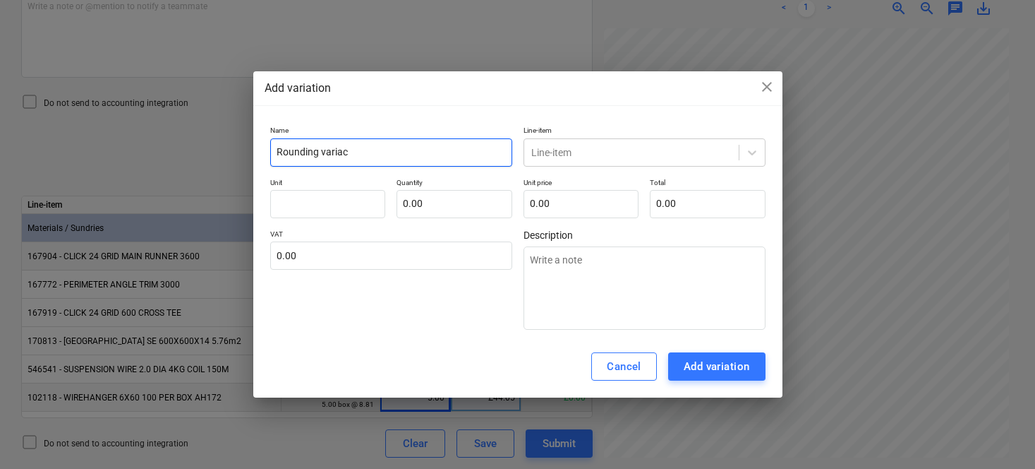
type textarea "x"
type input "Rounding varia"
type textarea "x"
type input "Rounding varian"
type textarea "x"
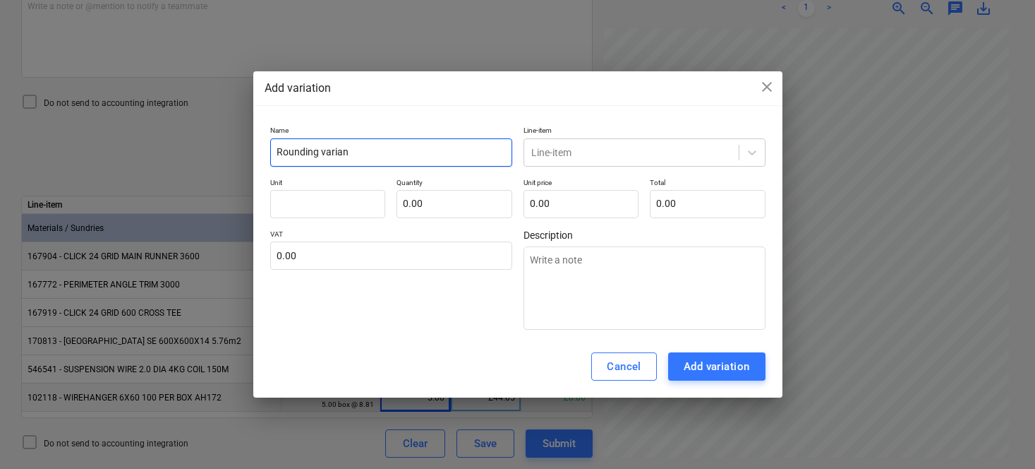
type input "Rounding varianc"
type textarea "x"
type input "Rounding variance"
click at [575, 156] on div at bounding box center [631, 152] width 200 height 14
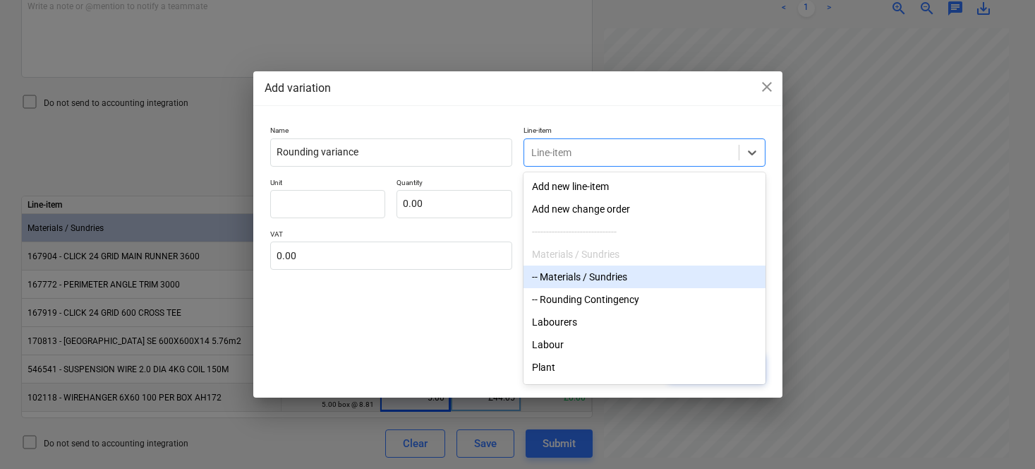
click at [563, 274] on div "-- Materials / Sundries" at bounding box center [645, 276] width 242 height 23
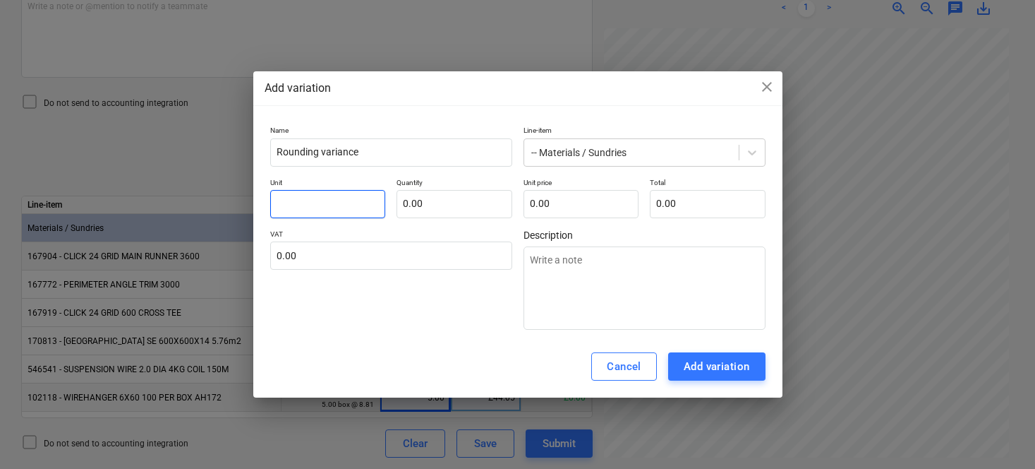
click at [342, 203] on input "text" at bounding box center [328, 204] width 116 height 28
type textarea "x"
type input "1"
click at [426, 207] on input "text" at bounding box center [455, 204] width 116 height 28
type textarea "x"
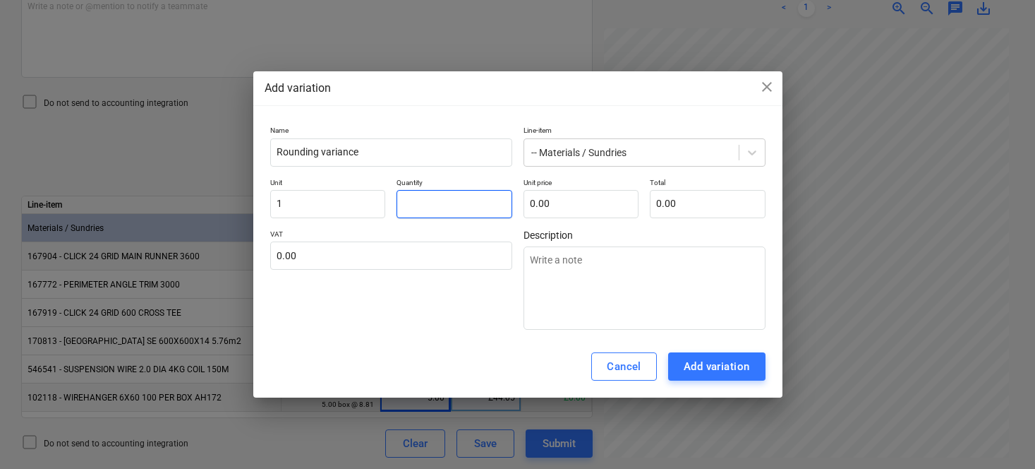
type input "-"
type textarea "x"
type input "-1.00"
type textarea "x"
type input "0"
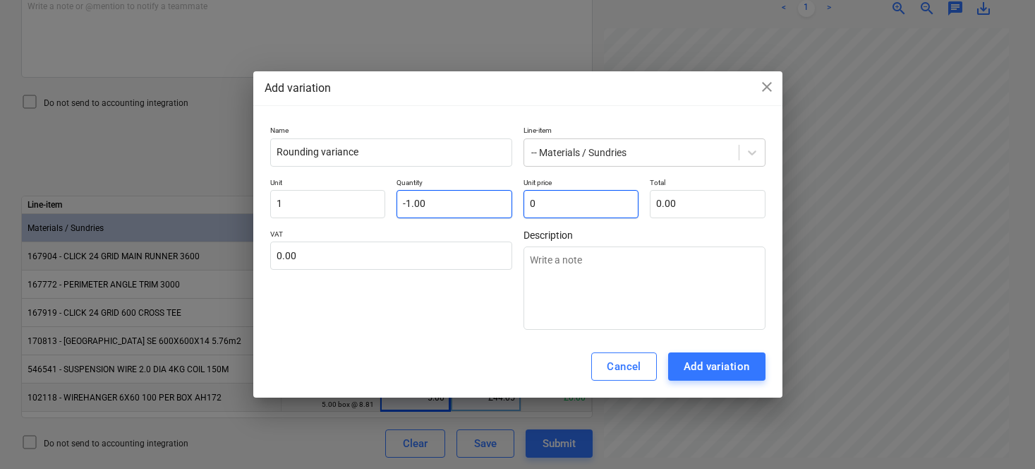
type textarea "x"
type input "0."
type textarea "x"
type input "0.7"
type input "-0.70"
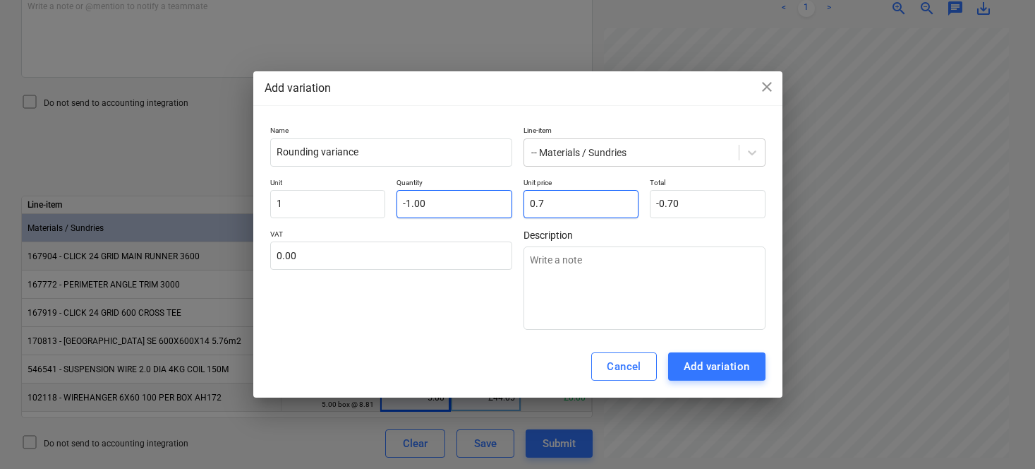
type textarea "x"
type input "0.79"
type input "-0.79"
type input "0.79"
click at [423, 324] on div "VAT 0.00" at bounding box center [391, 279] width 242 height 100
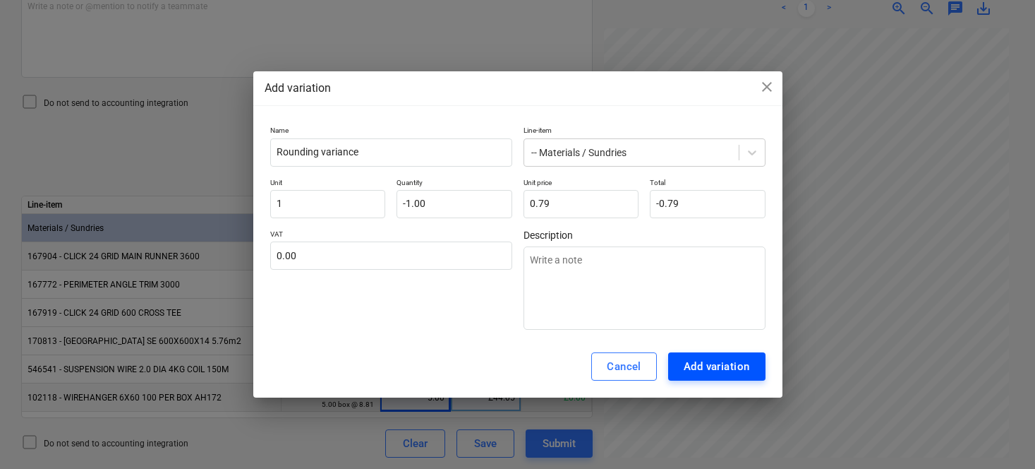
click at [701, 370] on div "Add variation" at bounding box center [717, 366] width 66 height 18
type textarea "x"
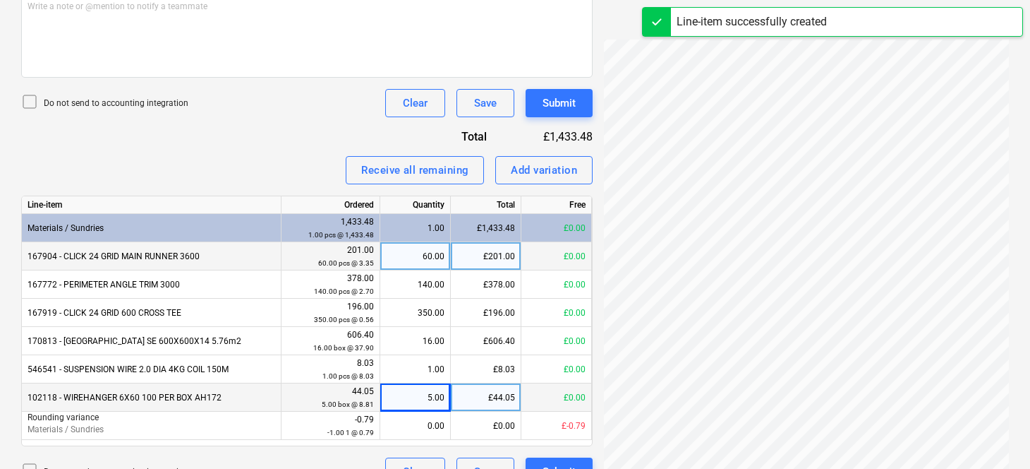
scroll to position [452, 0]
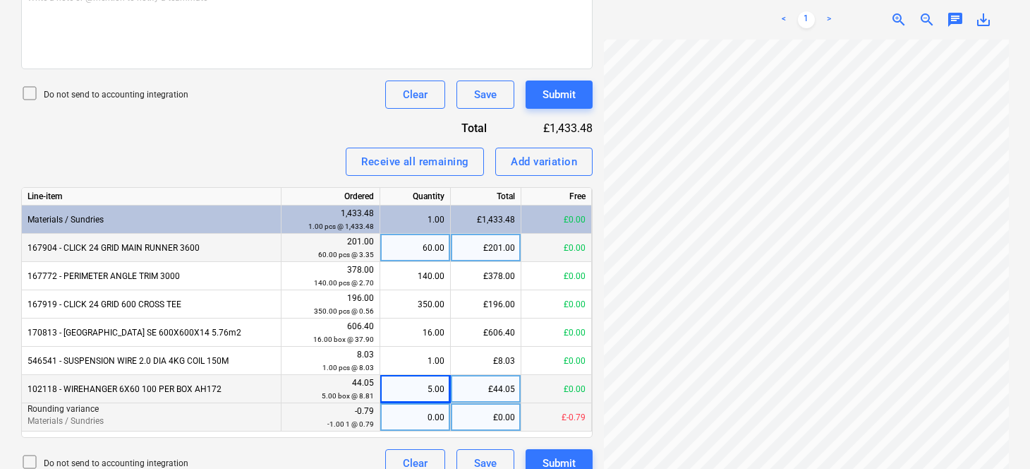
click at [414, 414] on div "0.00" at bounding box center [415, 417] width 59 height 28
type input "1"
type input "-1"
click at [569, 124] on div "£1,432.69" at bounding box center [551, 128] width 83 height 16
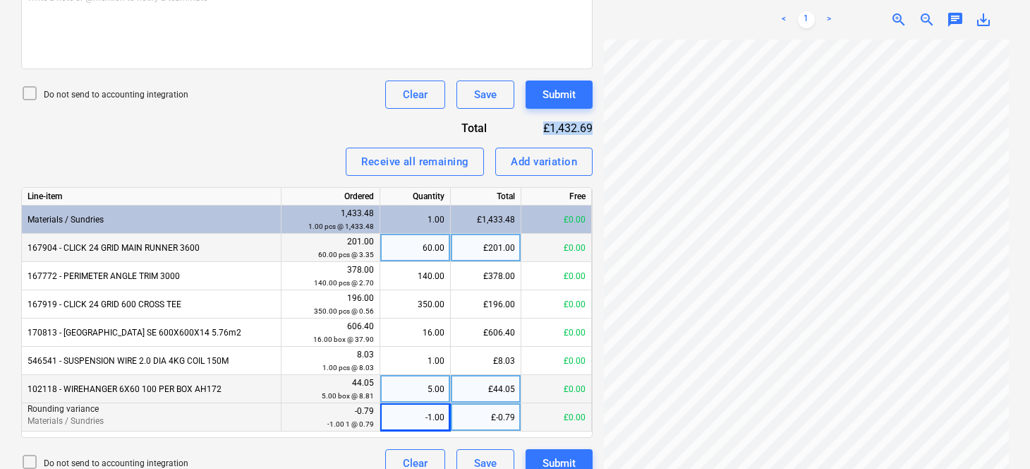
click at [569, 124] on div "£1,432.69" at bounding box center [551, 128] width 83 height 16
click at [37, 89] on icon at bounding box center [29, 93] width 17 height 17
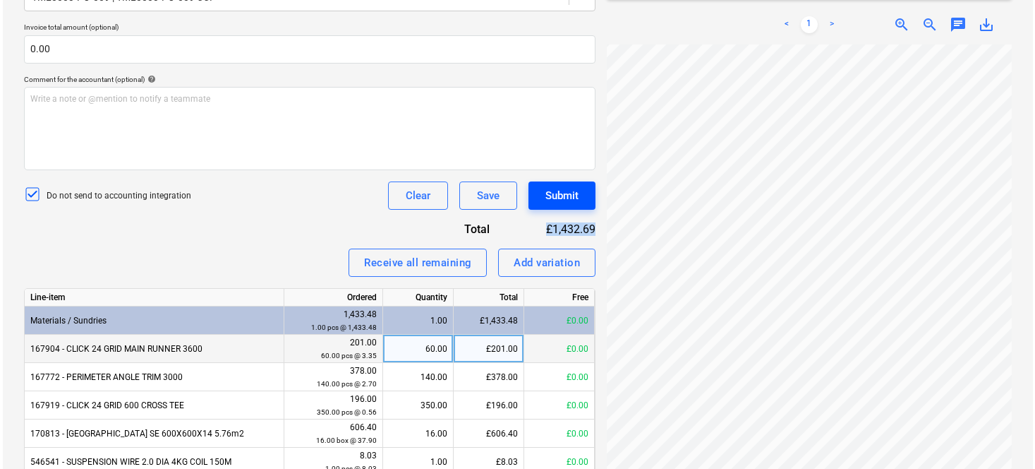
scroll to position [352, 0]
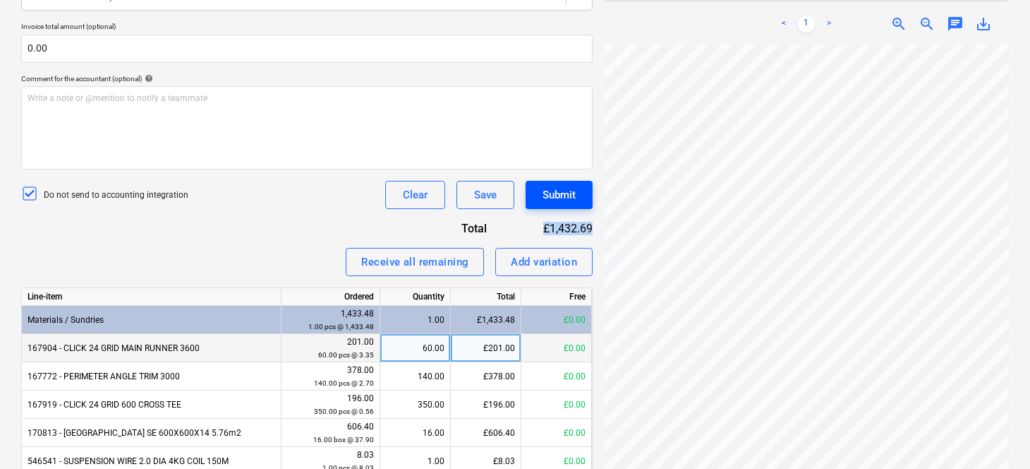
click at [558, 197] on div "Submit" at bounding box center [559, 195] width 33 height 18
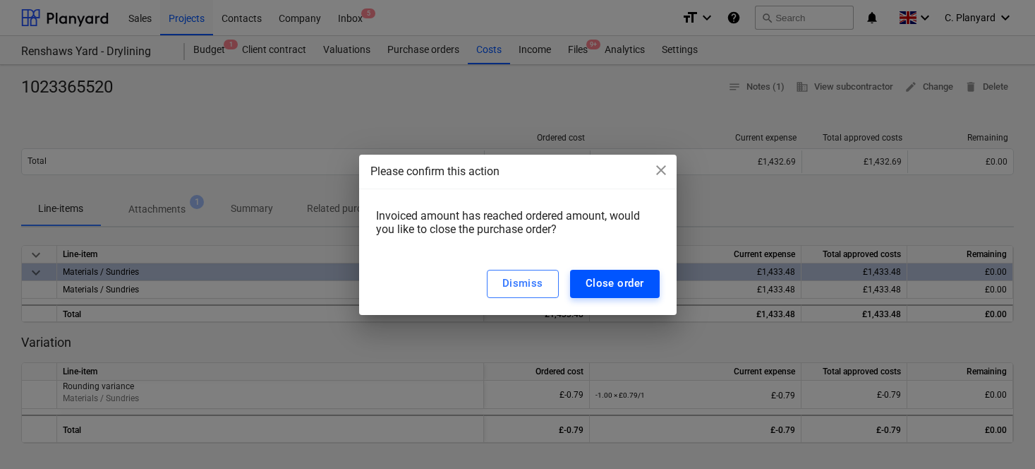
click at [605, 279] on div "Close order" at bounding box center [615, 283] width 59 height 18
